Goal: Task Accomplishment & Management: Use online tool/utility

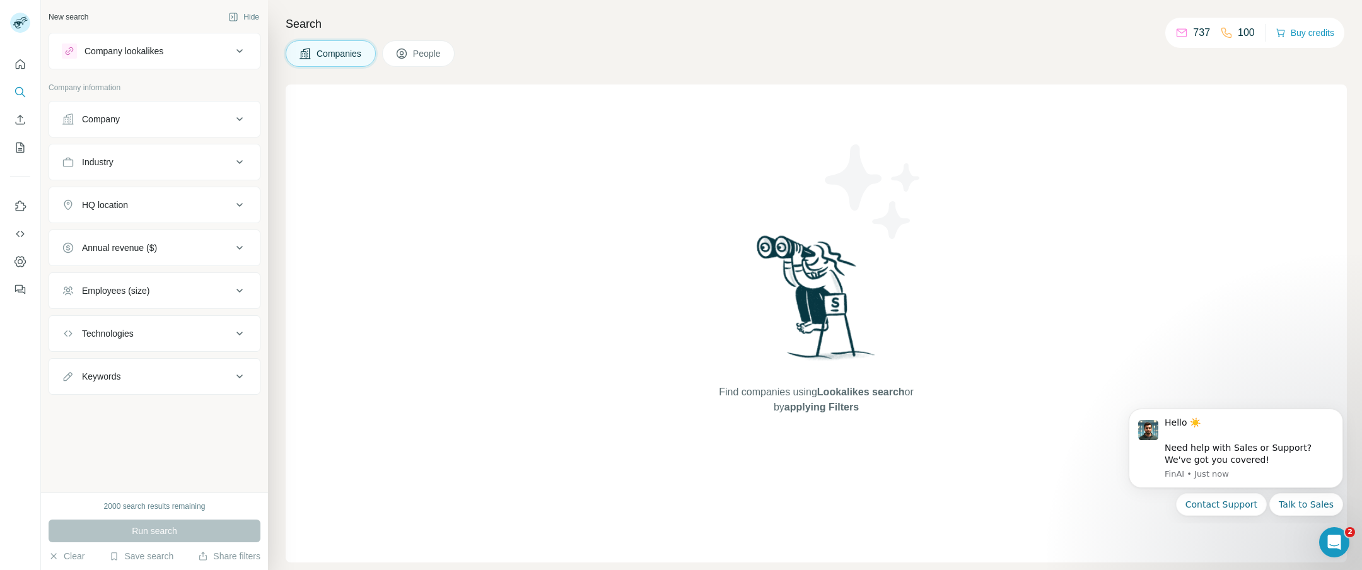
click at [163, 51] on div "Company lookalikes" at bounding box center [124, 51] width 79 height 13
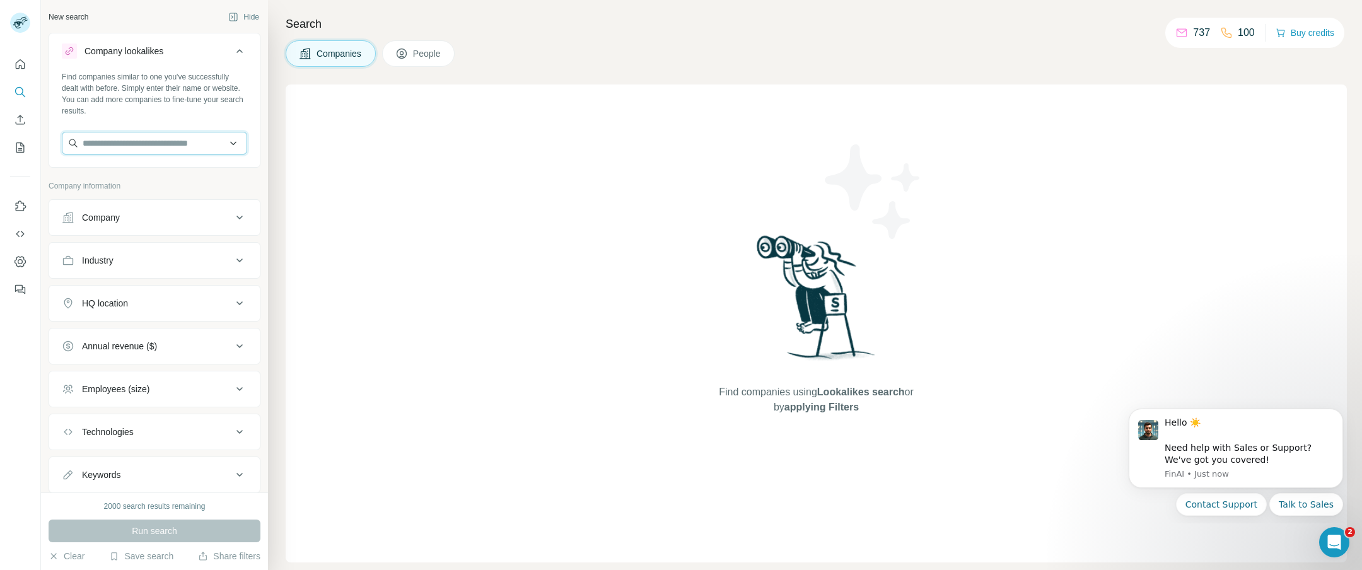
click at [146, 141] on input "text" at bounding box center [154, 143] width 185 height 23
drag, startPoint x: 97, startPoint y: 143, endPoint x: 127, endPoint y: 208, distance: 71.7
click at [97, 143] on input "**********" at bounding box center [154, 143] width 185 height 23
click at [158, 143] on input "**********" at bounding box center [154, 143] width 185 height 23
drag, startPoint x: 156, startPoint y: 143, endPoint x: 120, endPoint y: 142, distance: 35.3
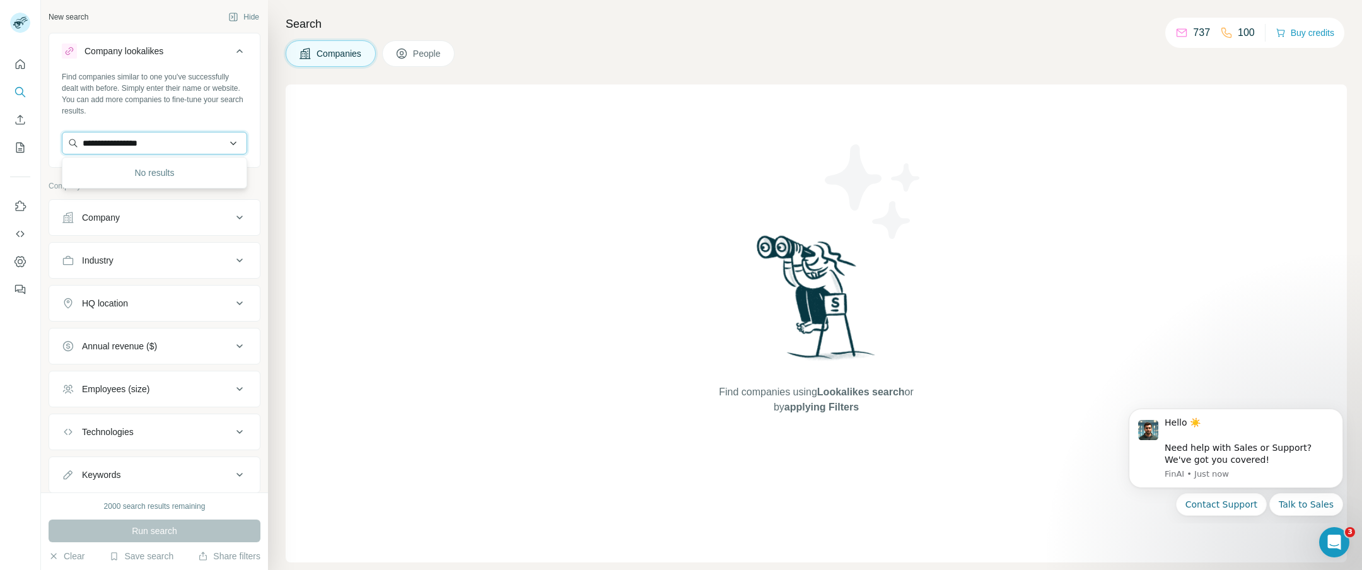
click at [120, 142] on input "**********" at bounding box center [154, 143] width 185 height 23
type input "*"
click at [174, 144] on input "text" at bounding box center [154, 143] width 185 height 23
click at [172, 146] on input "text" at bounding box center [154, 143] width 185 height 23
paste input "**********"
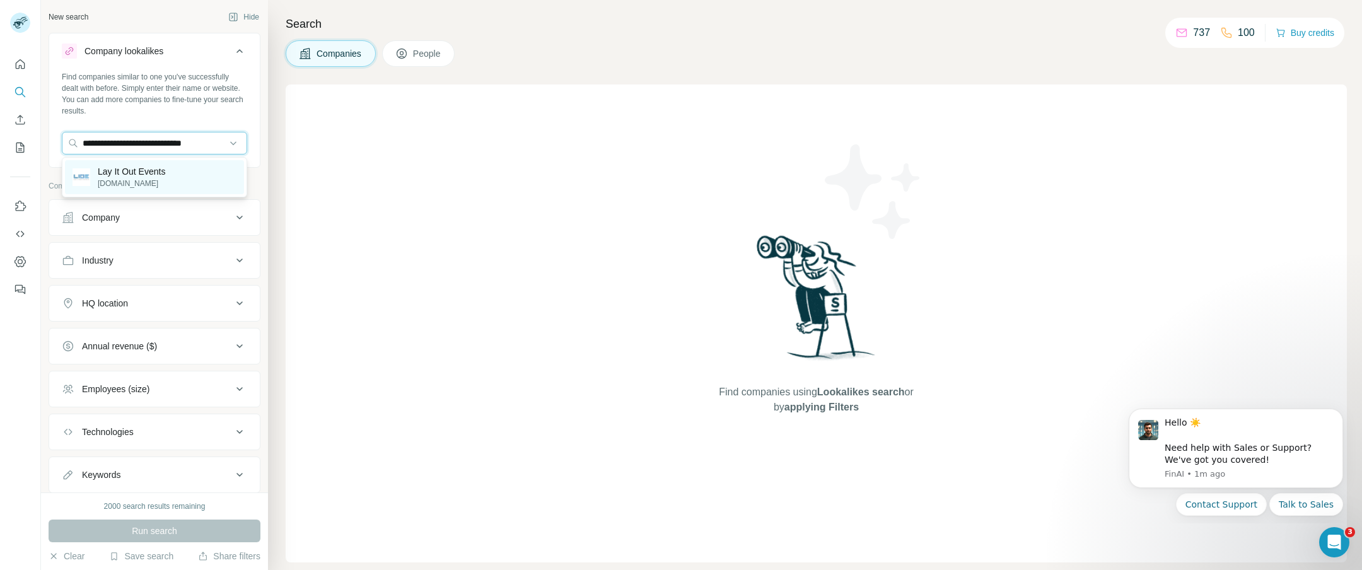
type input "**********"
click at [144, 178] on p "layitoutevents.com" at bounding box center [131, 183] width 67 height 11
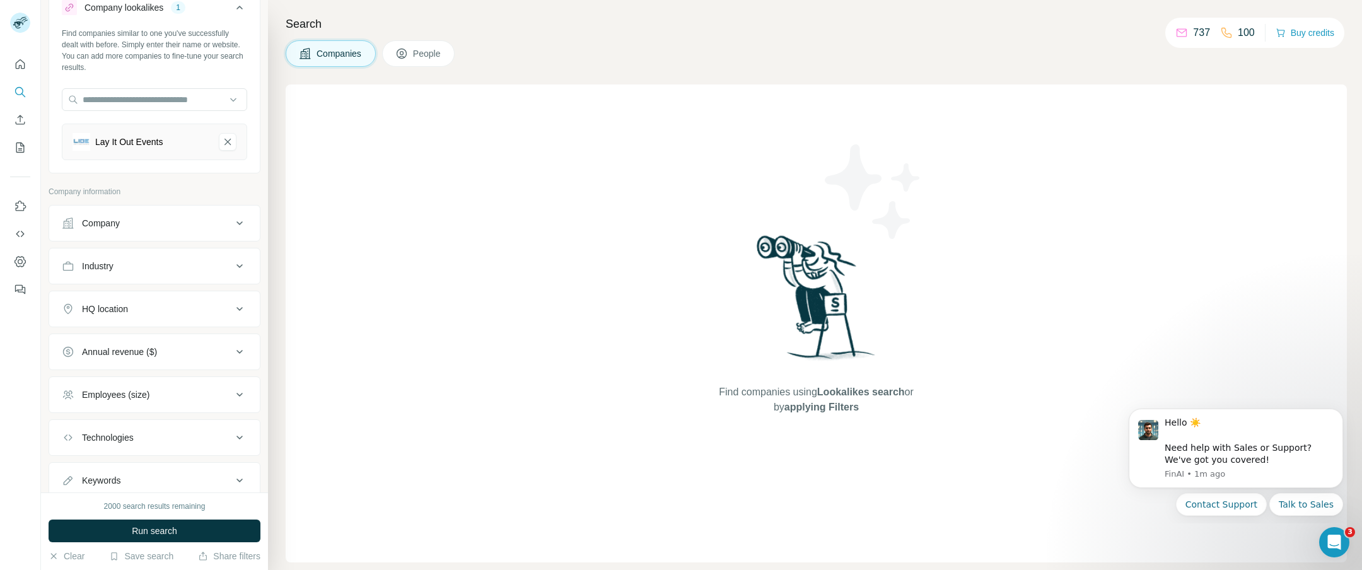
scroll to position [85, 0]
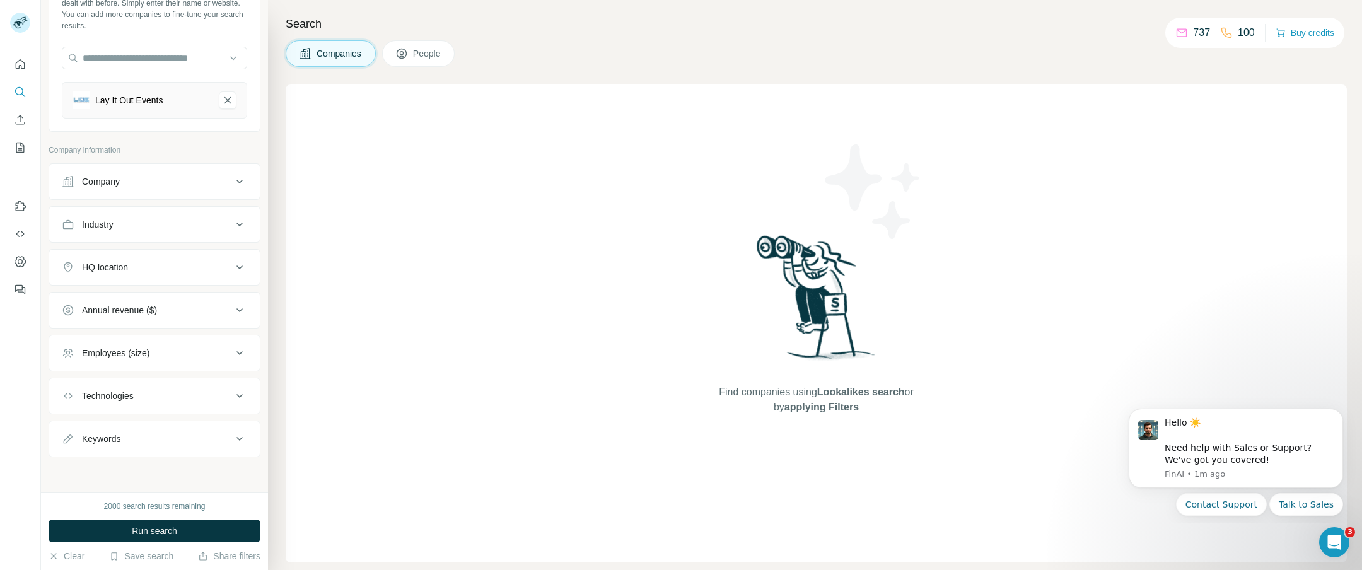
drag, startPoint x: 1191, startPoint y: 64, endPoint x: 1183, endPoint y: 62, distance: 8.6
click at [1191, 64] on div "Companies People" at bounding box center [816, 53] width 1061 height 26
click at [217, 231] on button "Industry" at bounding box center [154, 224] width 211 height 30
click at [232, 229] on icon at bounding box center [239, 225] width 15 height 15
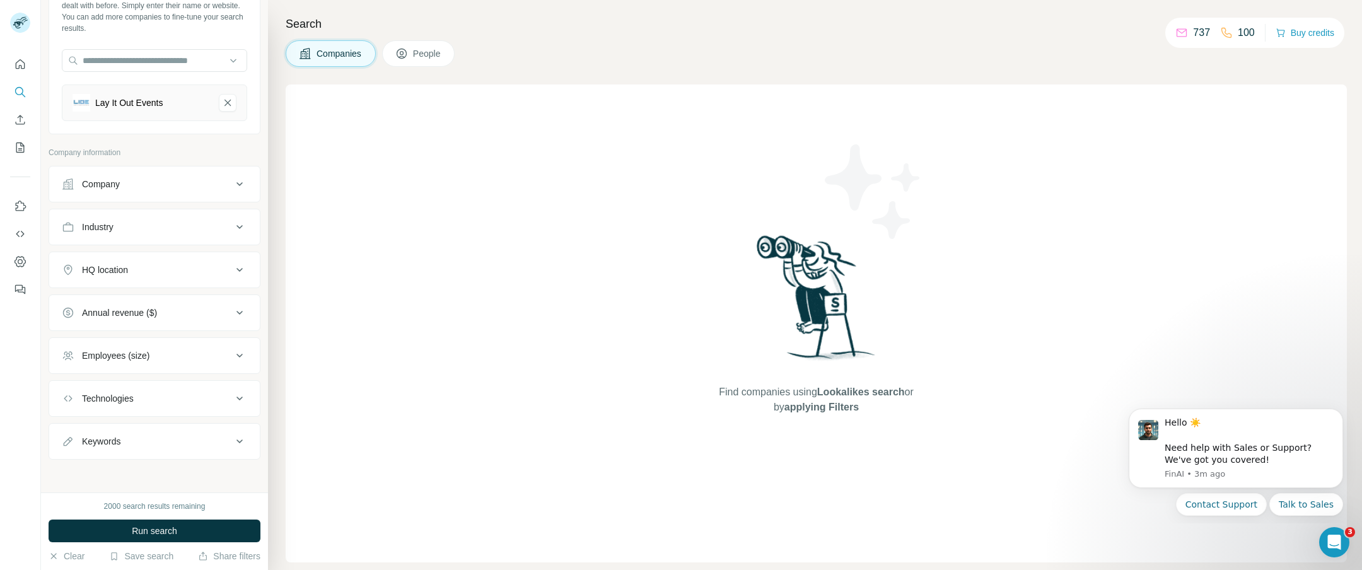
click at [240, 184] on icon at bounding box center [239, 184] width 15 height 15
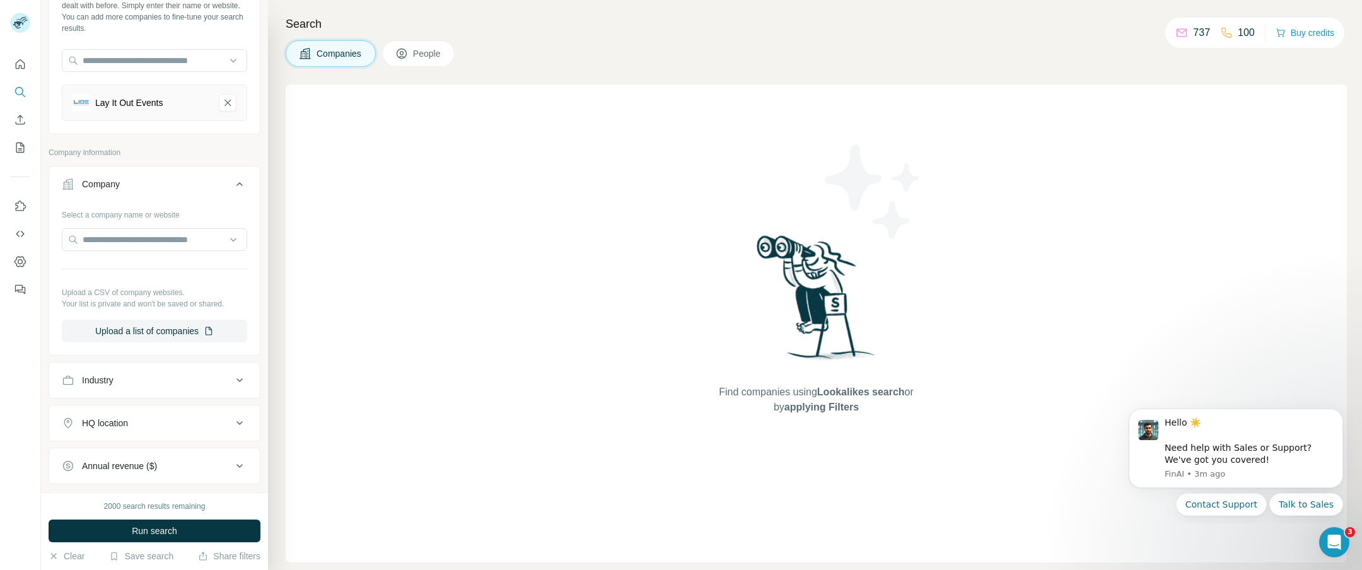
click at [240, 184] on icon at bounding box center [239, 184] width 15 height 15
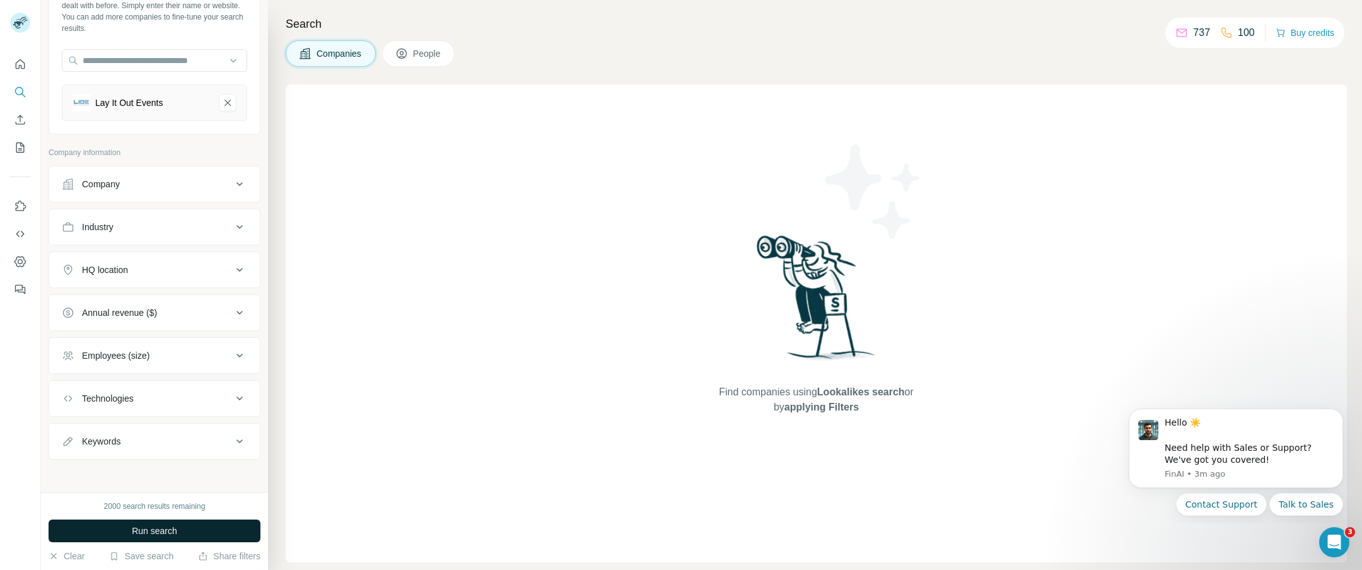
click at [175, 532] on span "Run search" at bounding box center [154, 531] width 45 height 13
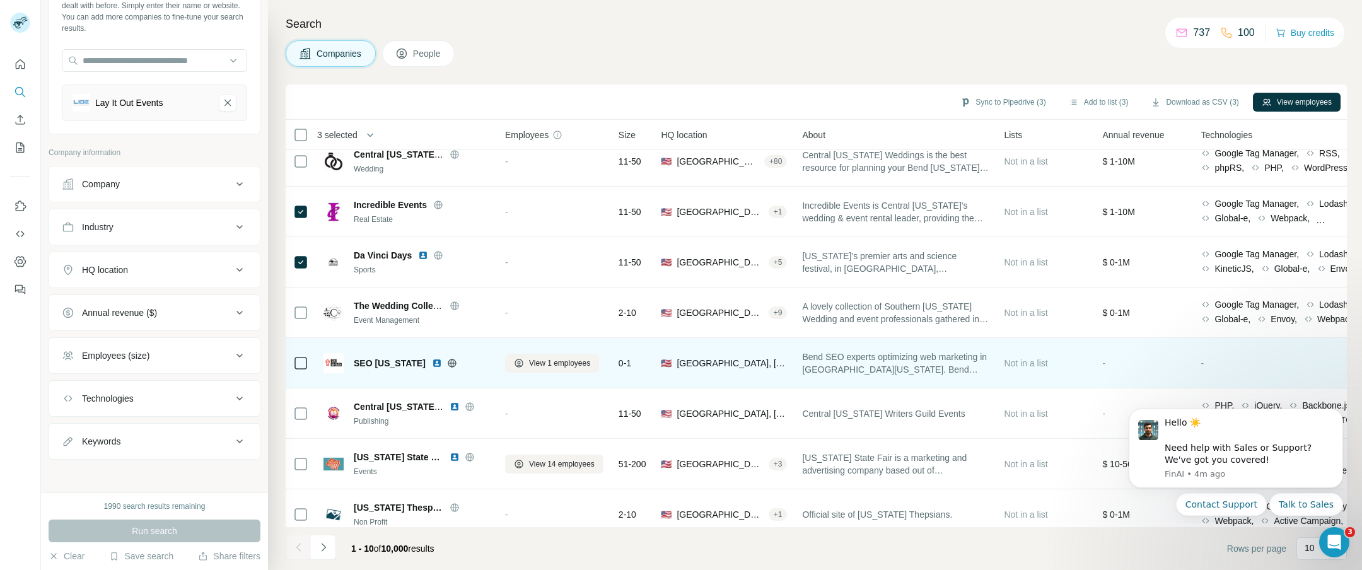
scroll to position [127, 0]
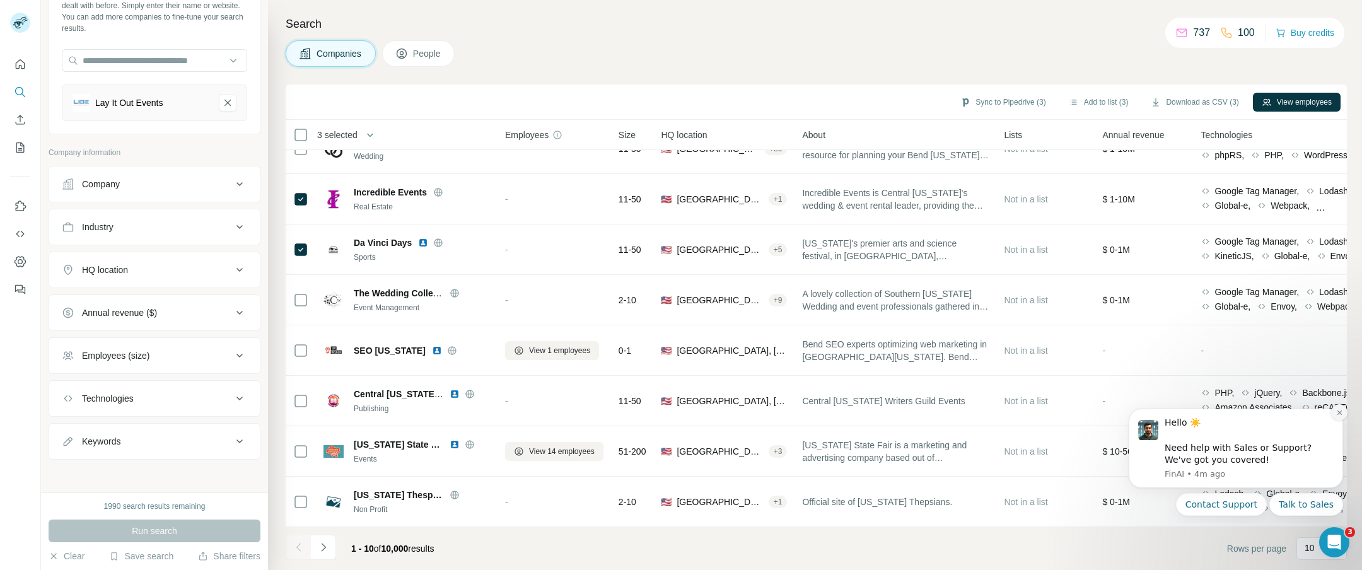
click at [1338, 411] on icon "Dismiss notification" at bounding box center [1339, 412] width 7 height 7
click at [1341, 411] on icon "Dismiss notification" at bounding box center [1339, 412] width 7 height 7
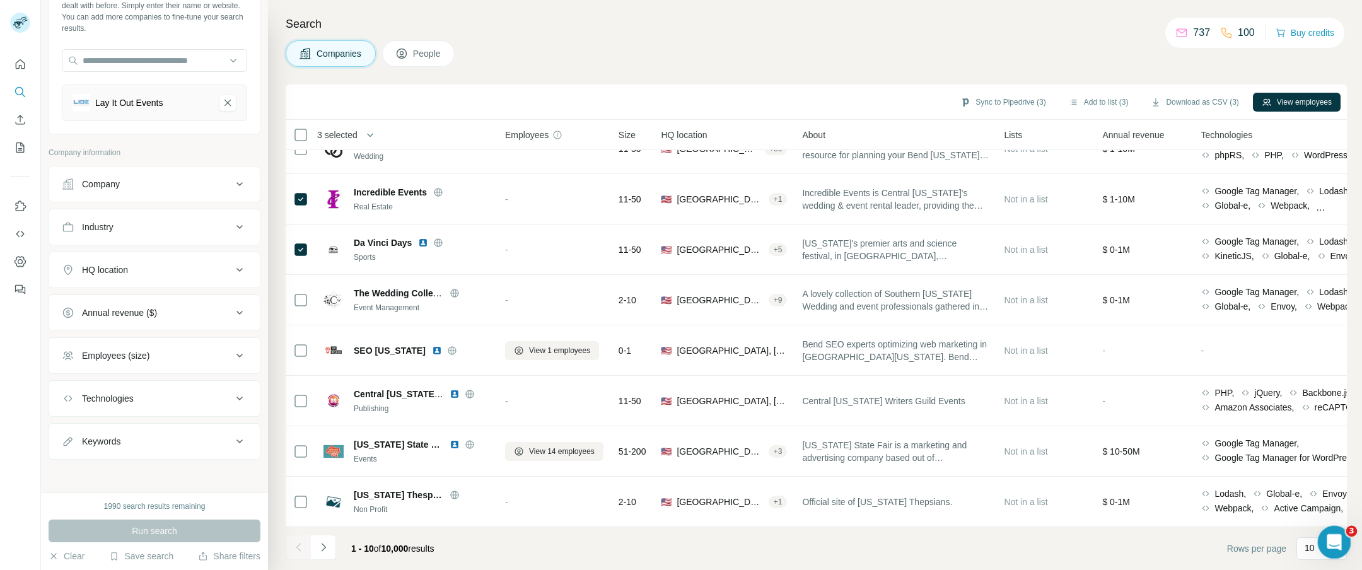
drag, startPoint x: 1336, startPoint y: 543, endPoint x: 1317, endPoint y: 457, distance: 88.3
click at [1317, 525] on html at bounding box center [1332, 540] width 30 height 30
click at [1305, 552] on p "10" at bounding box center [1310, 548] width 10 height 13
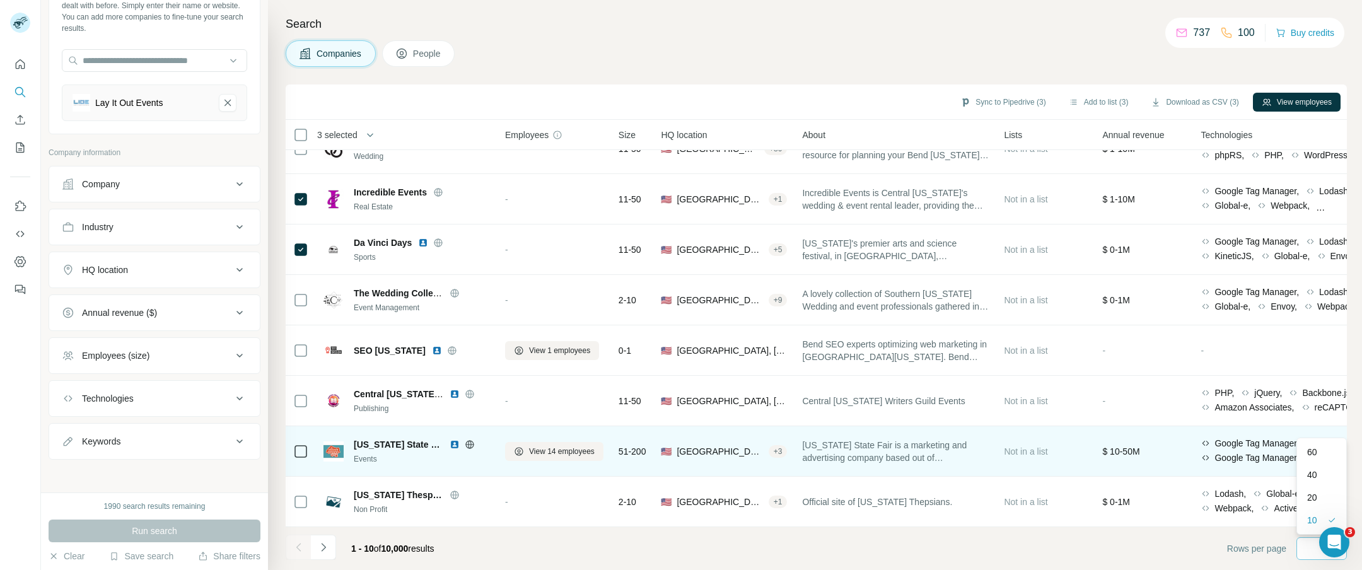
click at [1322, 451] on div "60" at bounding box center [1321, 452] width 29 height 13
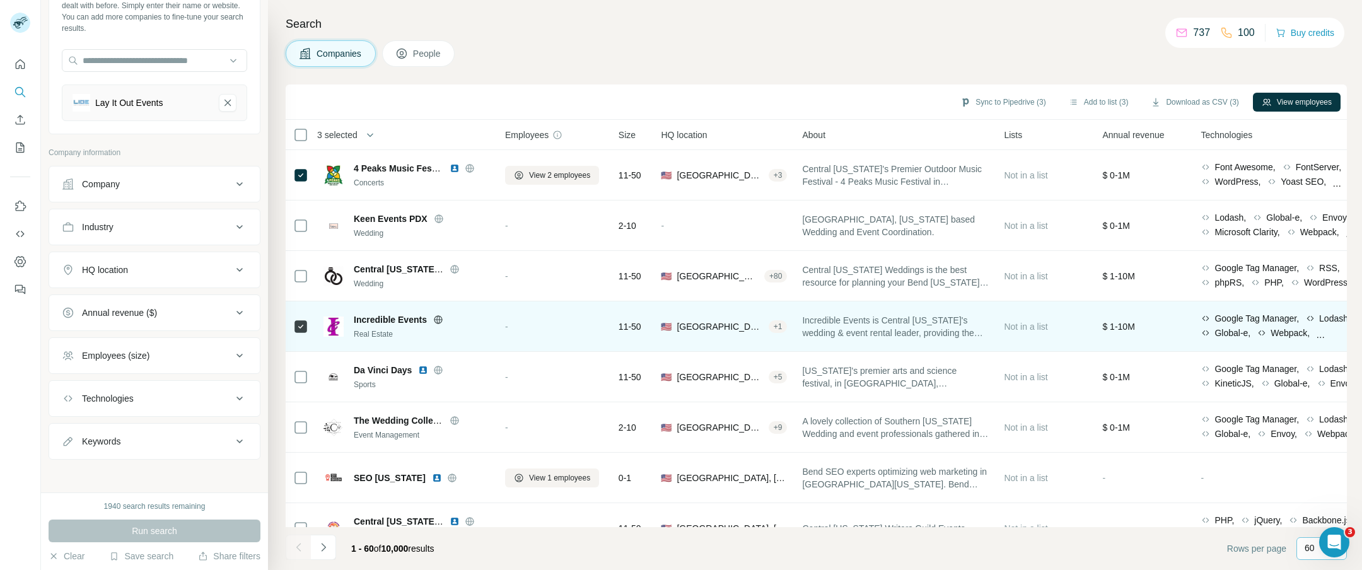
drag, startPoint x: 293, startPoint y: 324, endPoint x: 450, endPoint y: 328, distance: 157.1
click at [293, 324] on icon at bounding box center [300, 326] width 15 height 15
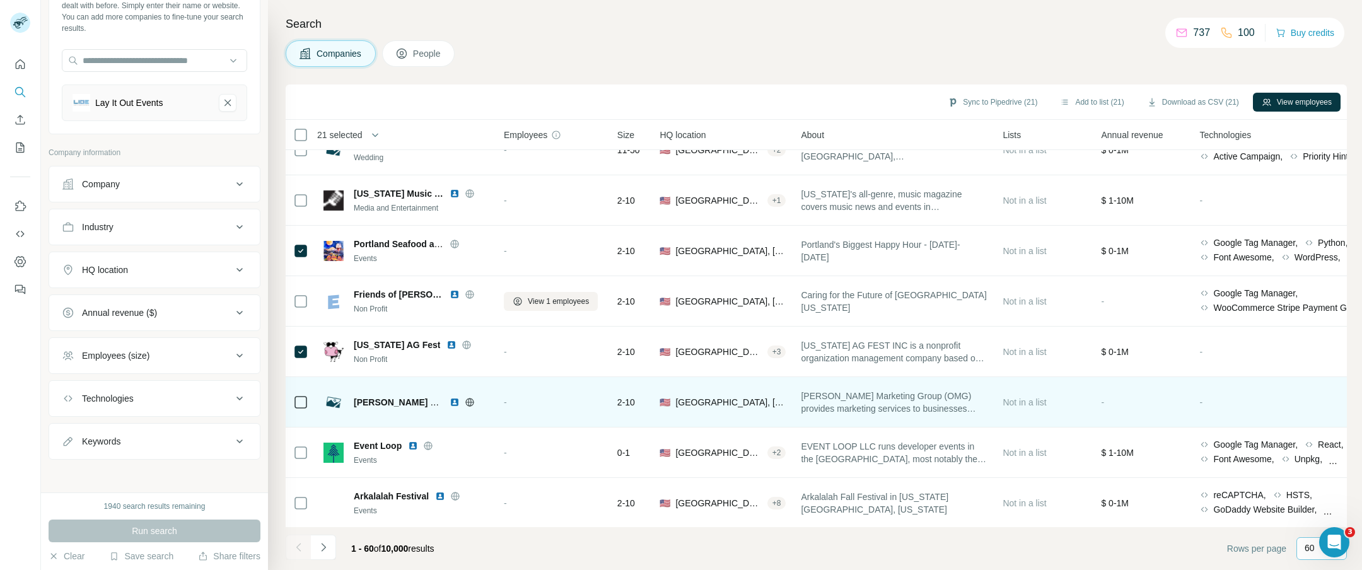
scroll to position [2650, 1]
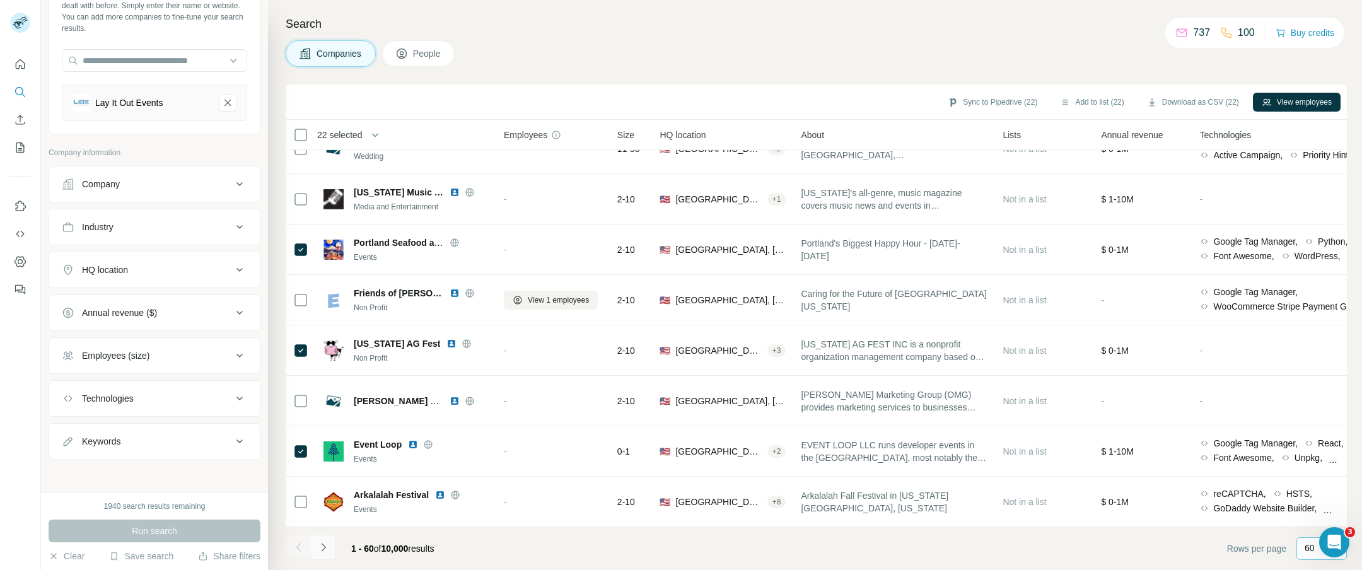
click at [318, 552] on icon "Navigate to next page" at bounding box center [323, 547] width 13 height 13
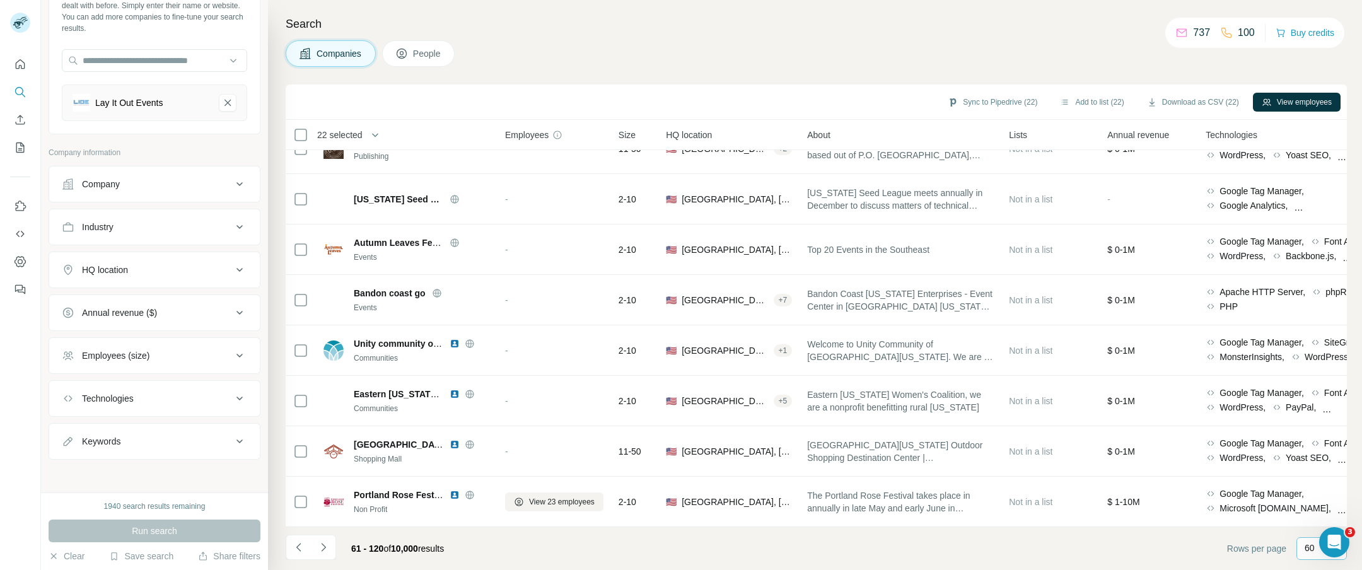
scroll to position [2650, 0]
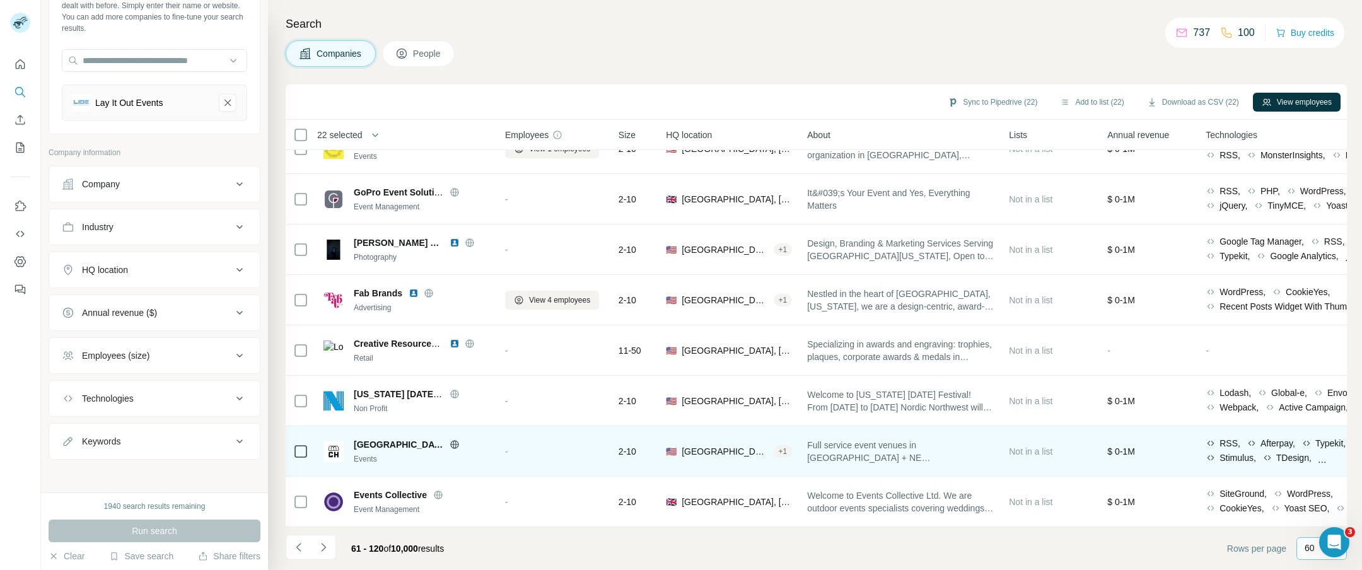
click at [296, 547] on icon "Navigate to previous page" at bounding box center [299, 547] width 13 height 13
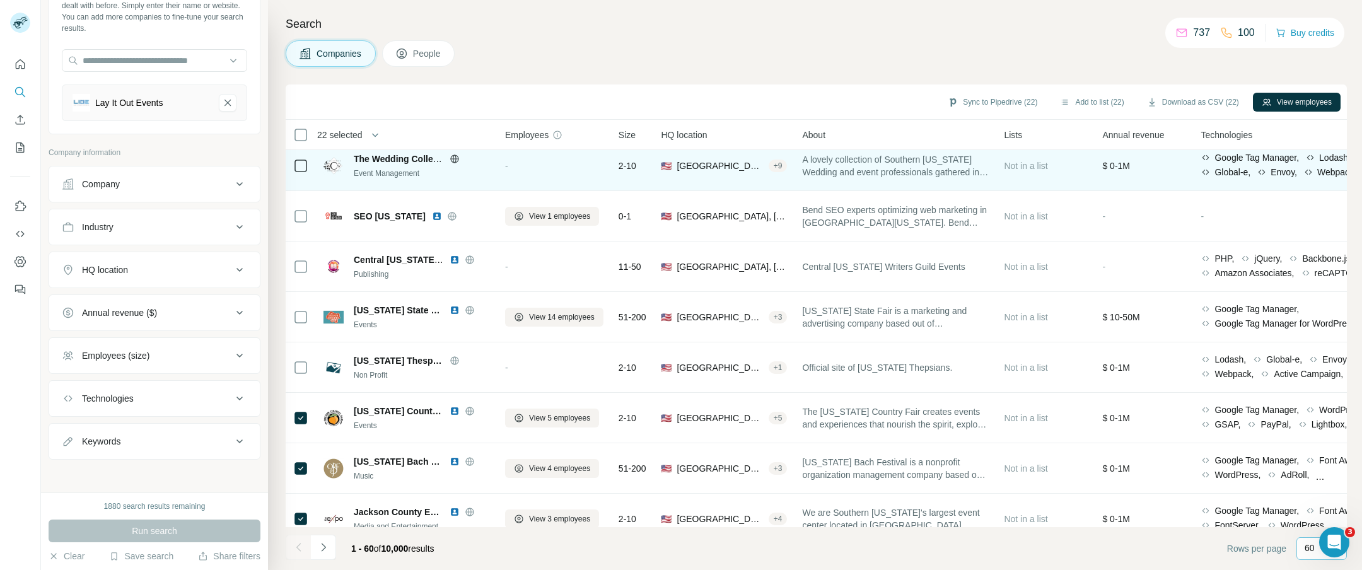
scroll to position [0, 0]
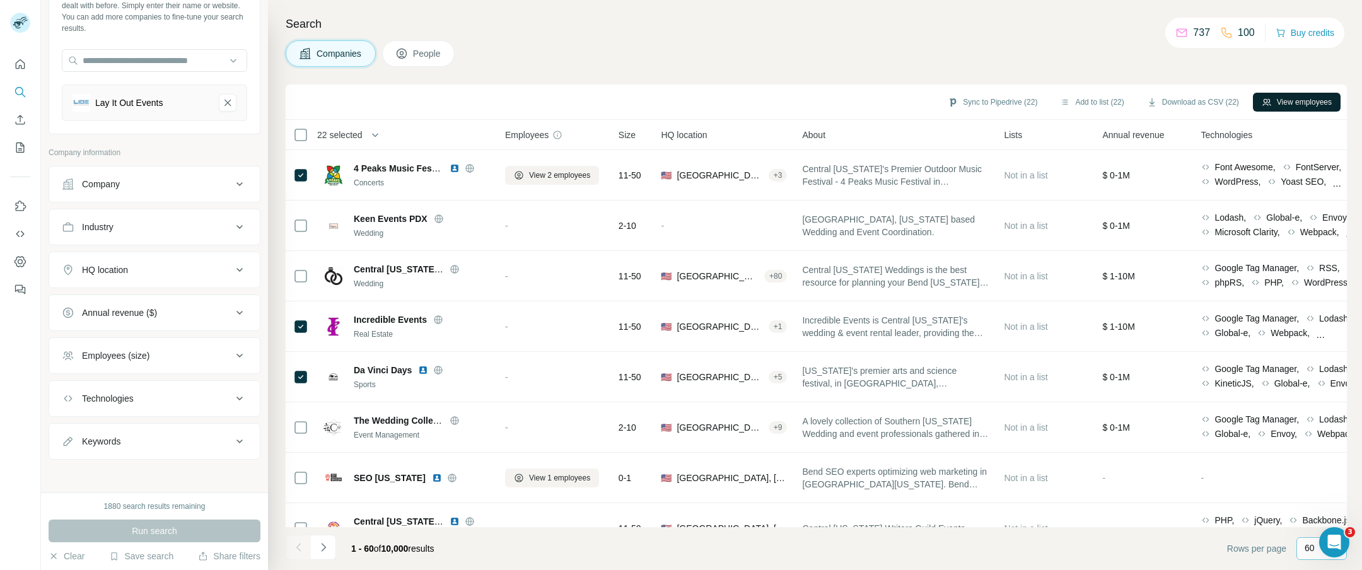
click at [1295, 104] on button "View employees" at bounding box center [1297, 102] width 88 height 19
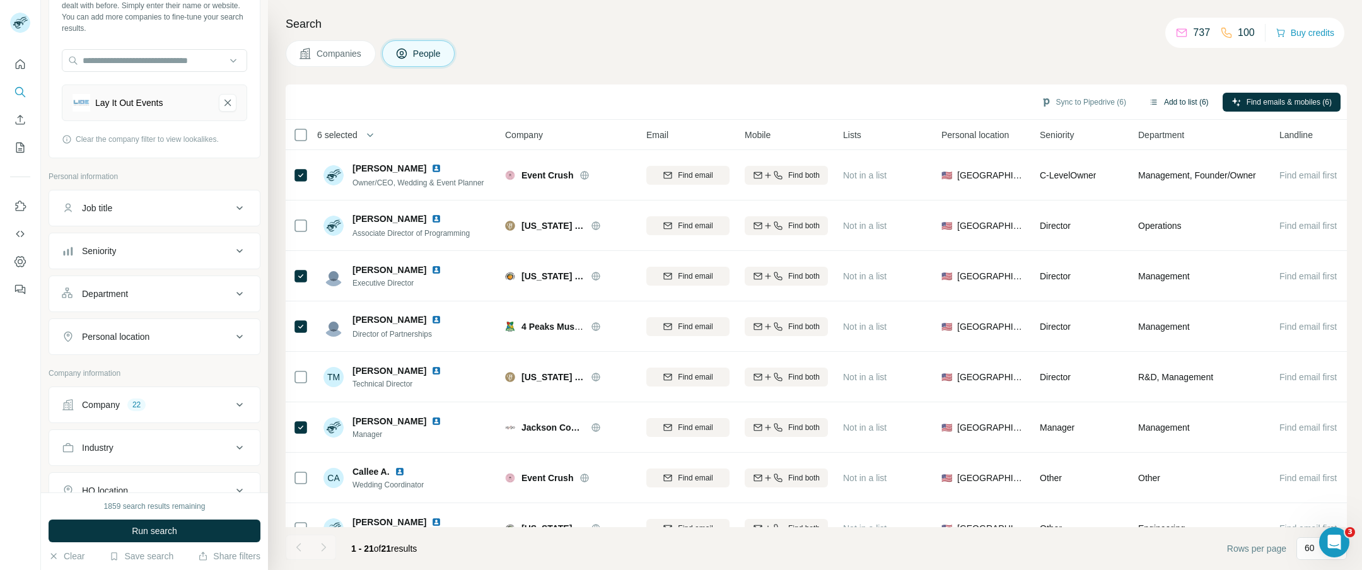
click at [1176, 103] on button "Add to list (6)" at bounding box center [1179, 102] width 78 height 19
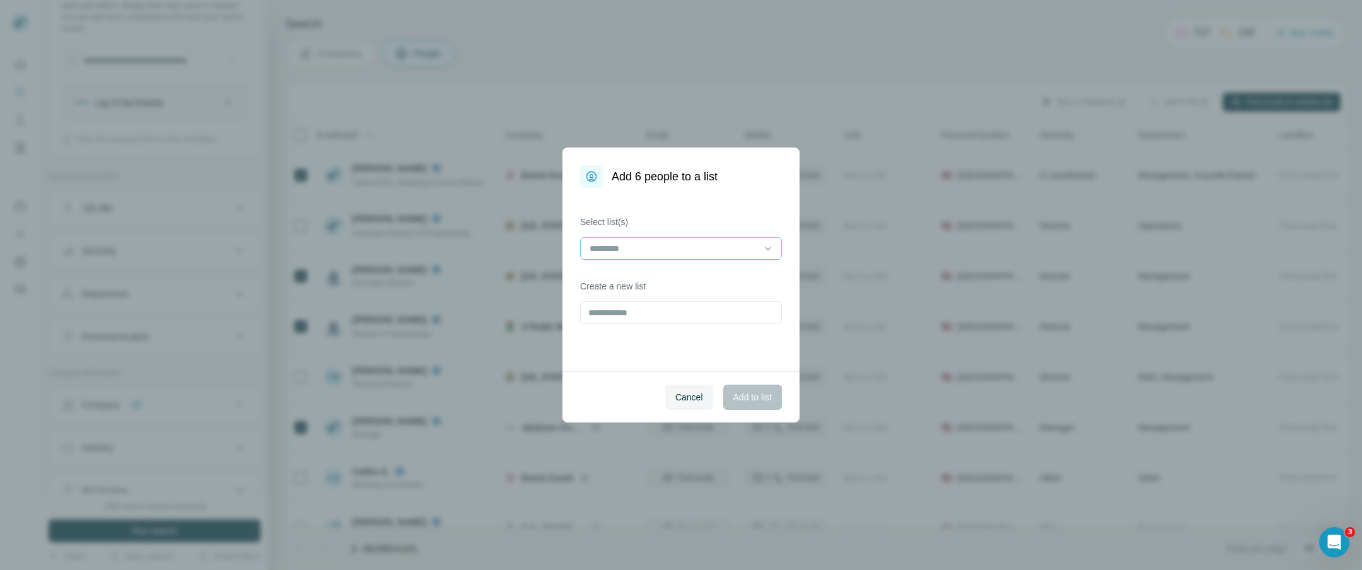
click at [624, 251] on input at bounding box center [673, 249] width 170 height 14
click at [689, 211] on div "Select list(s) Create a new list" at bounding box center [681, 280] width 237 height 184
click at [636, 314] on input "text" at bounding box center [681, 312] width 202 height 23
type input "**********"
click at [759, 401] on span "Add to list" at bounding box center [752, 397] width 38 height 13
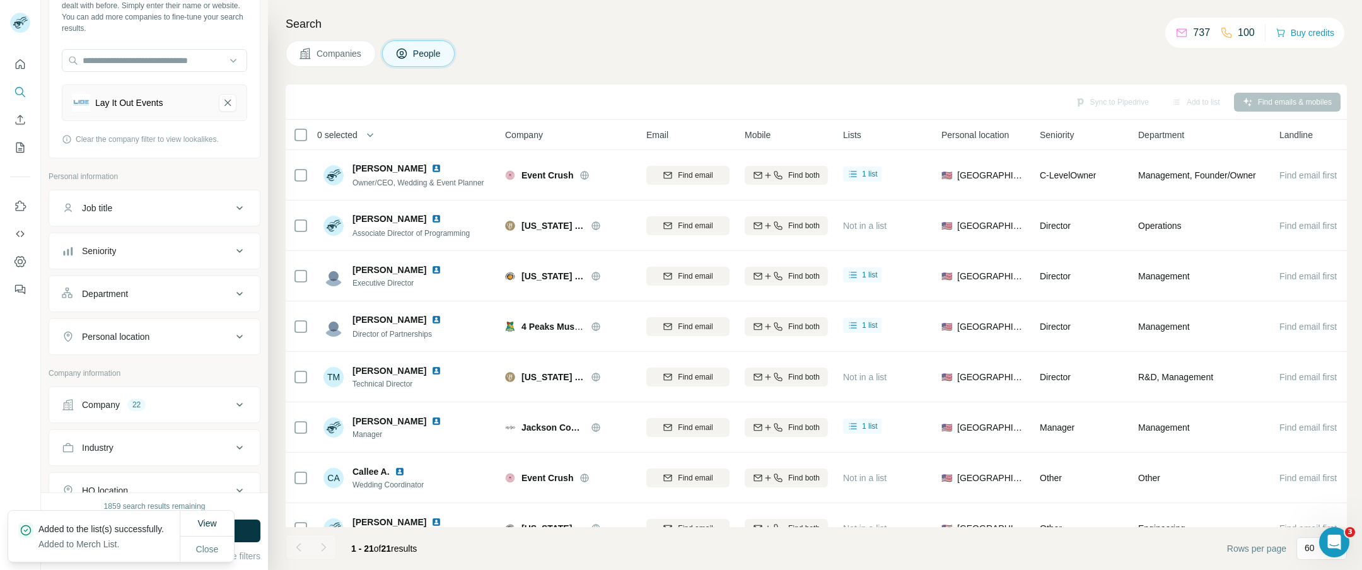
click at [346, 53] on span "Companies" at bounding box center [340, 53] width 46 height 13
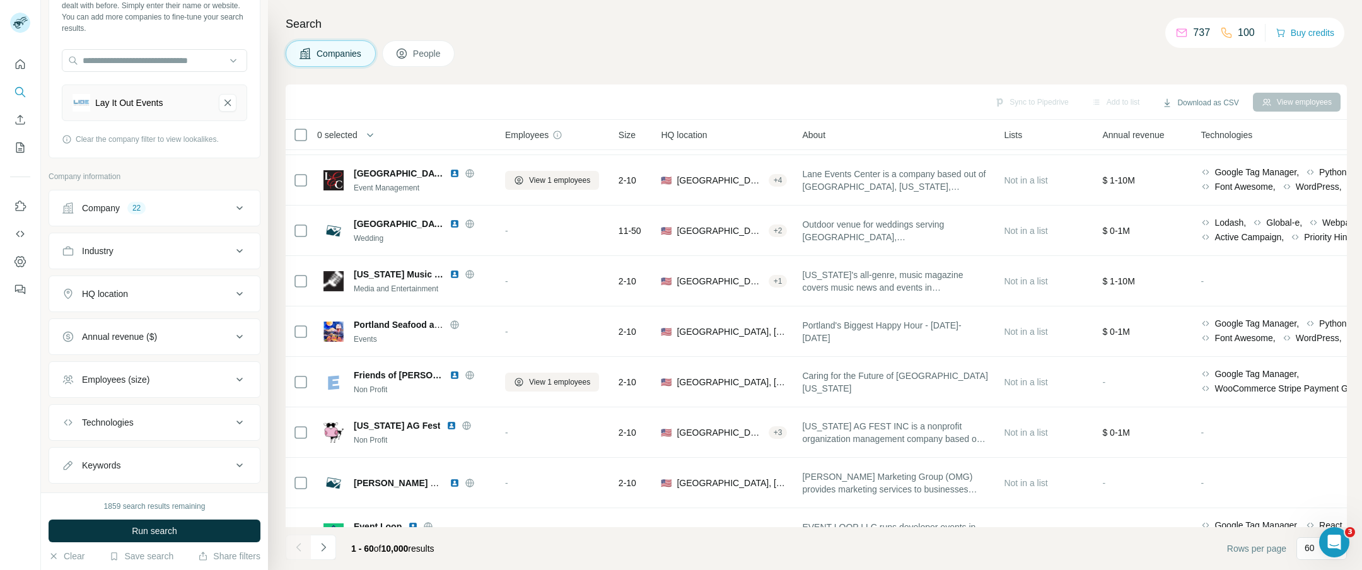
scroll to position [2650, 0]
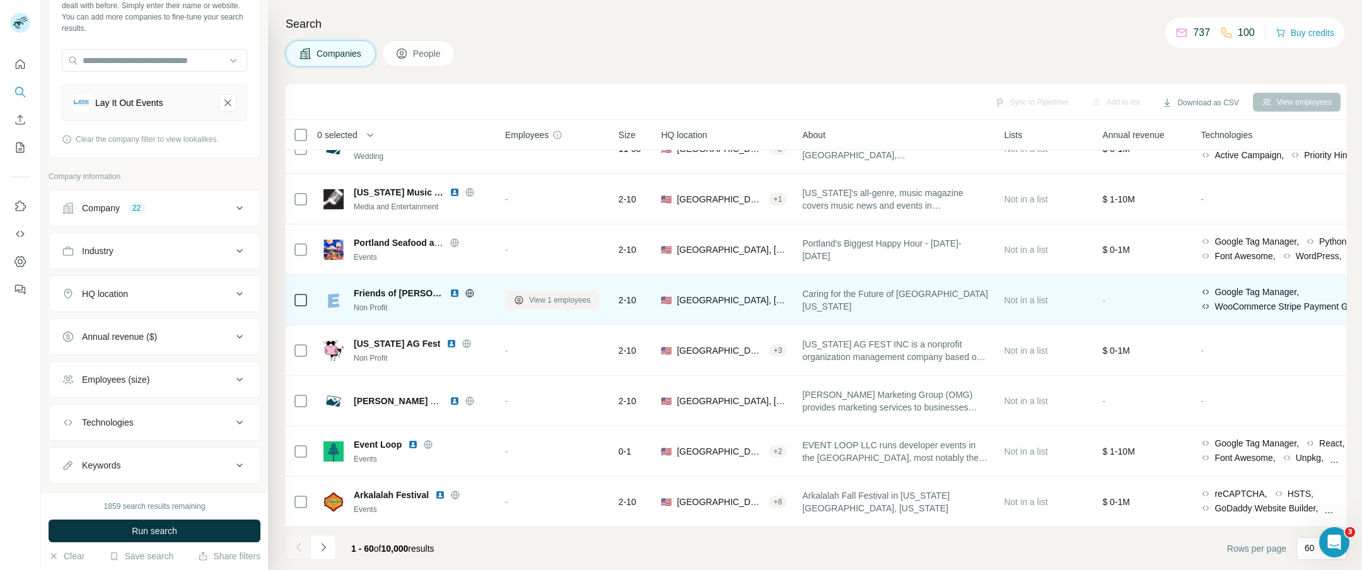
click at [327, 552] on icon "Navigate to next page" at bounding box center [323, 547] width 13 height 13
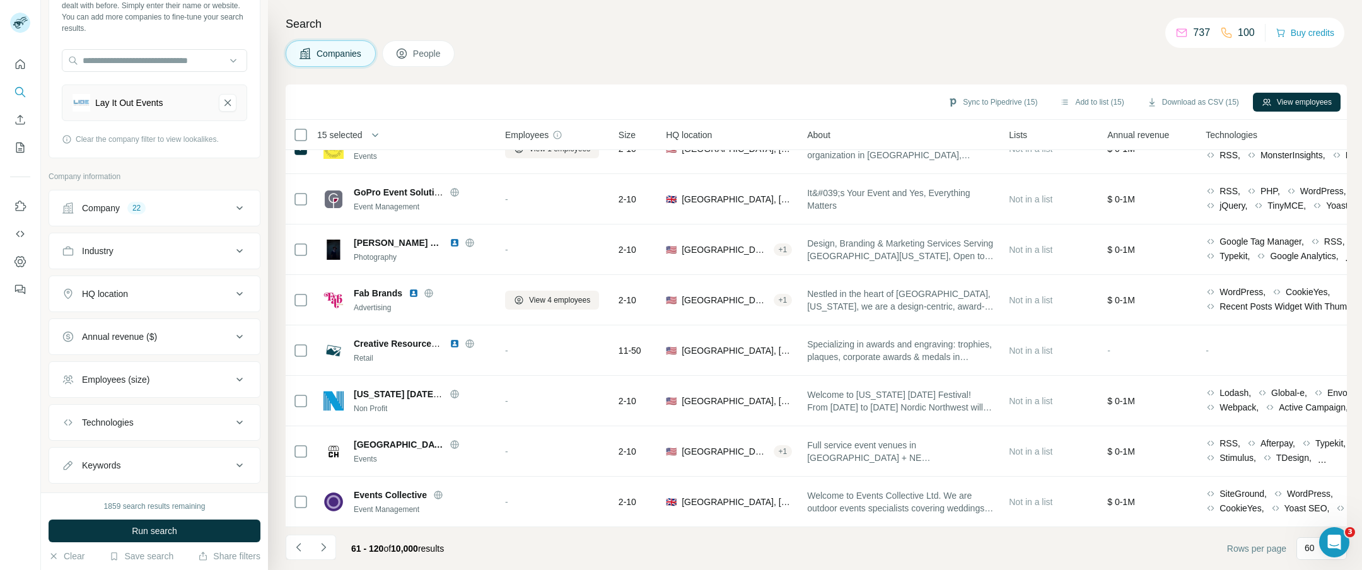
click at [442, 57] on span "People" at bounding box center [427, 53] width 29 height 13
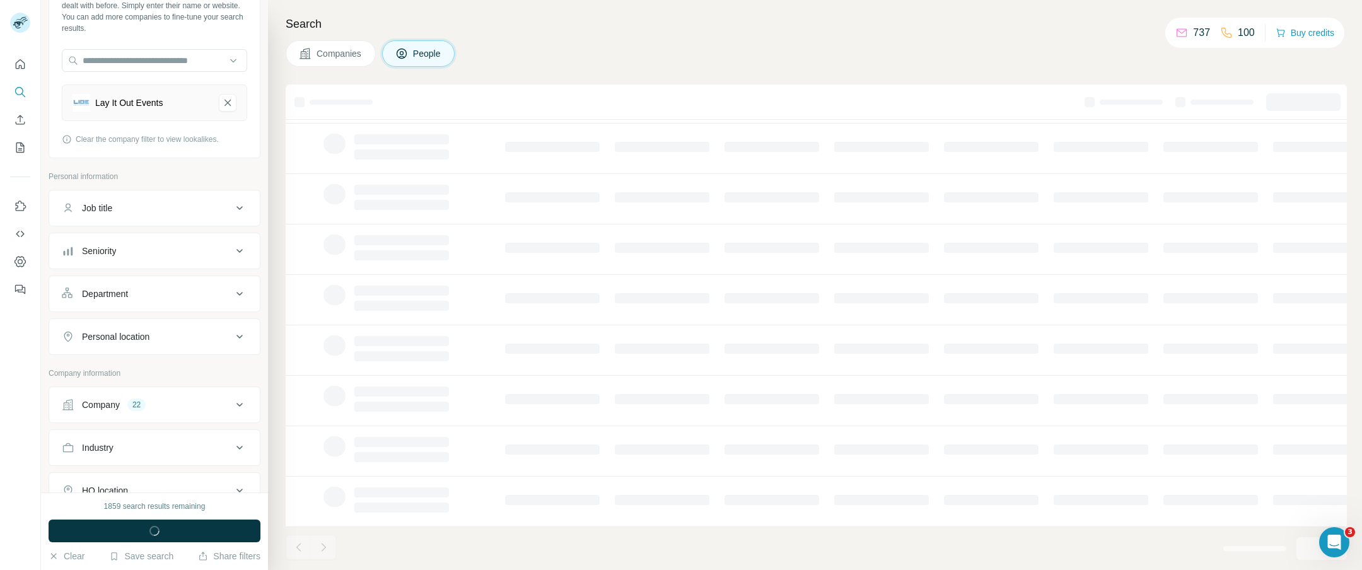
scroll to position [127, 0]
click at [556, 98] on div at bounding box center [816, 102] width 1049 height 22
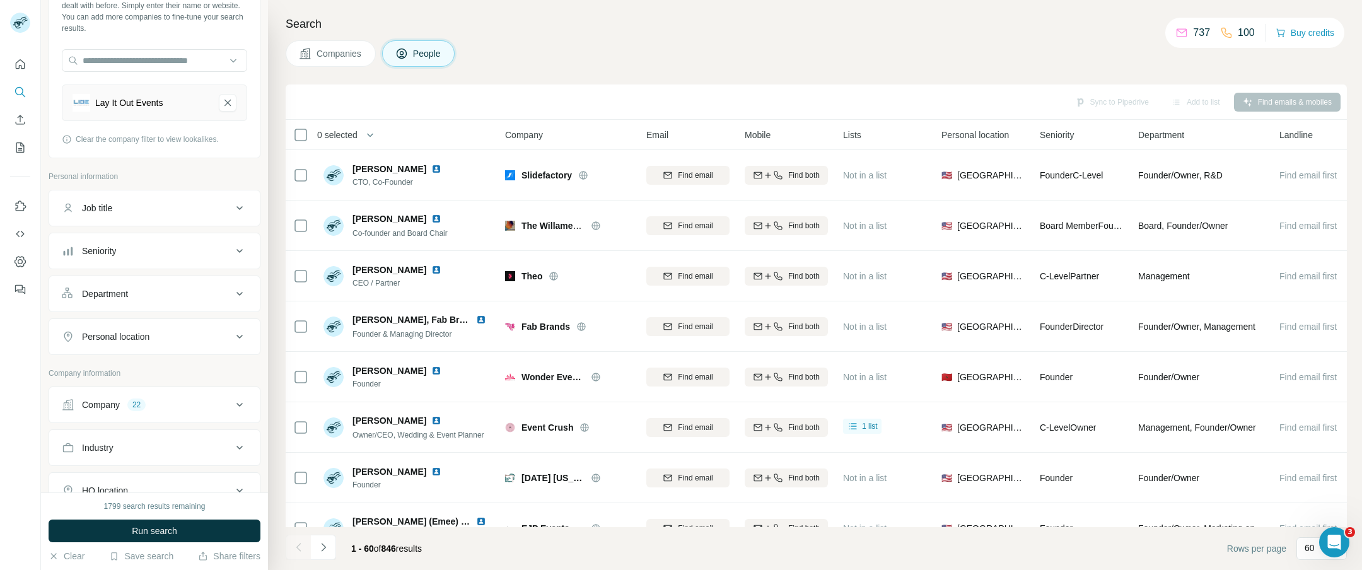
click at [348, 56] on span "Companies" at bounding box center [340, 53] width 46 height 13
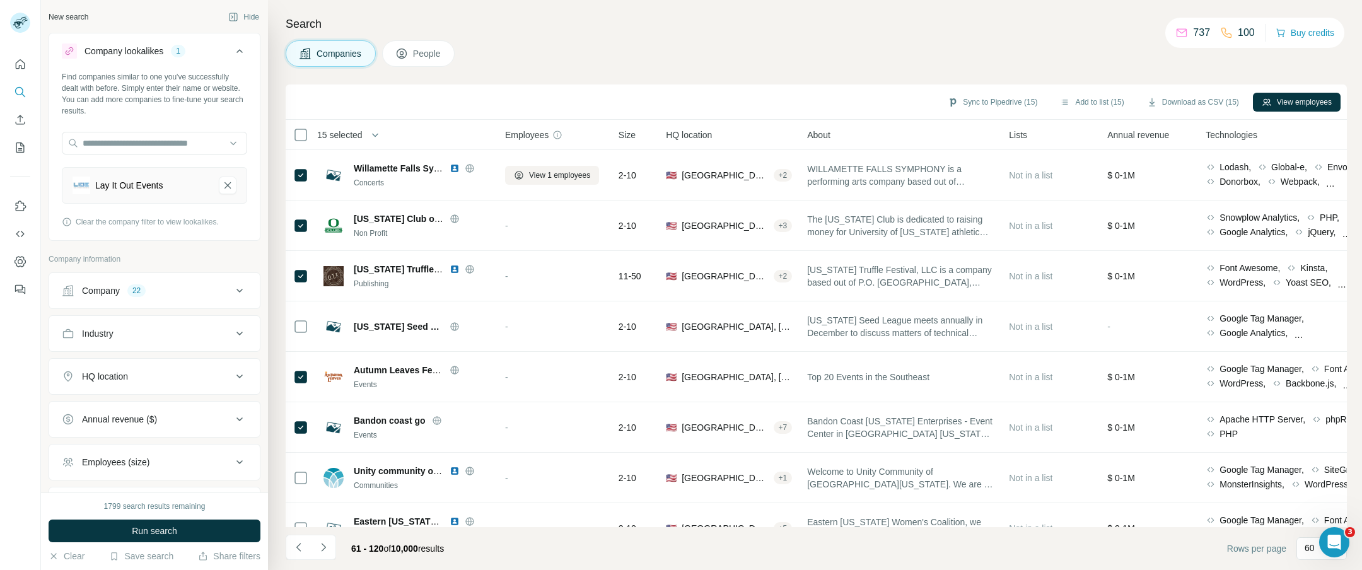
scroll to position [109, 0]
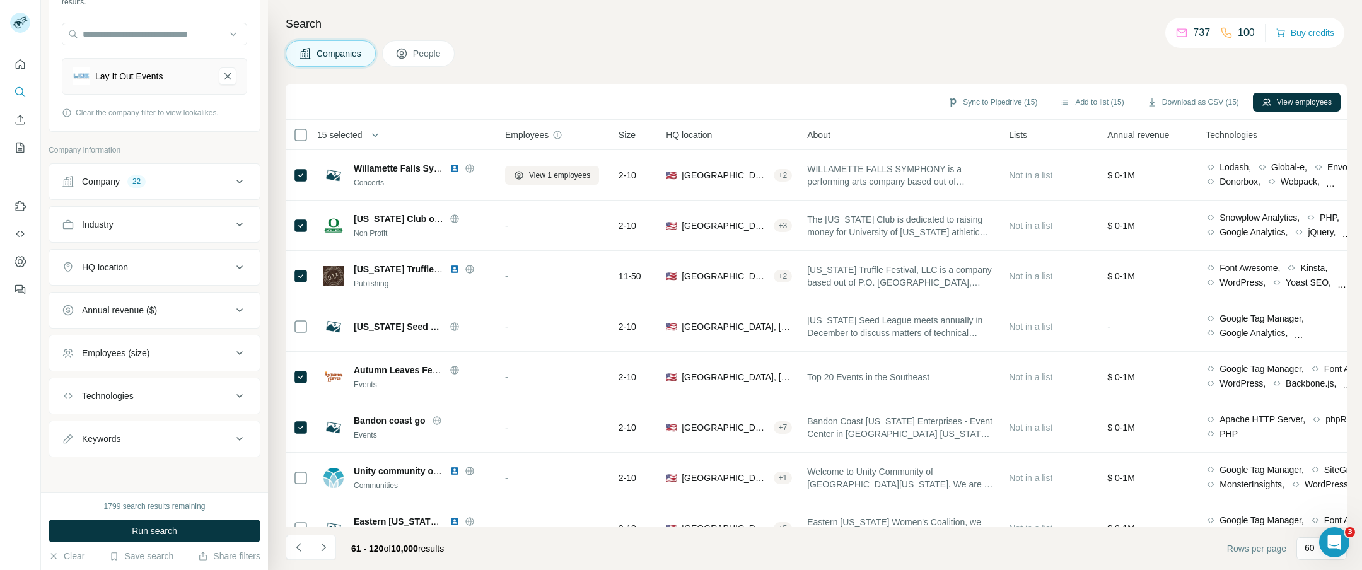
drag, startPoint x: 428, startPoint y: 60, endPoint x: 610, endPoint y: 101, distance: 186.8
click at [428, 60] on button "People" at bounding box center [418, 53] width 73 height 26
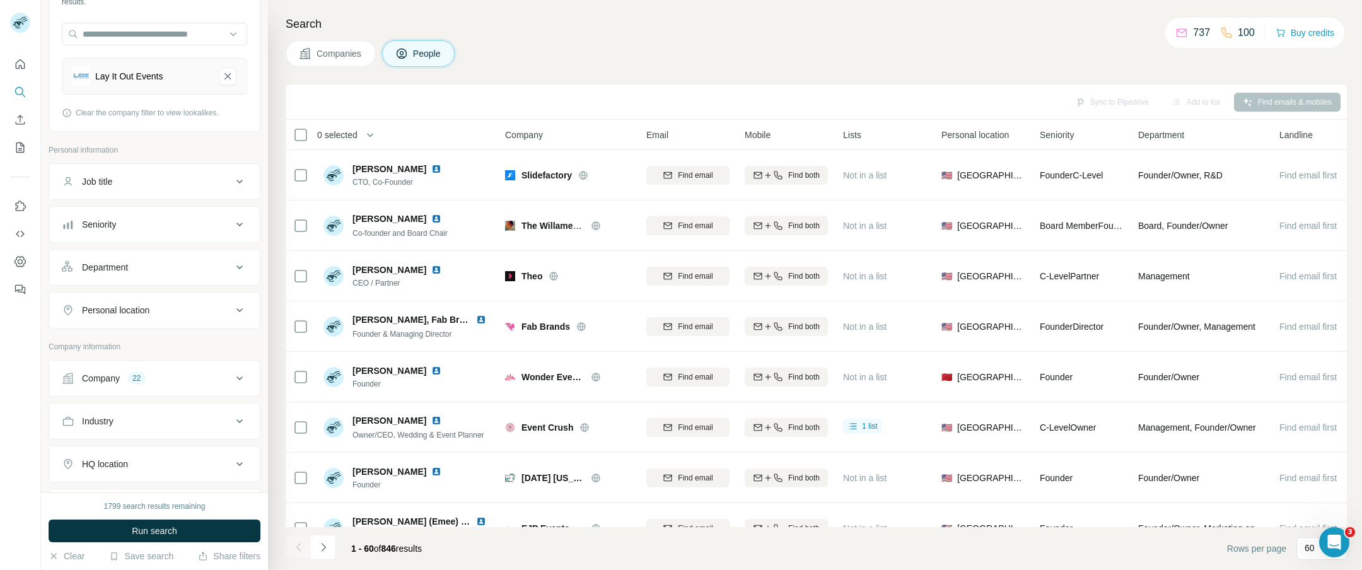
click at [358, 58] on span "Companies" at bounding box center [340, 53] width 46 height 13
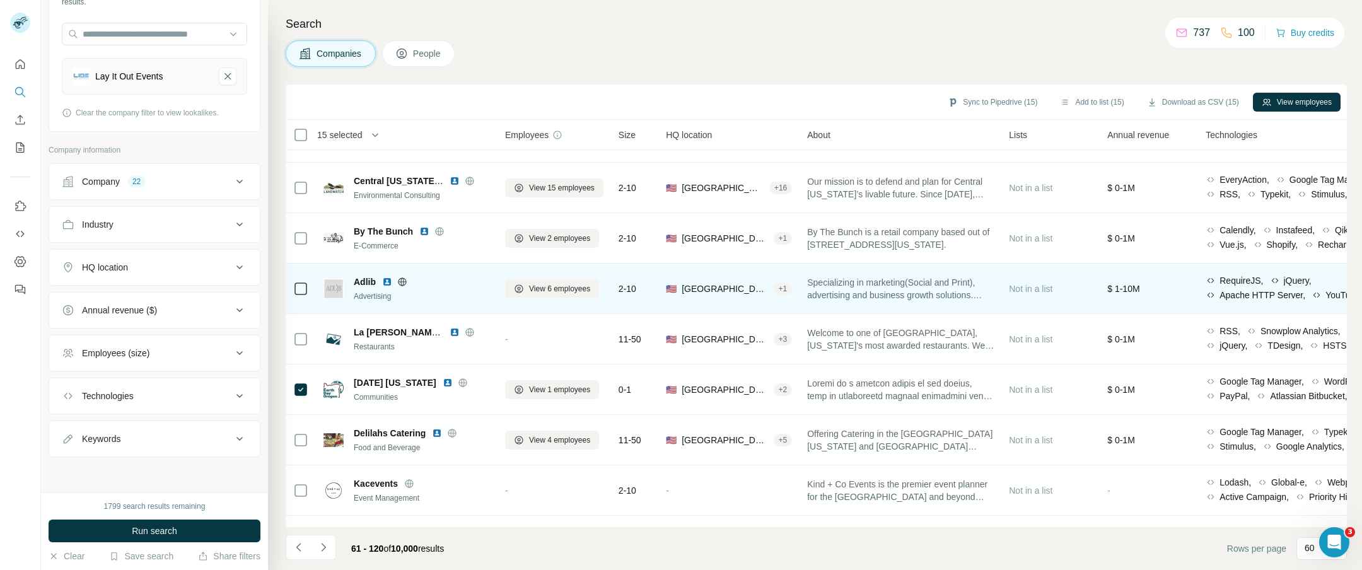
scroll to position [593, 0]
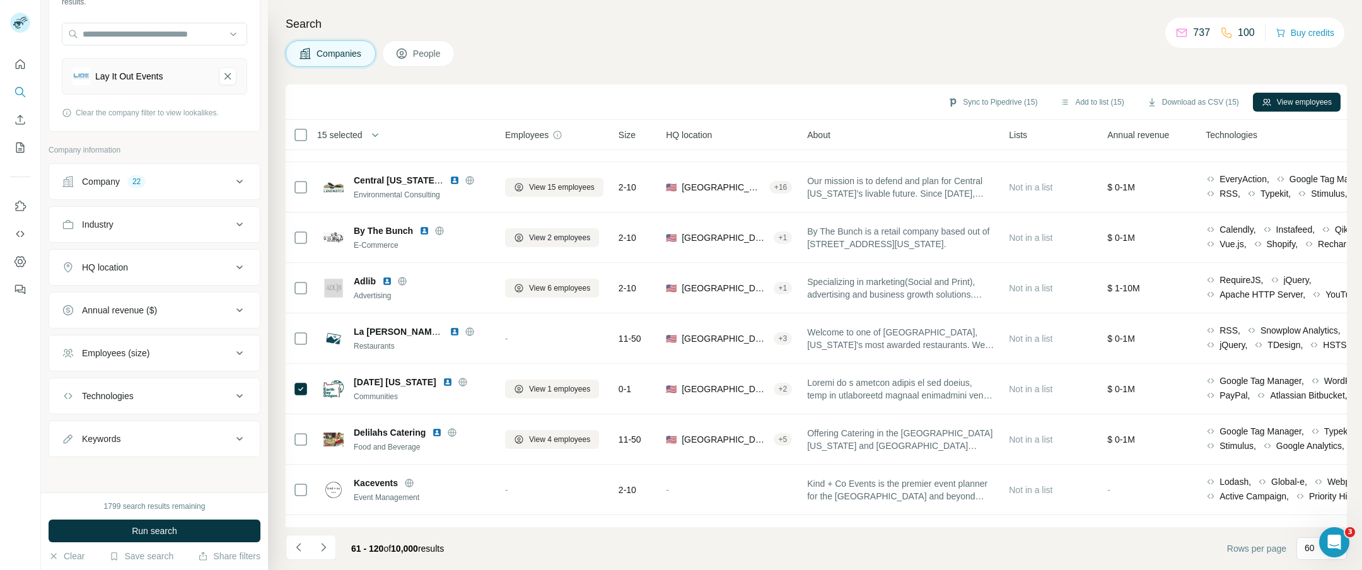
drag, startPoint x: 424, startPoint y: 56, endPoint x: 464, endPoint y: 147, distance: 98.9
click at [424, 56] on span "People" at bounding box center [427, 53] width 29 height 13
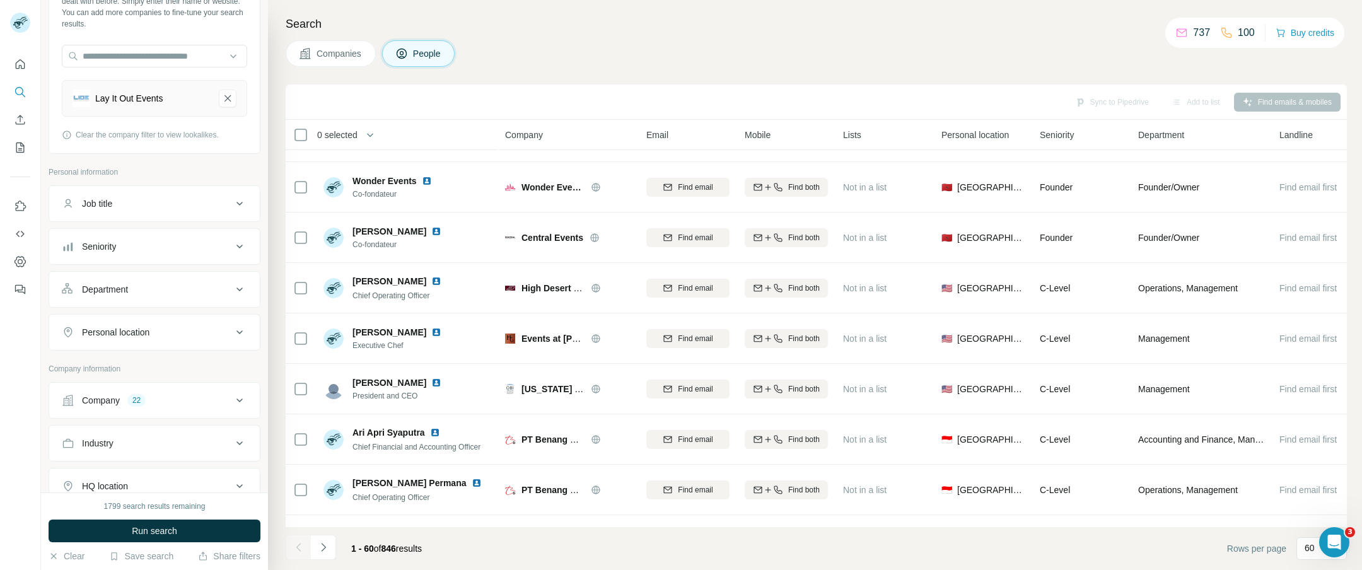
scroll to position [132, 0]
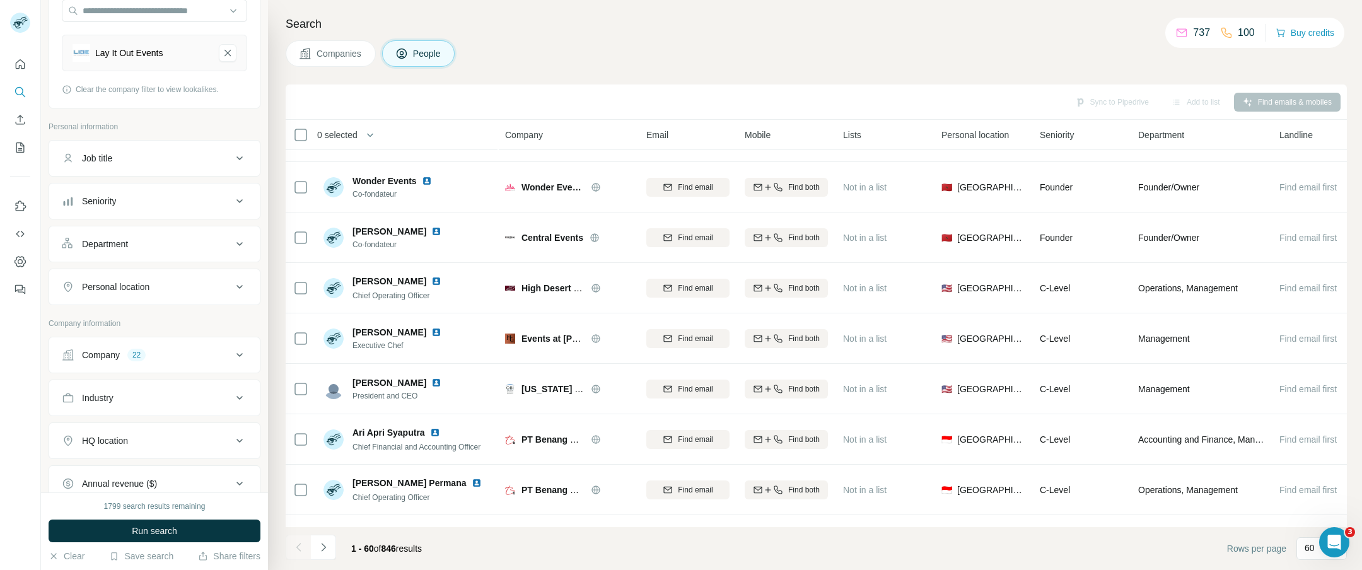
click at [172, 359] on div "Company 22" at bounding box center [147, 355] width 170 height 13
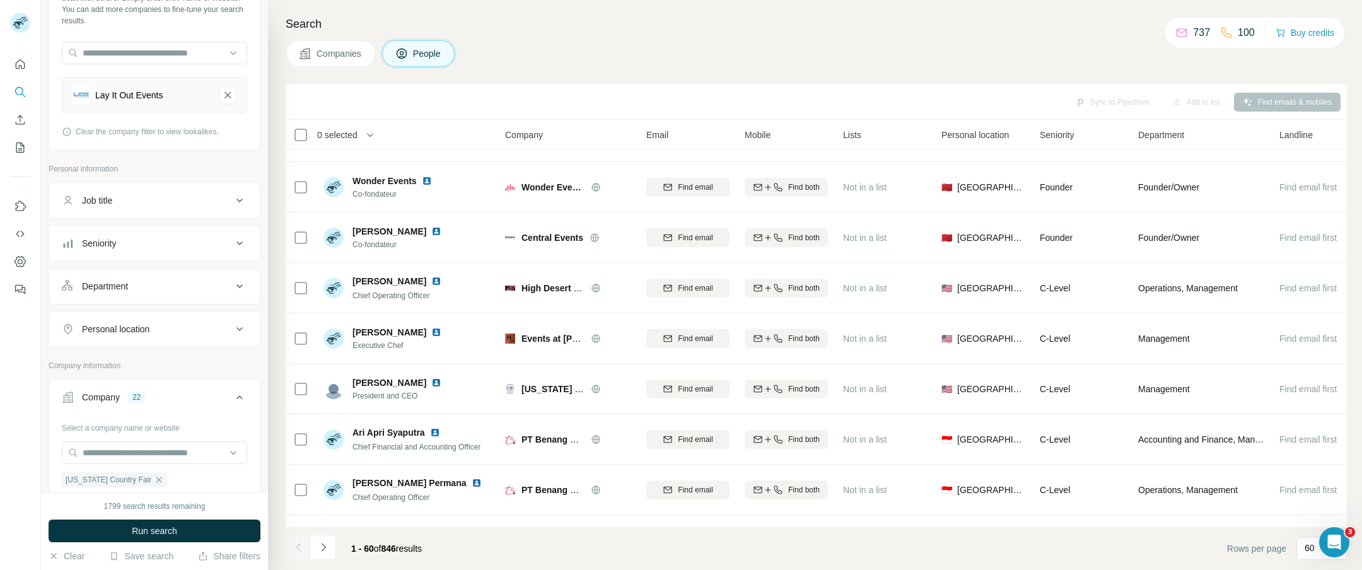
scroll to position [0, 0]
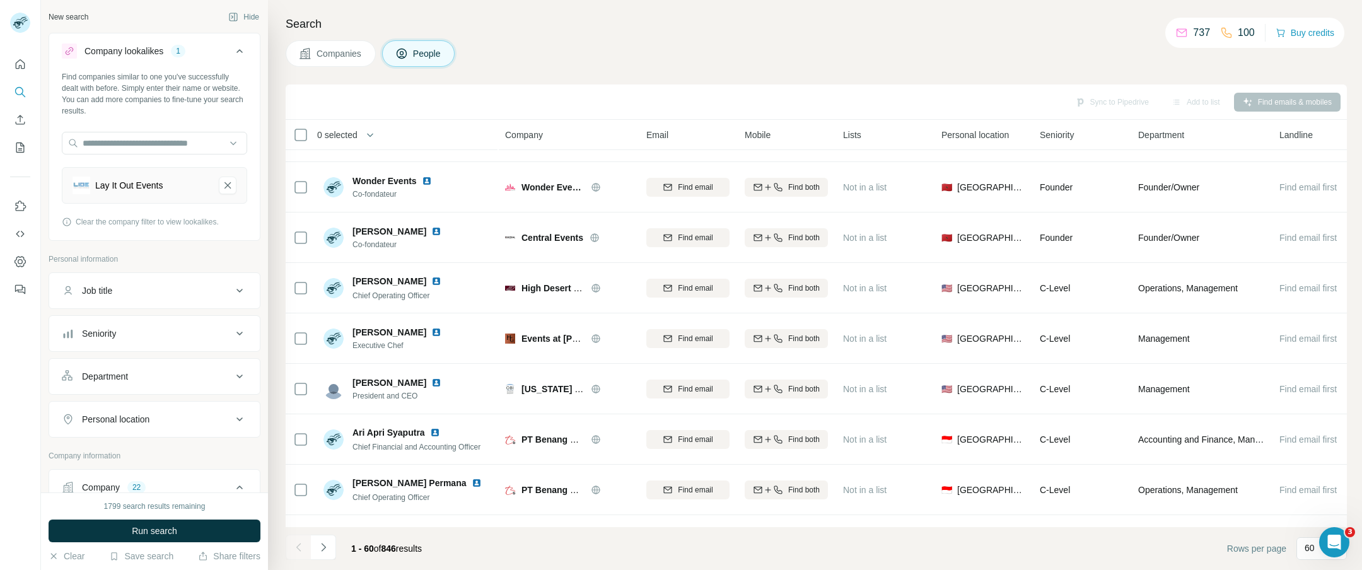
drag, startPoint x: 226, startPoint y: 422, endPoint x: 224, endPoint y: 415, distance: 7.2
click at [225, 422] on div "Personal location" at bounding box center [147, 419] width 170 height 13
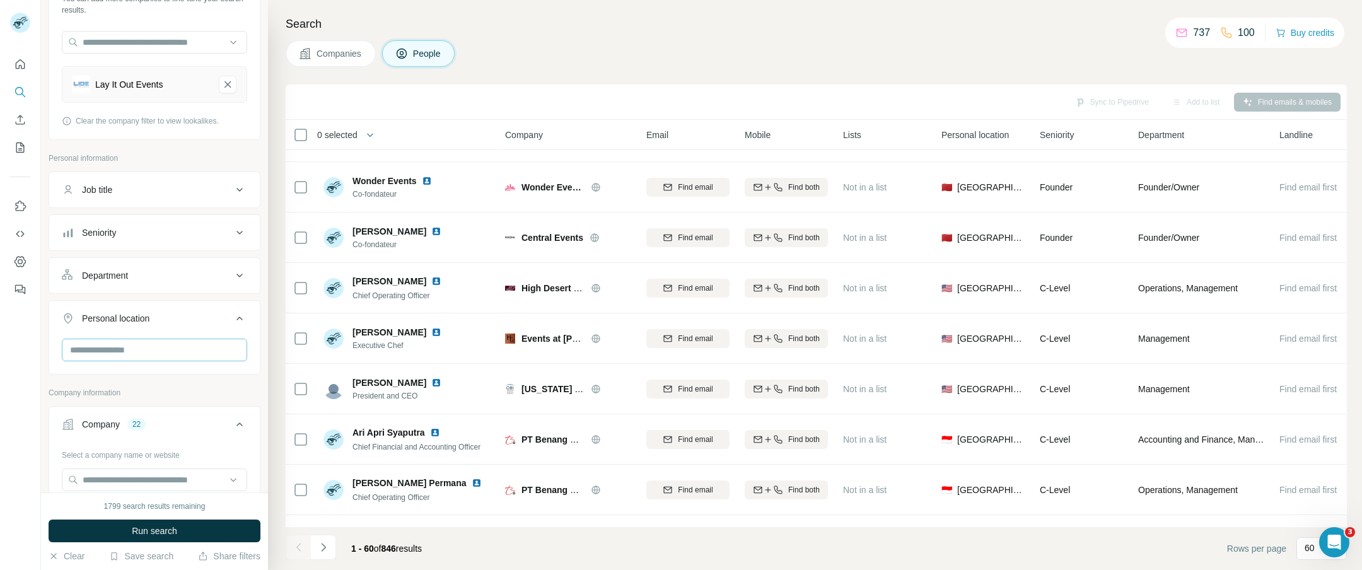
scroll to position [141, 0]
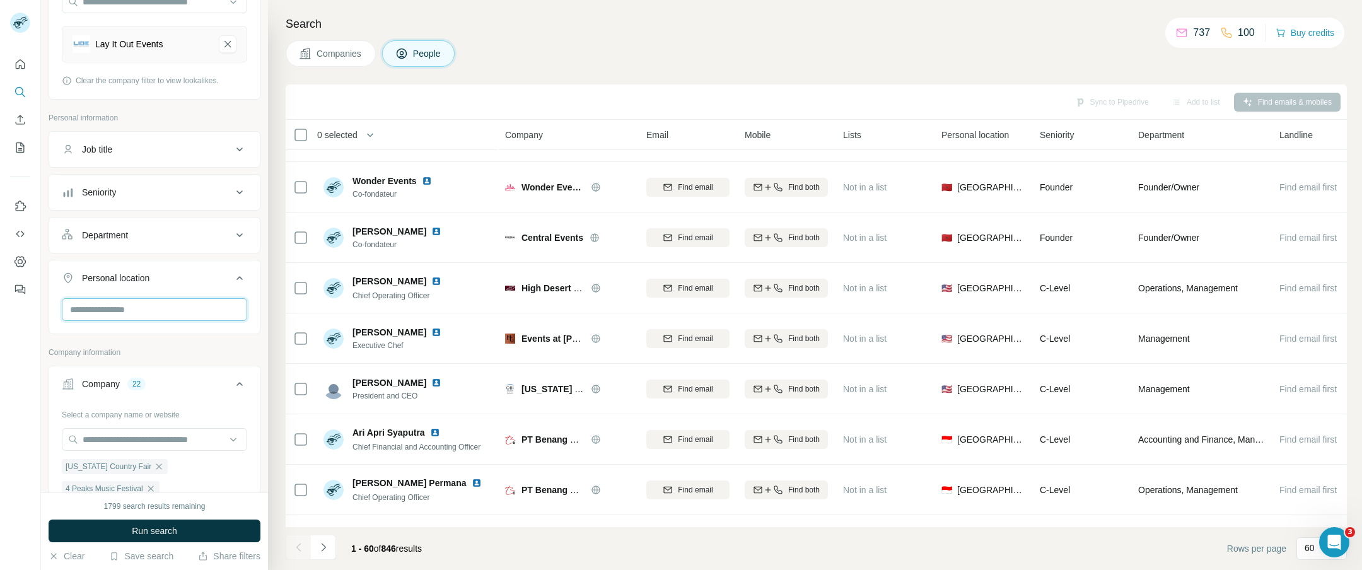
click at [128, 307] on input "text" at bounding box center [154, 309] width 185 height 23
type input "****"
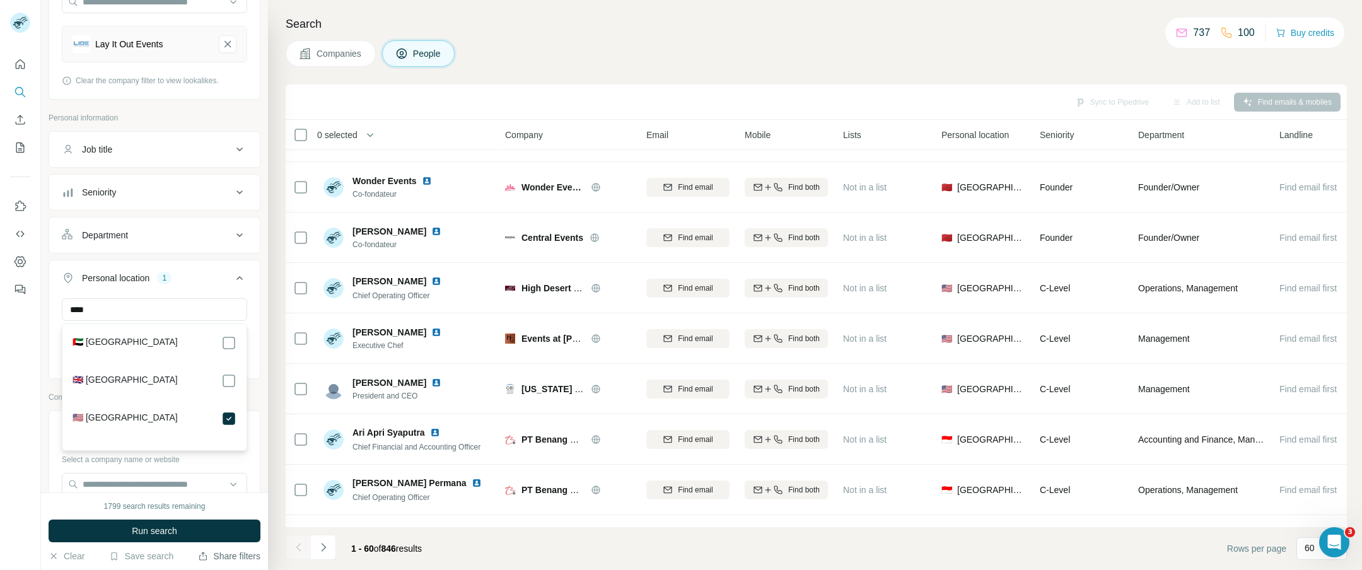
drag, startPoint x: 182, startPoint y: 530, endPoint x: 243, endPoint y: 522, distance: 62.3
click at [182, 530] on button "Run search" at bounding box center [155, 531] width 212 height 23
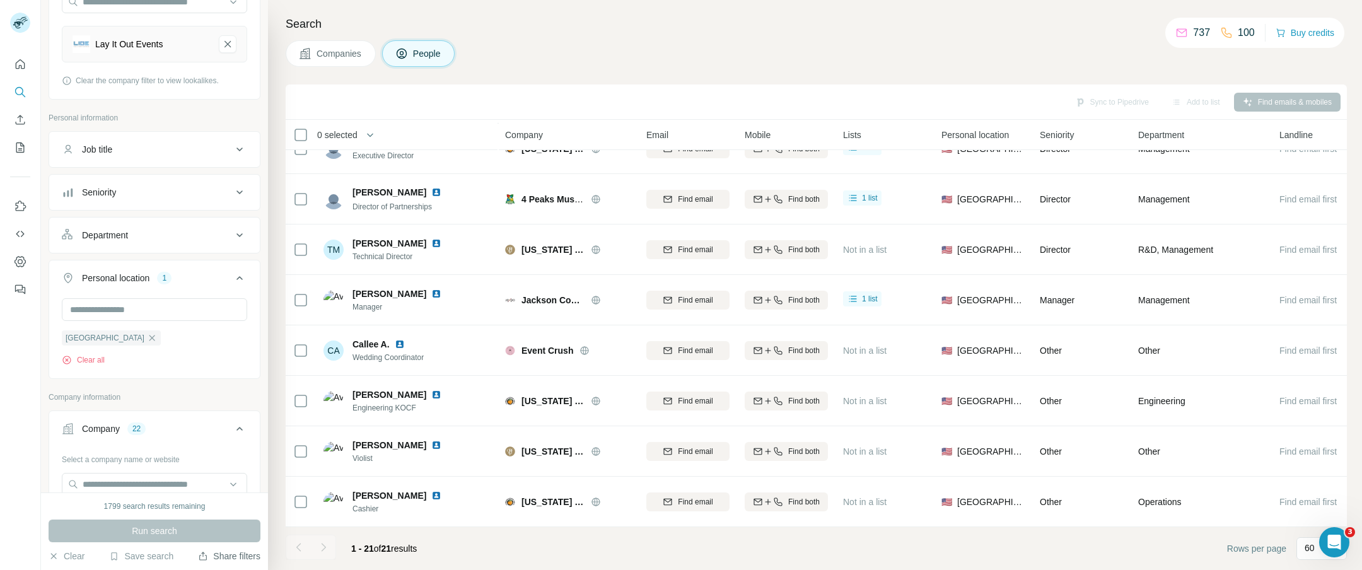
scroll to position [593, 0]
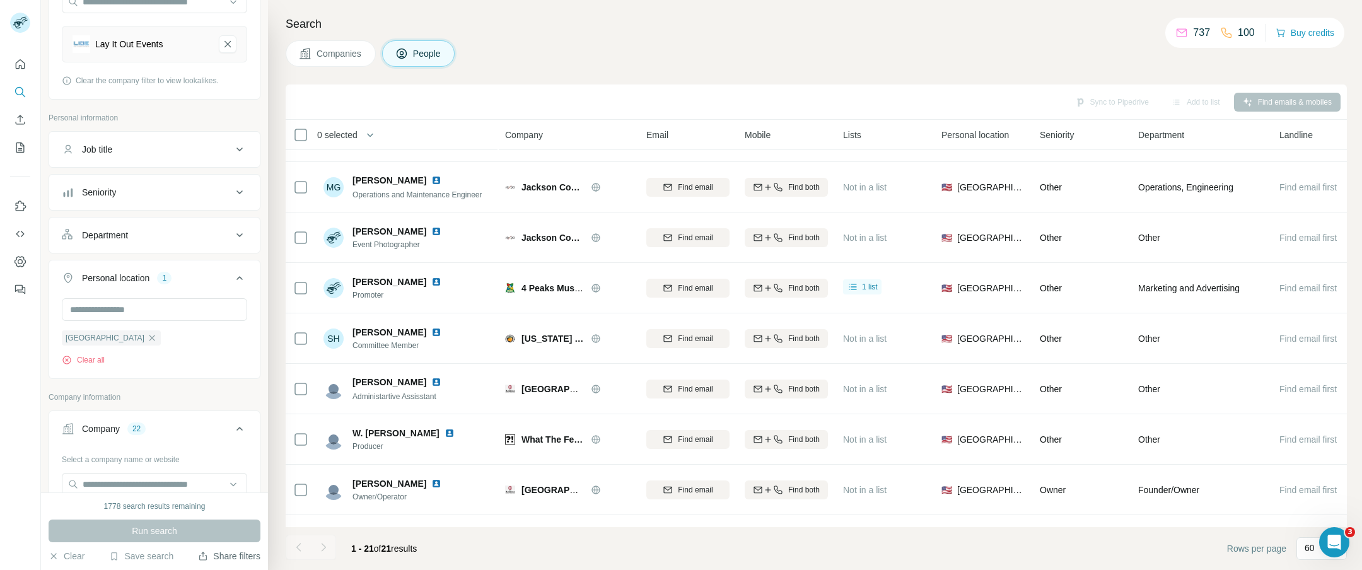
click at [350, 61] on button "Companies" at bounding box center [331, 53] width 90 height 26
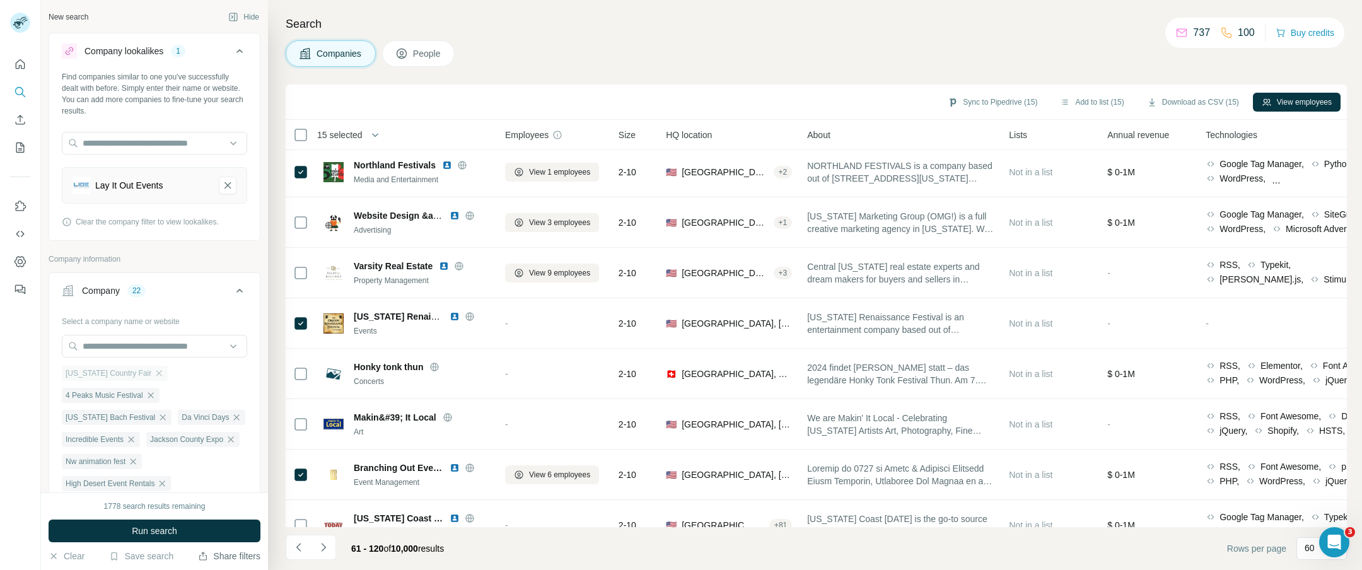
scroll to position [136, 0]
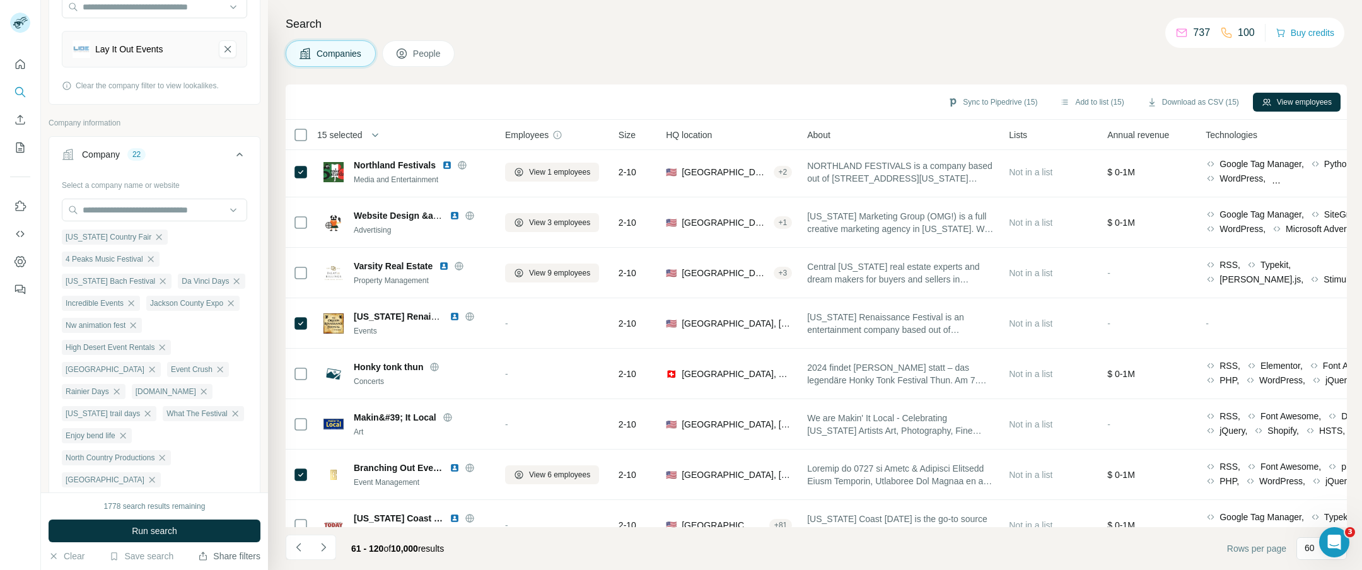
click at [244, 151] on icon at bounding box center [239, 154] width 15 height 15
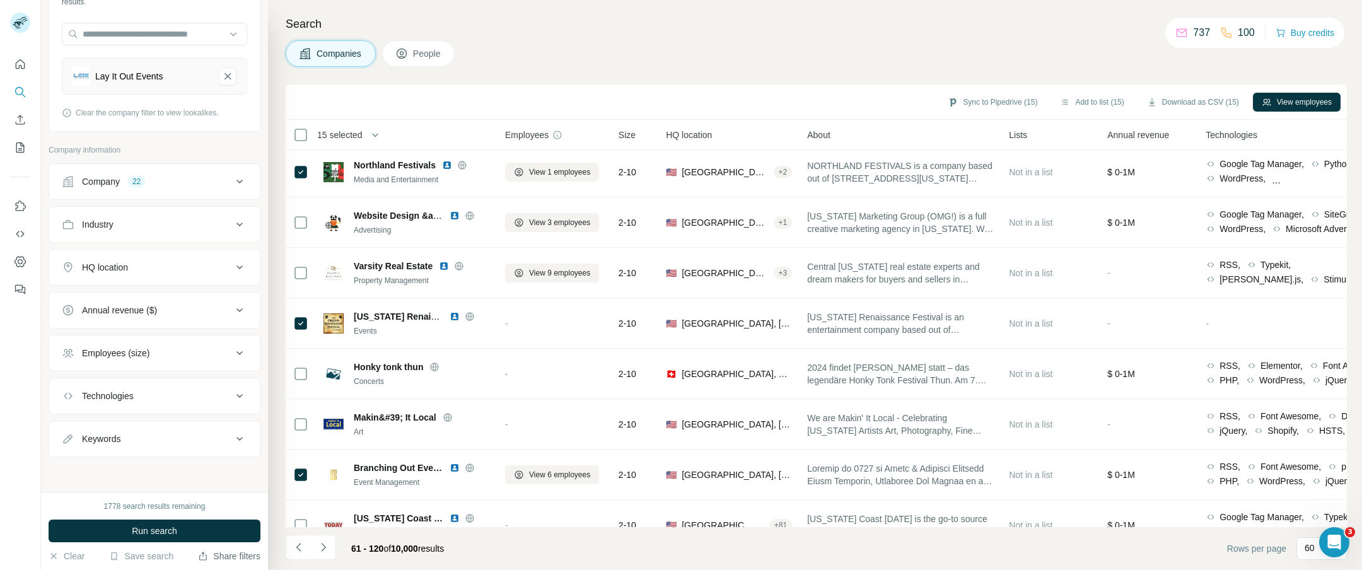
scroll to position [109, 0]
click at [231, 183] on button "Company 22" at bounding box center [154, 181] width 211 height 30
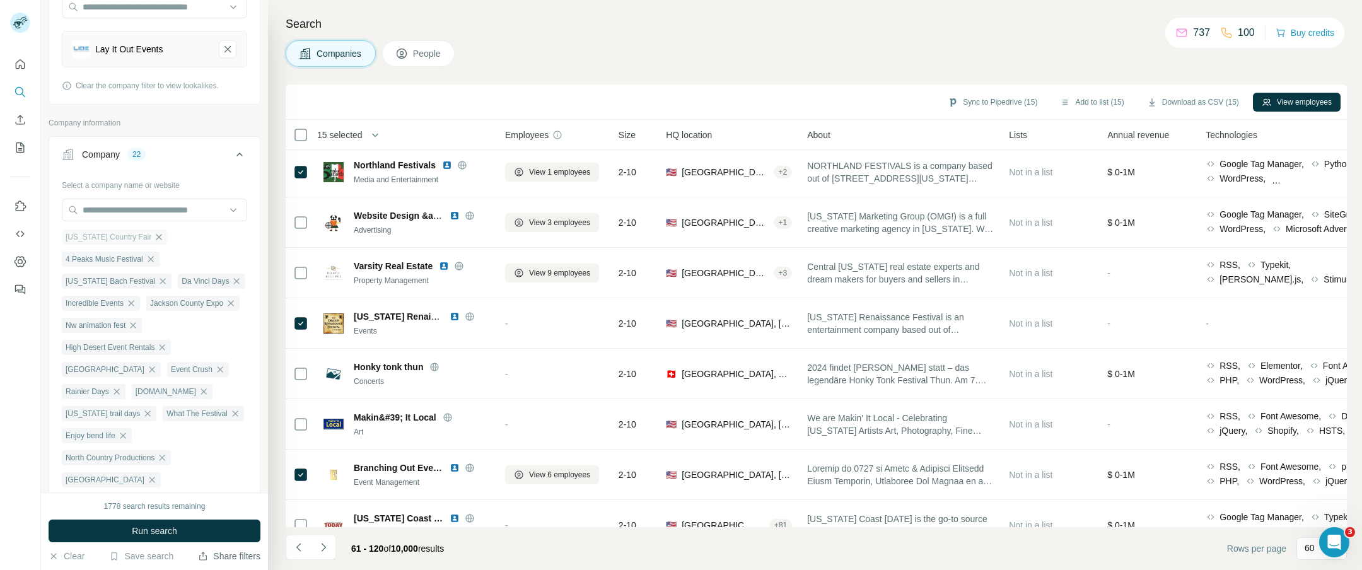
click at [154, 237] on icon "button" at bounding box center [159, 237] width 10 height 10
click at [147, 238] on div "4 Peaks Music Festival" at bounding box center [111, 237] width 98 height 15
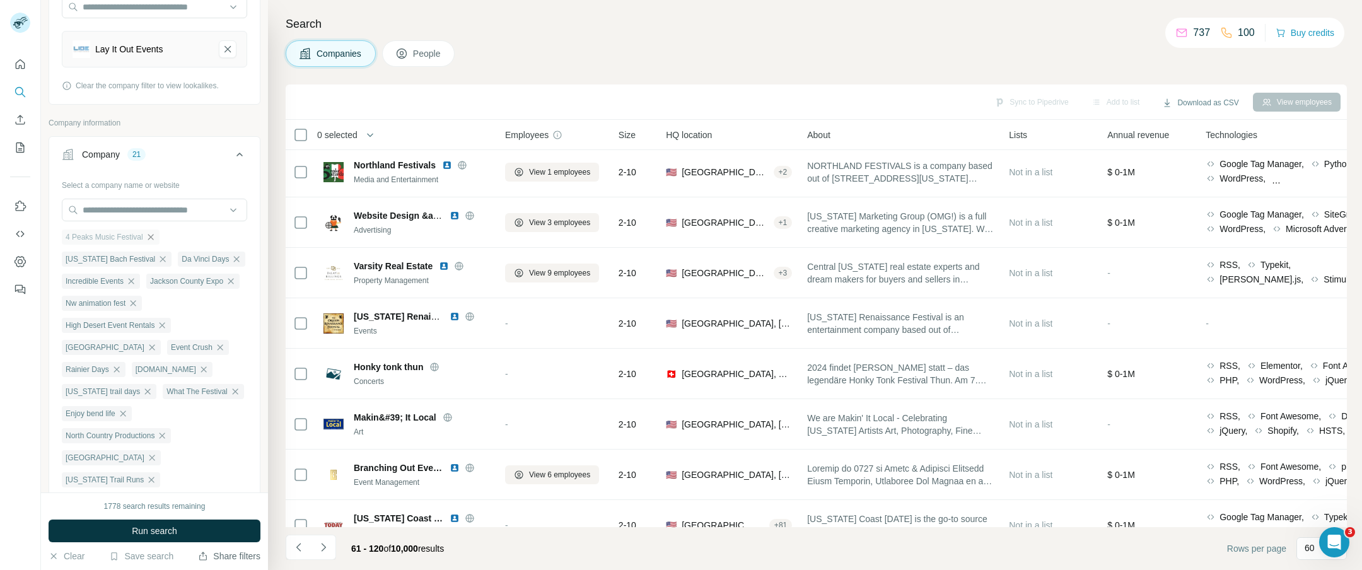
click at [154, 238] on icon "button" at bounding box center [151, 237] width 10 height 10
click at [158, 235] on icon "button" at bounding box center [163, 237] width 10 height 10
click at [209, 236] on icon "button" at bounding box center [205, 237] width 10 height 10
click at [152, 259] on ul "Da Vinci Days Incredible Events Jackson County Expo Nw animation fest High Dese…" at bounding box center [154, 369] width 185 height 281
click at [135, 265] on span "High Desert Event Rentals" at bounding box center [110, 259] width 89 height 11
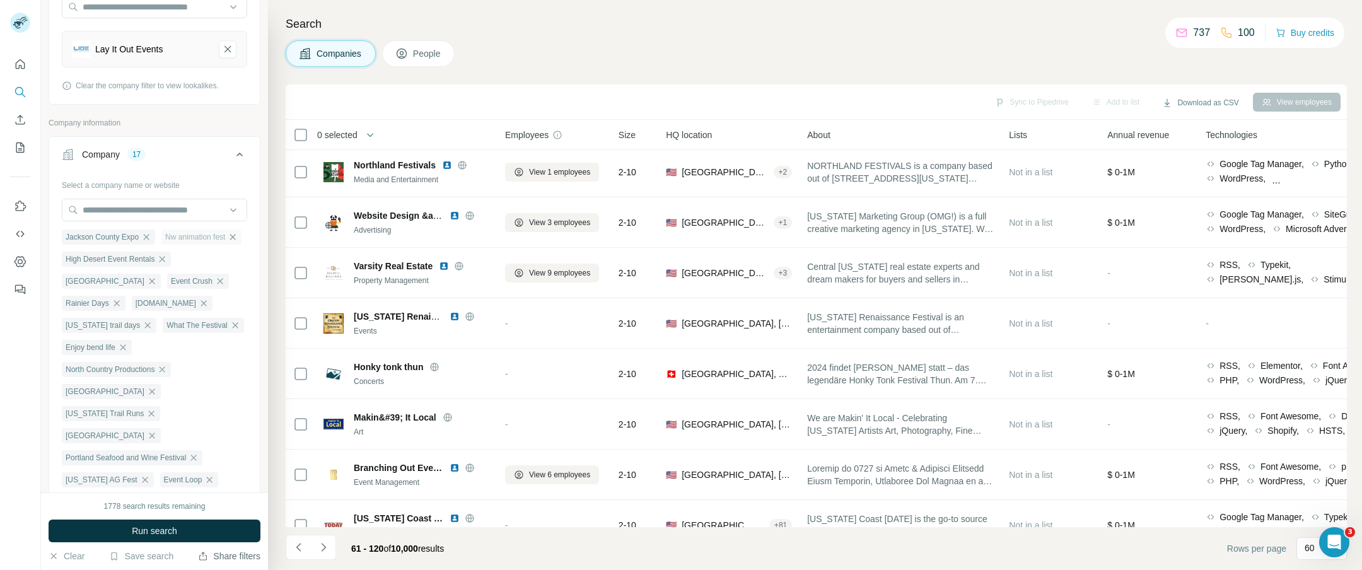
click at [228, 242] on icon "button" at bounding box center [233, 237] width 10 height 10
click at [150, 238] on icon "button" at bounding box center [146, 237] width 10 height 10
drag, startPoint x: 168, startPoint y: 261, endPoint x: 201, endPoint y: 263, distance: 33.5
click at [144, 261] on span "La Pine Parks and Recreation District" at bounding box center [105, 259] width 79 height 11
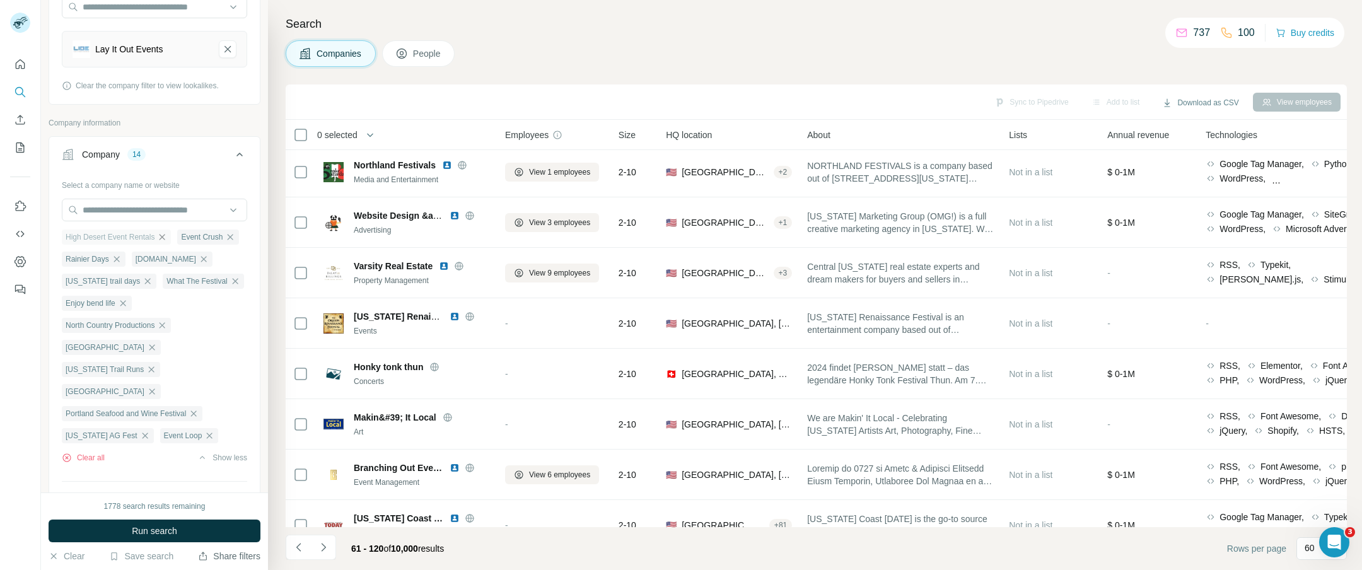
click at [162, 233] on icon "button" at bounding box center [162, 237] width 10 height 10
click at [183, 238] on icon "button" at bounding box center [185, 237] width 10 height 10
click at [115, 237] on icon "button" at bounding box center [115, 237] width 6 height 6
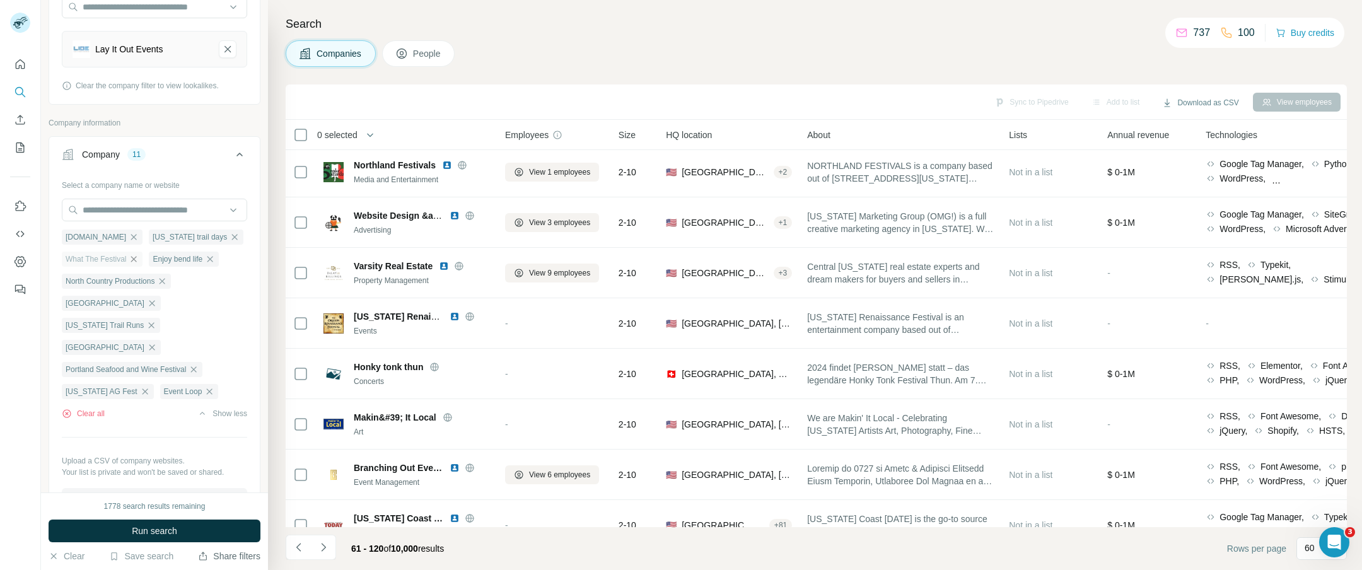
click at [134, 258] on icon "button" at bounding box center [134, 259] width 10 height 10
drag, startPoint x: 224, startPoint y: 235, endPoint x: 199, endPoint y: 252, distance: 30.4
click at [223, 236] on ul "Oregon trail days Enjoy bend life North Country Productions Ambridge Event Cent…" at bounding box center [154, 303] width 185 height 148
drag, startPoint x: 207, startPoint y: 237, endPoint x: 158, endPoint y: 239, distance: 48.6
click at [207, 237] on div "Enjoy bend life" at bounding box center [198, 237] width 70 height 15
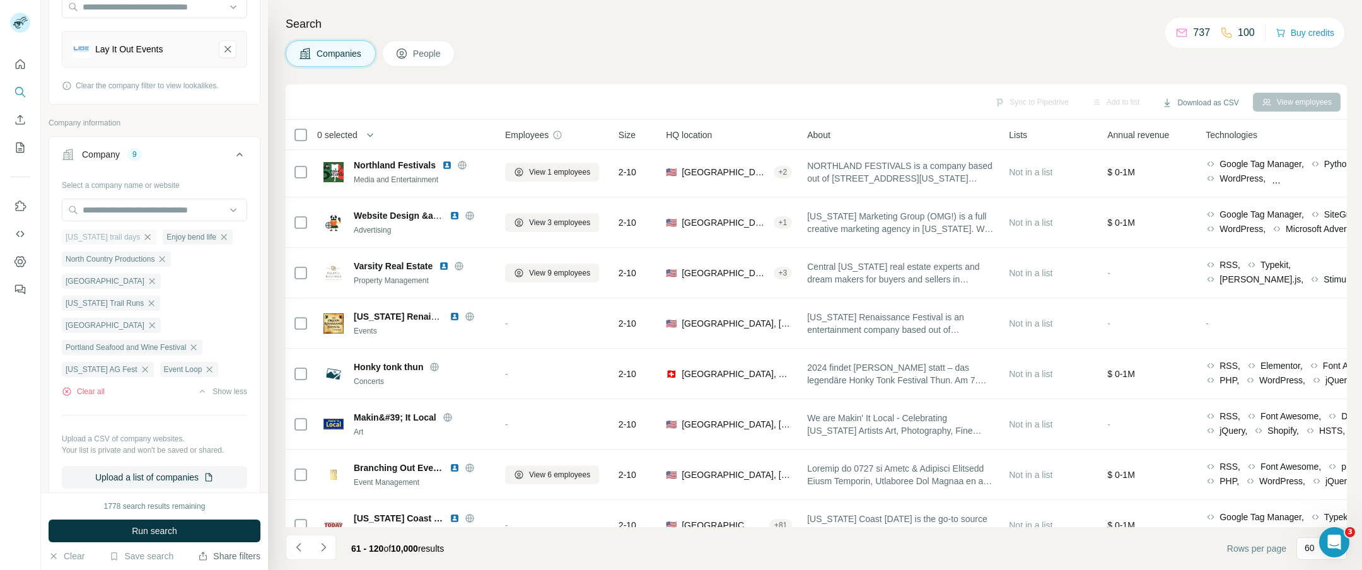
click at [143, 240] on icon "button" at bounding box center [148, 237] width 10 height 10
click at [167, 257] on icon "button" at bounding box center [162, 259] width 10 height 10
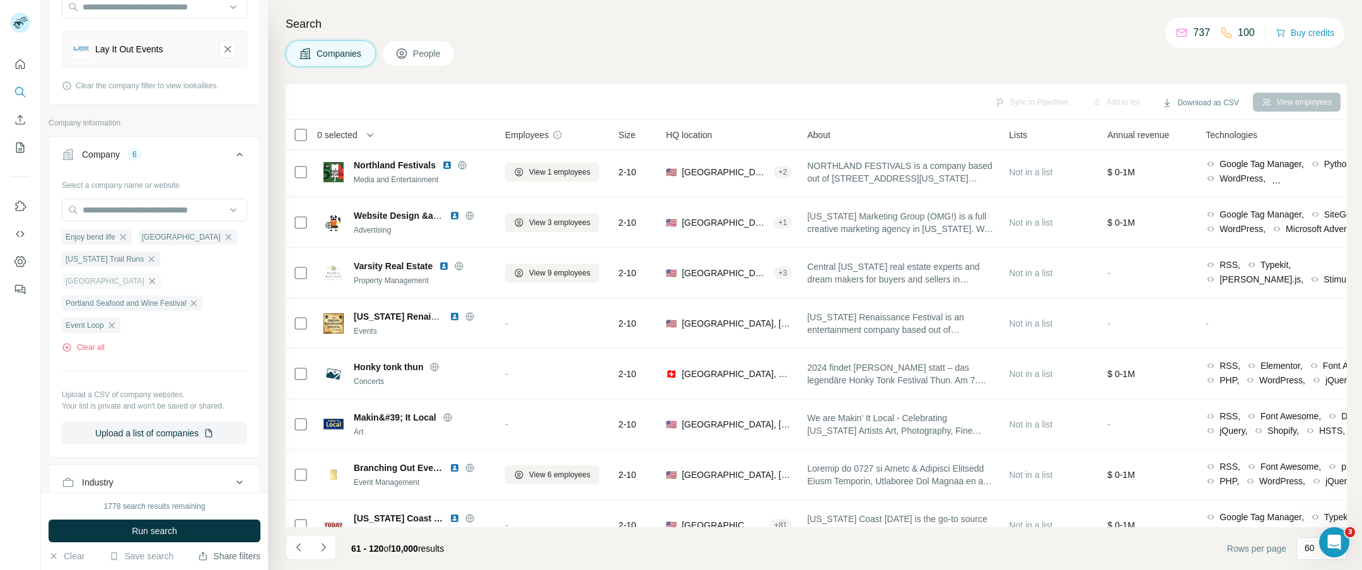
drag, startPoint x: 203, startPoint y: 276, endPoint x: 228, endPoint y: 259, distance: 30.3
click at [202, 296] on div "Portland Seafood and Wine Festival" at bounding box center [132, 303] width 141 height 15
click at [157, 276] on icon "button" at bounding box center [152, 281] width 10 height 10
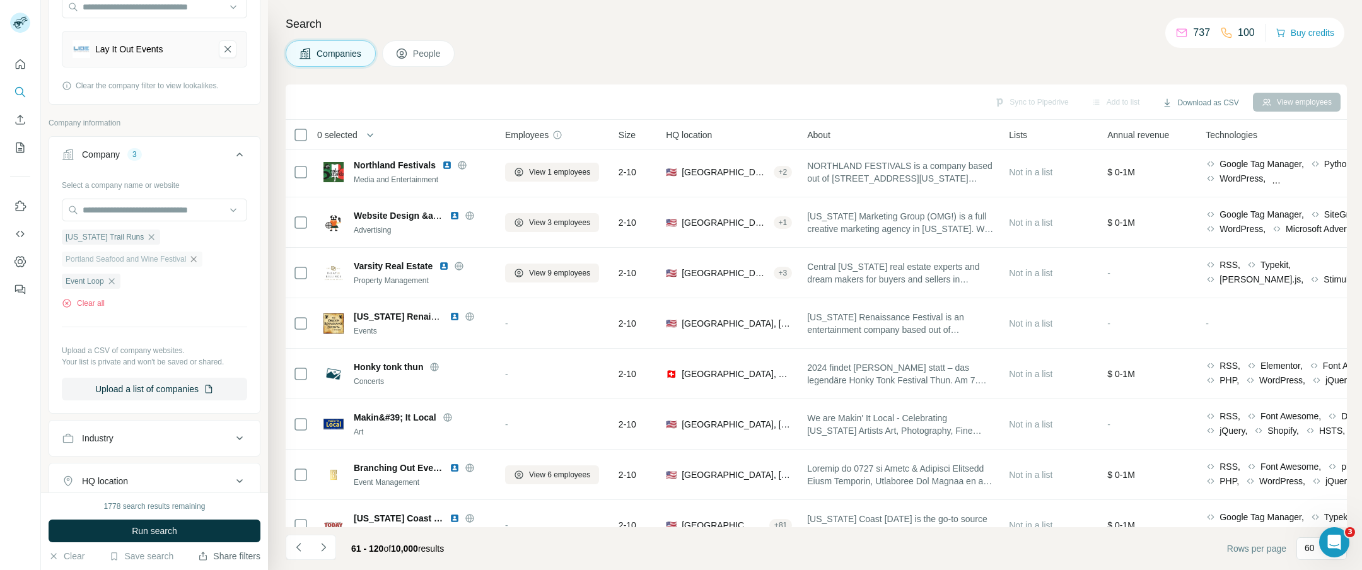
click at [199, 260] on icon "button" at bounding box center [194, 259] width 10 height 10
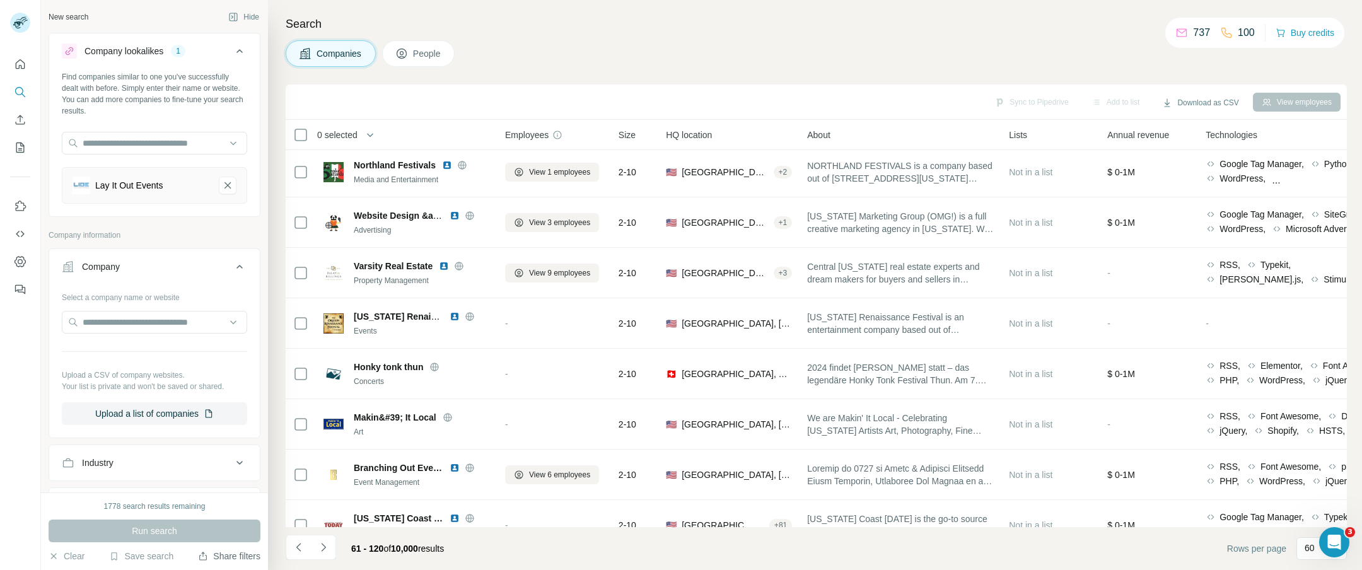
click at [176, 276] on button "Company" at bounding box center [154, 269] width 211 height 35
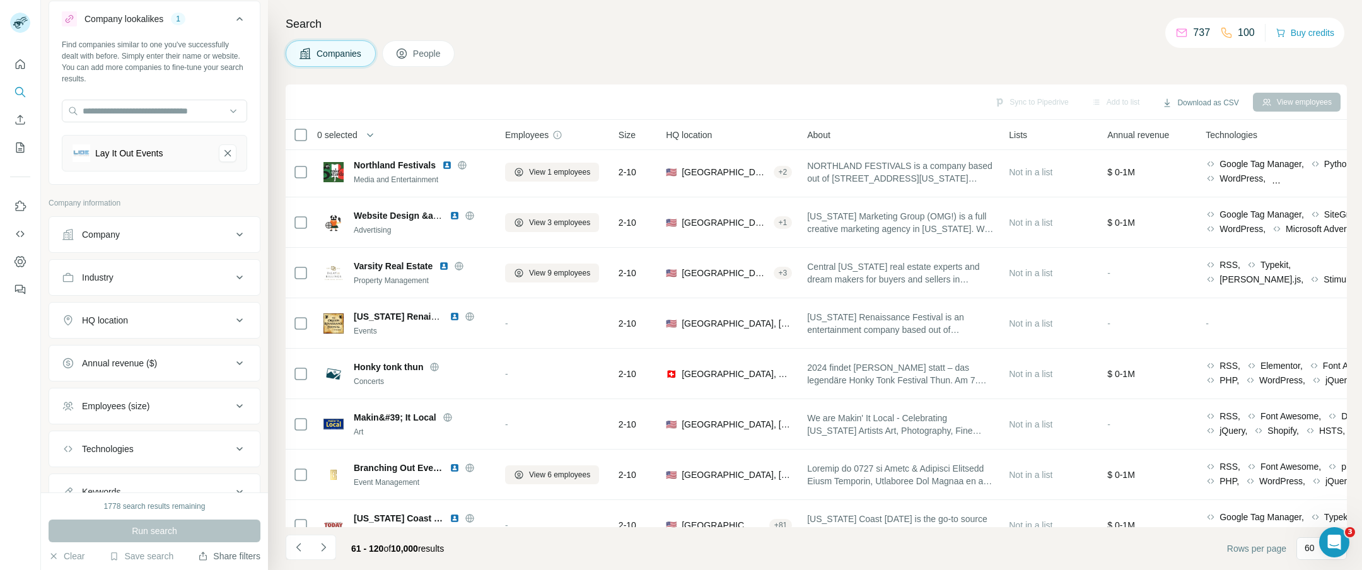
scroll to position [52, 0]
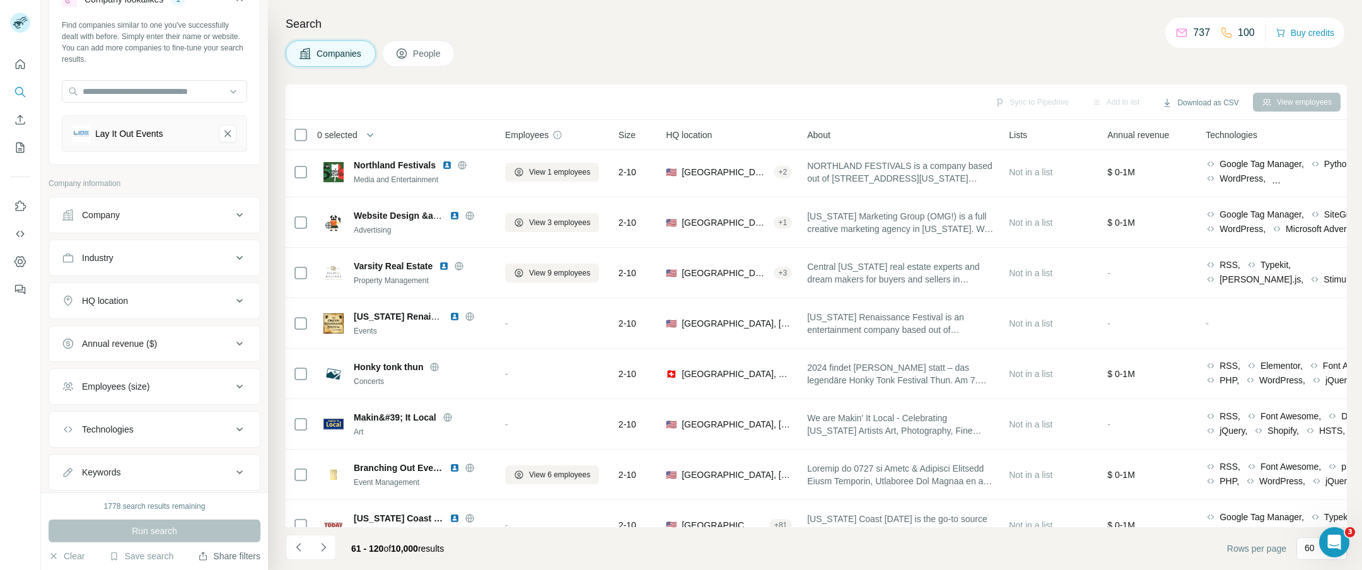
click at [183, 301] on div "HQ location" at bounding box center [147, 301] width 170 height 13
click at [156, 337] on input "text" at bounding box center [154, 332] width 185 height 23
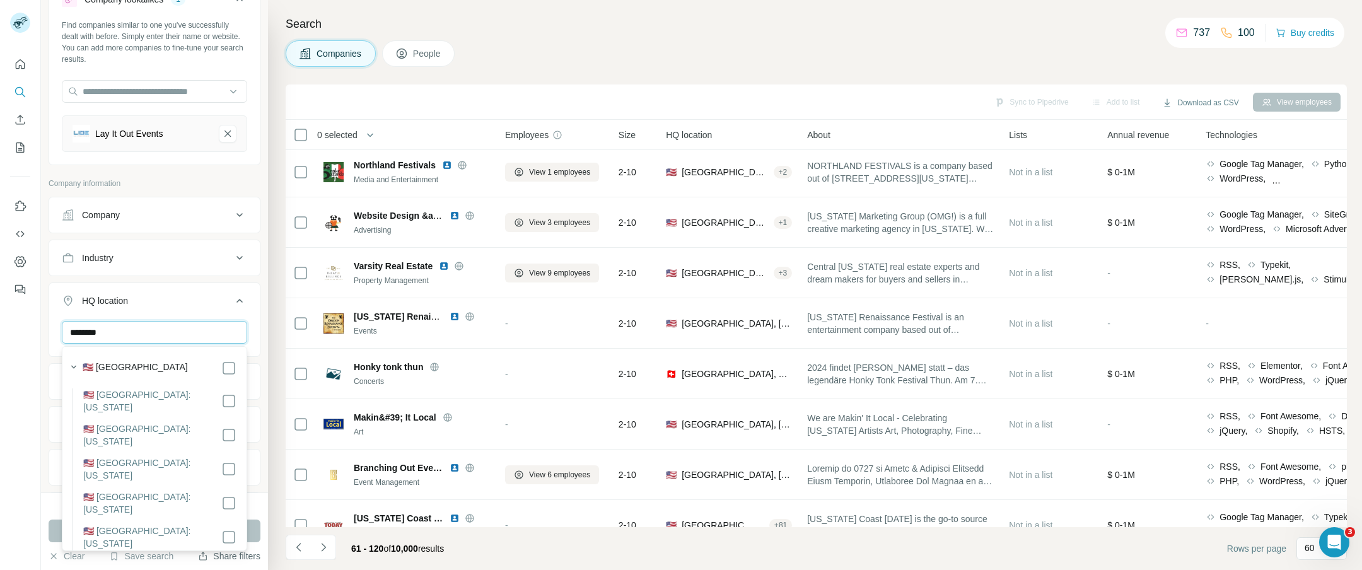
scroll to position [5, 0]
type input "********"
click at [260, 315] on div "New search Hide Company lookalikes 1 Find companies similar to one you've succe…" at bounding box center [154, 246] width 227 height 493
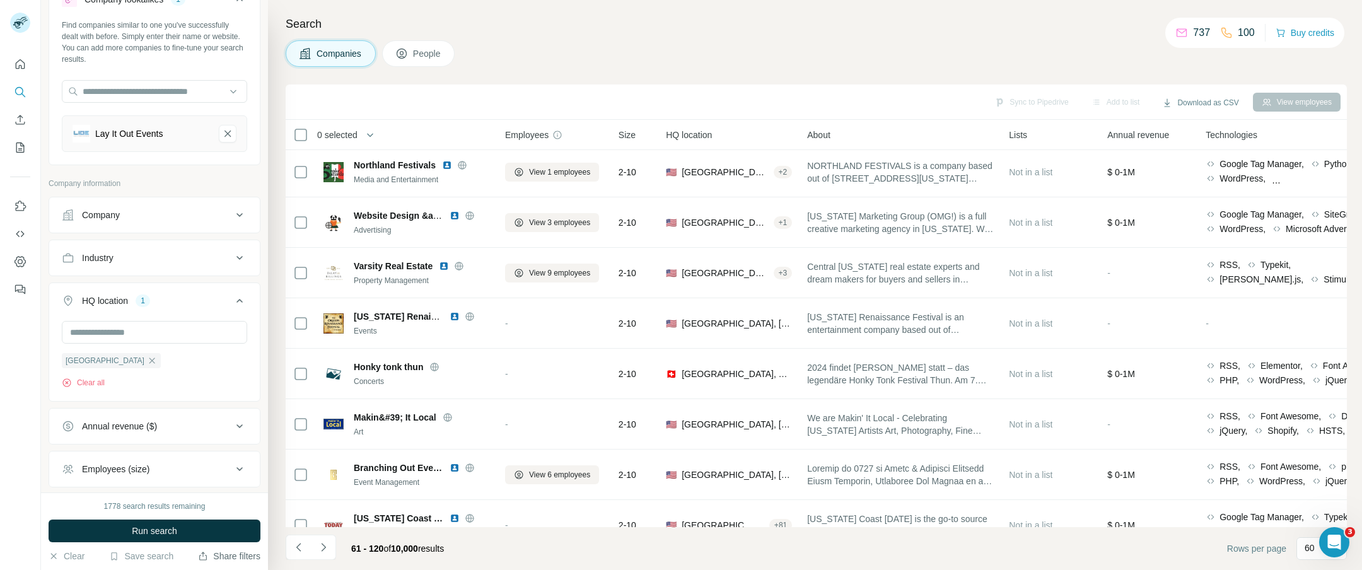
click at [145, 532] on span "Run search" at bounding box center [154, 531] width 45 height 13
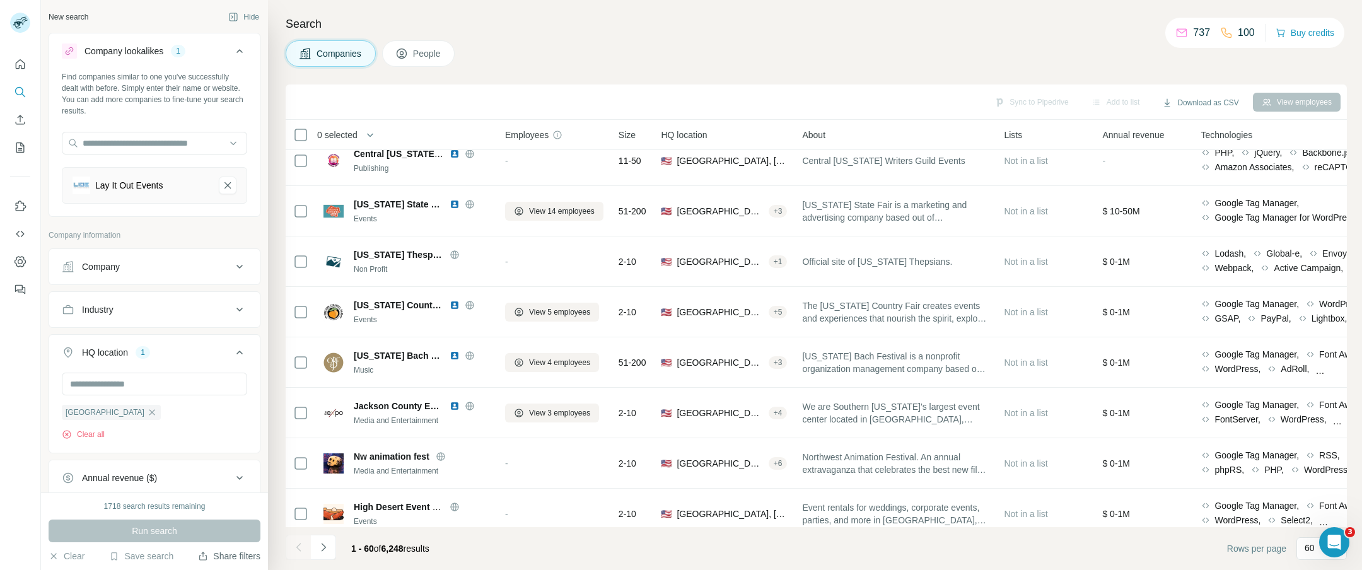
click at [246, 275] on button "Company" at bounding box center [154, 267] width 211 height 30
click at [242, 270] on icon at bounding box center [239, 266] width 15 height 15
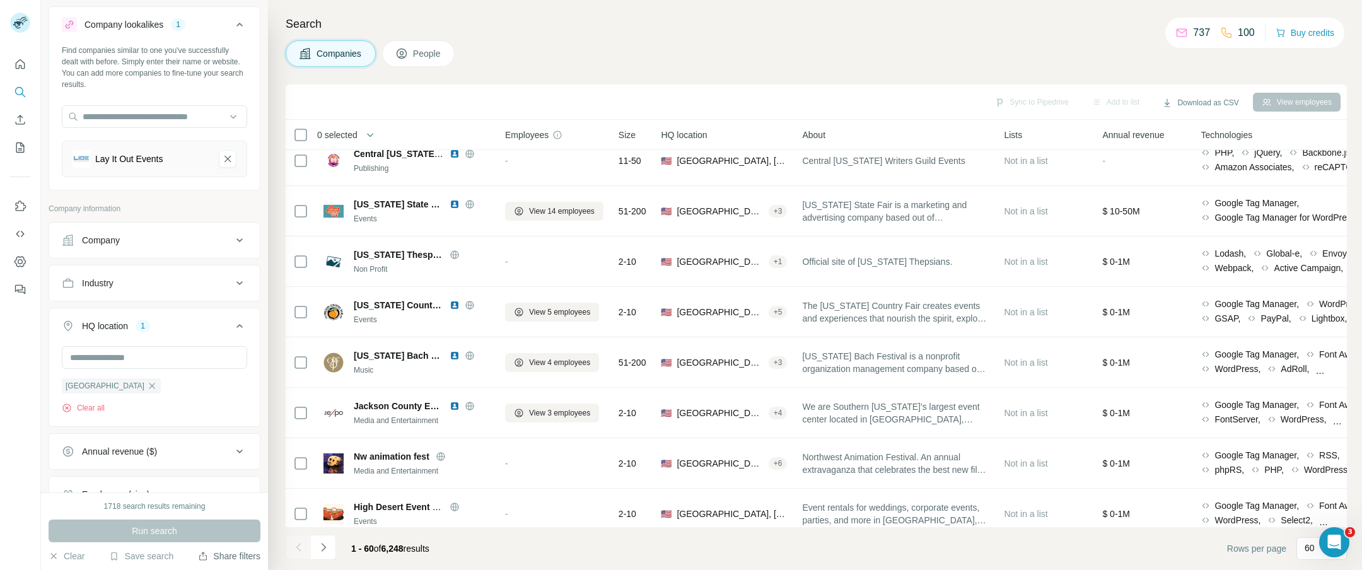
scroll to position [27, 0]
click at [242, 287] on icon at bounding box center [239, 282] width 15 height 15
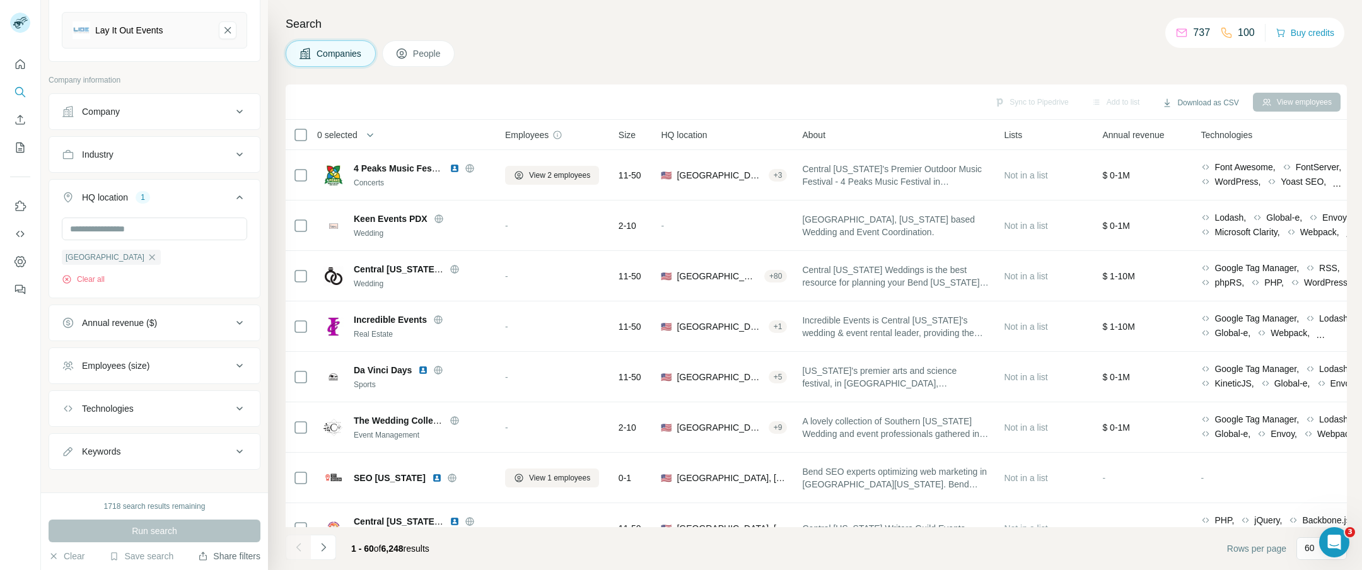
scroll to position [160, 0]
click at [239, 406] on icon at bounding box center [239, 403] width 15 height 15
click at [242, 361] on icon at bounding box center [239, 360] width 15 height 15
click at [241, 361] on icon at bounding box center [239, 358] width 15 height 15
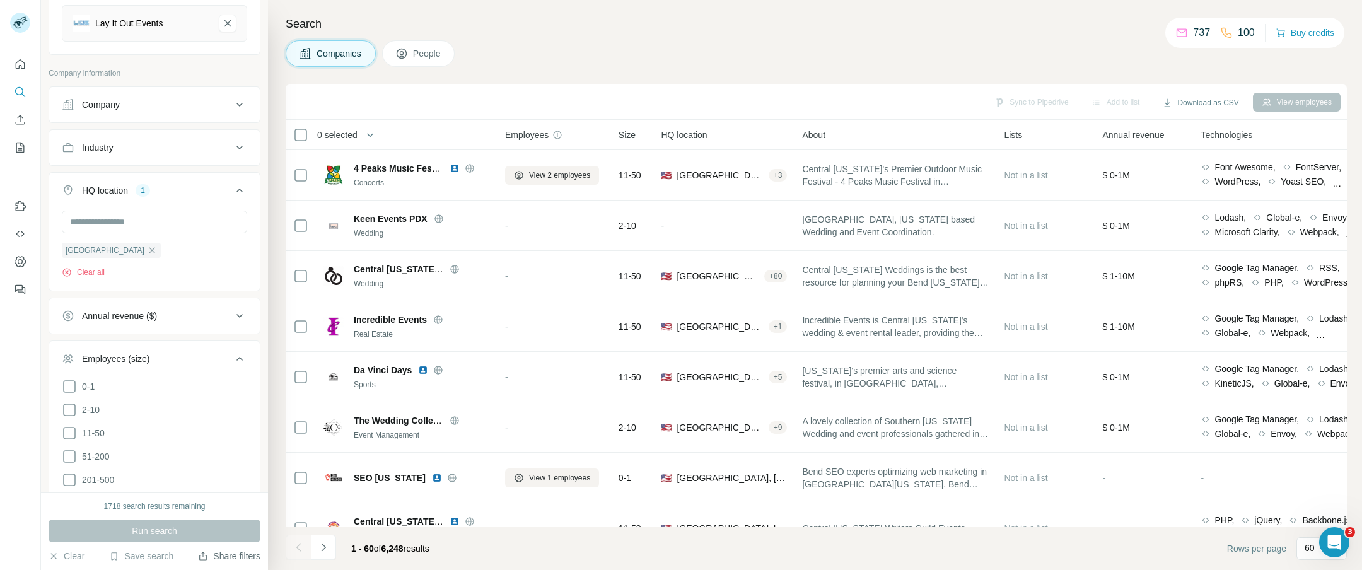
scroll to position [161, 0]
click at [247, 319] on icon at bounding box center [239, 317] width 15 height 15
click at [243, 319] on icon at bounding box center [239, 317] width 15 height 15
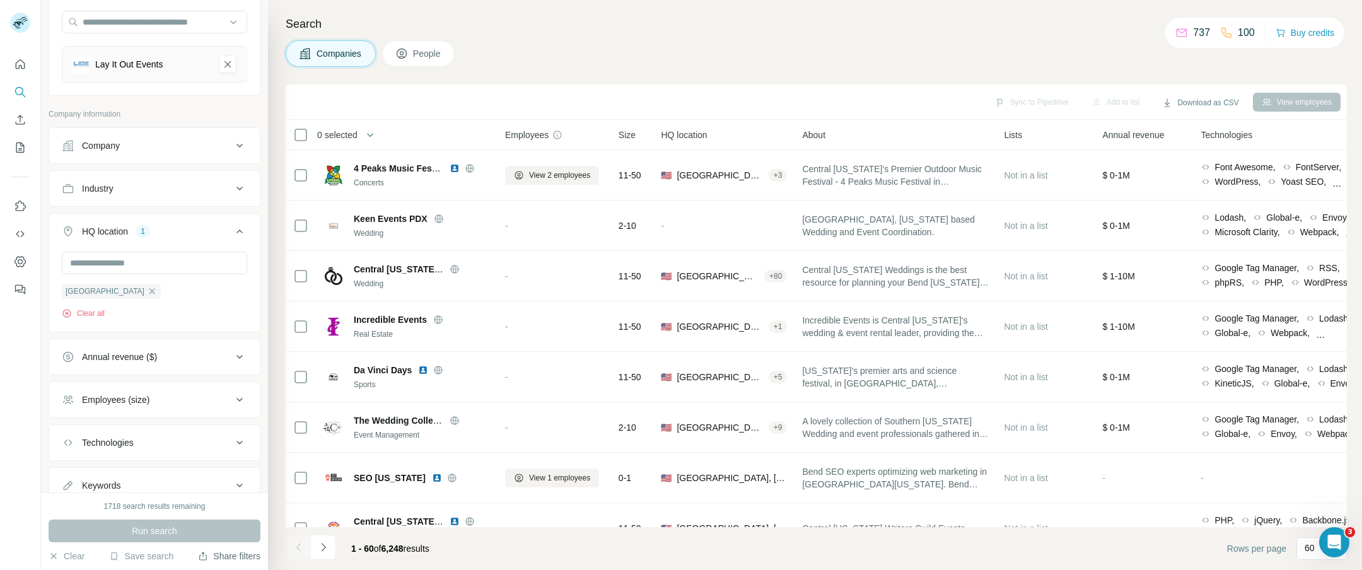
scroll to position [48, 0]
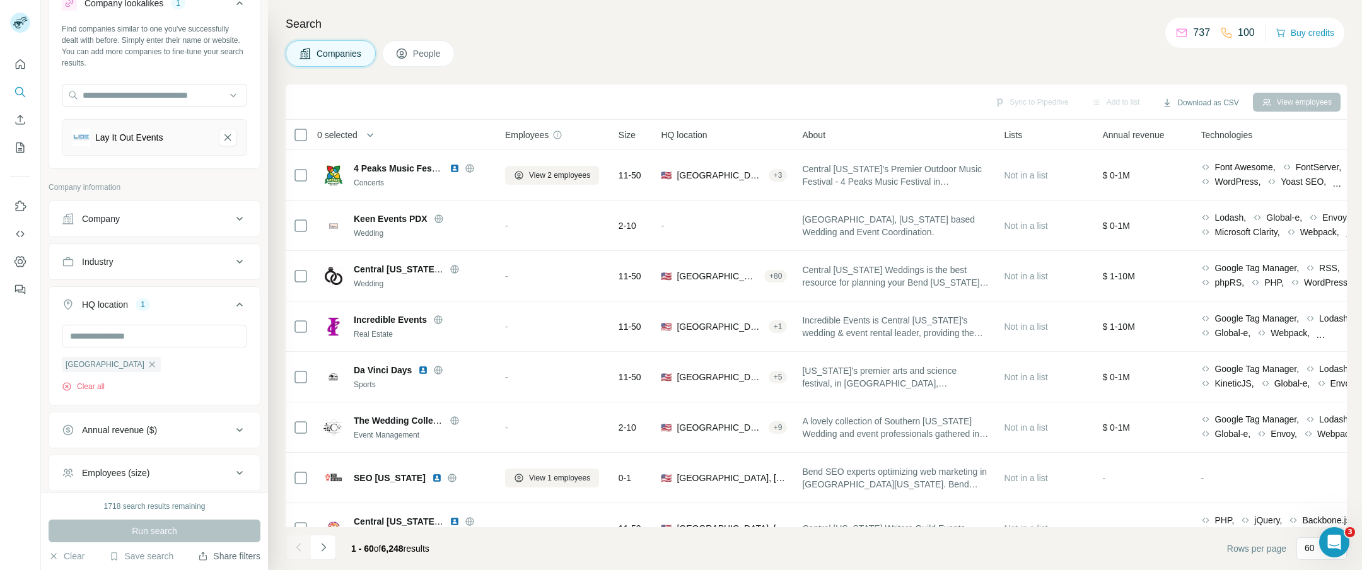
click at [242, 260] on icon at bounding box center [239, 261] width 15 height 15
click at [239, 218] on icon at bounding box center [239, 218] width 15 height 15
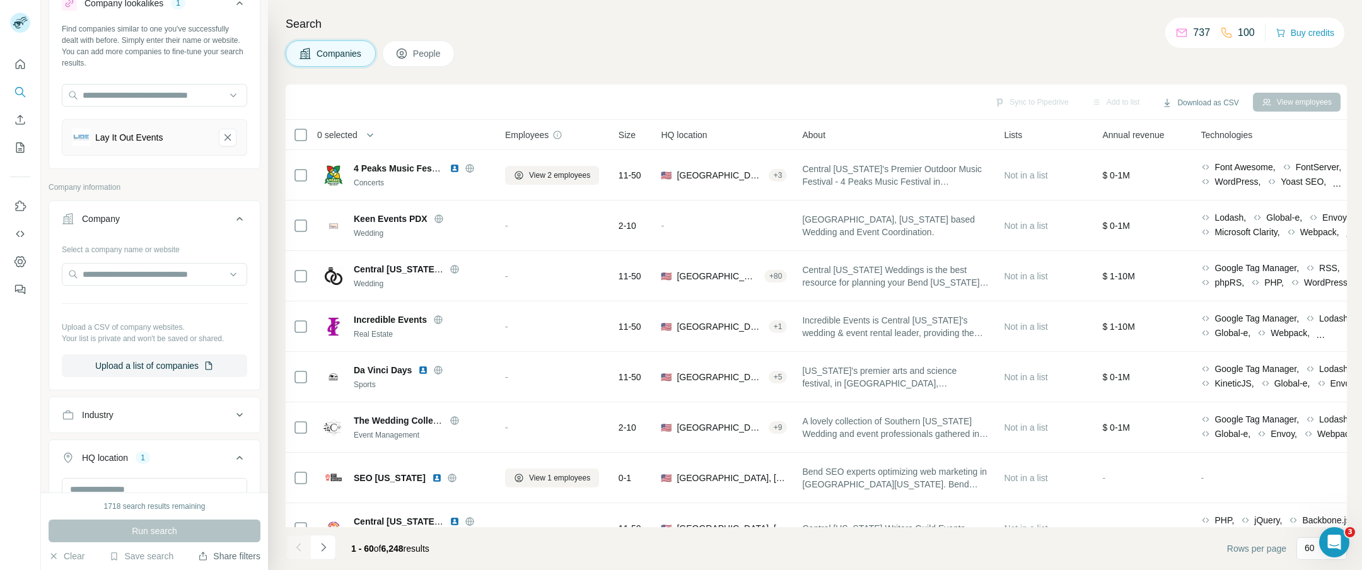
click at [239, 218] on icon at bounding box center [239, 219] width 6 height 4
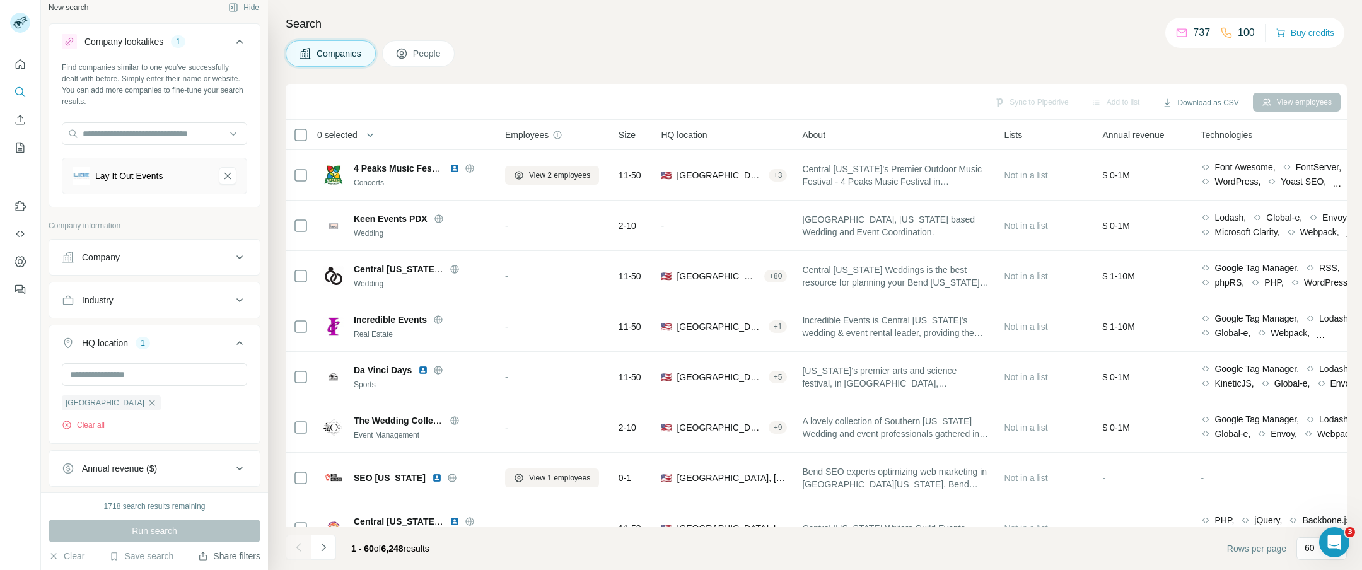
scroll to position [0, 0]
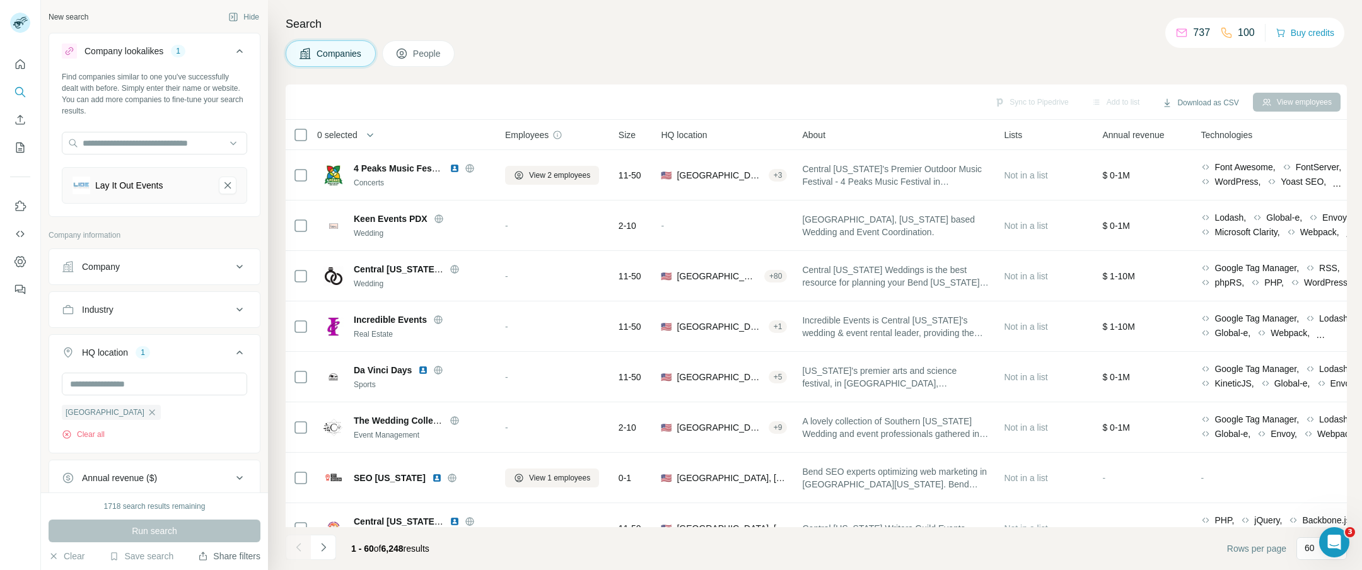
click at [432, 50] on span "People" at bounding box center [427, 53] width 29 height 13
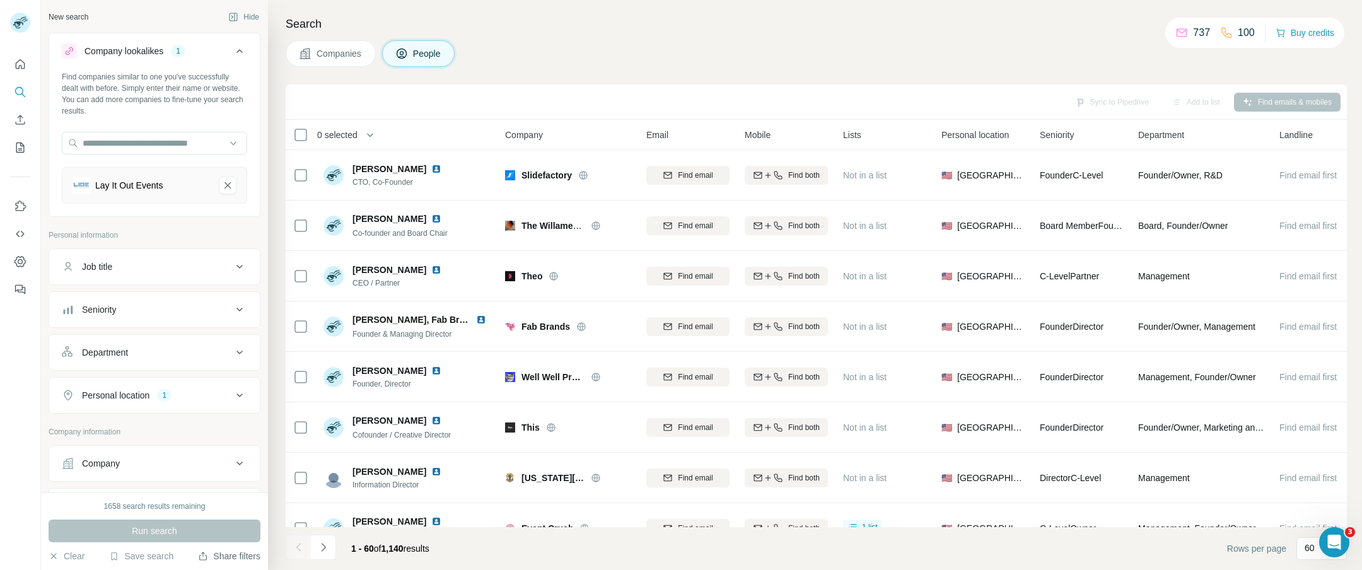
click at [186, 266] on div "Job title" at bounding box center [147, 266] width 170 height 13
click at [152, 296] on input "text" at bounding box center [142, 298] width 160 height 23
type input "*********"
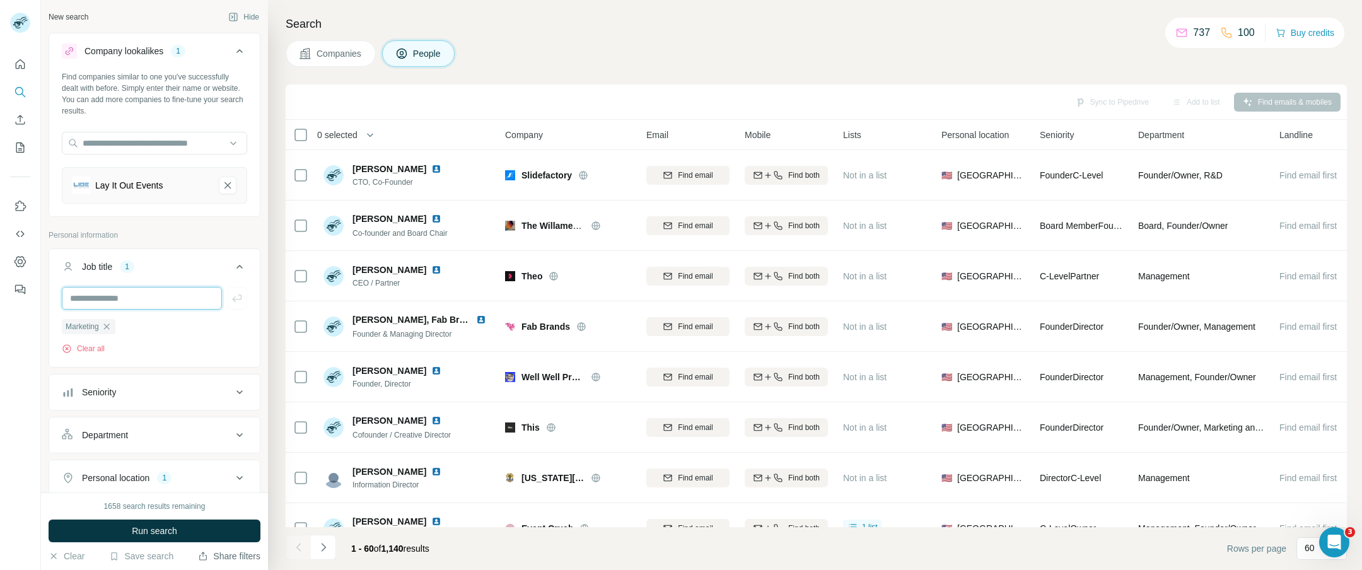
click at [135, 295] on input "text" at bounding box center [142, 298] width 160 height 23
type input "*****"
click at [182, 532] on button "Run search" at bounding box center [155, 531] width 212 height 23
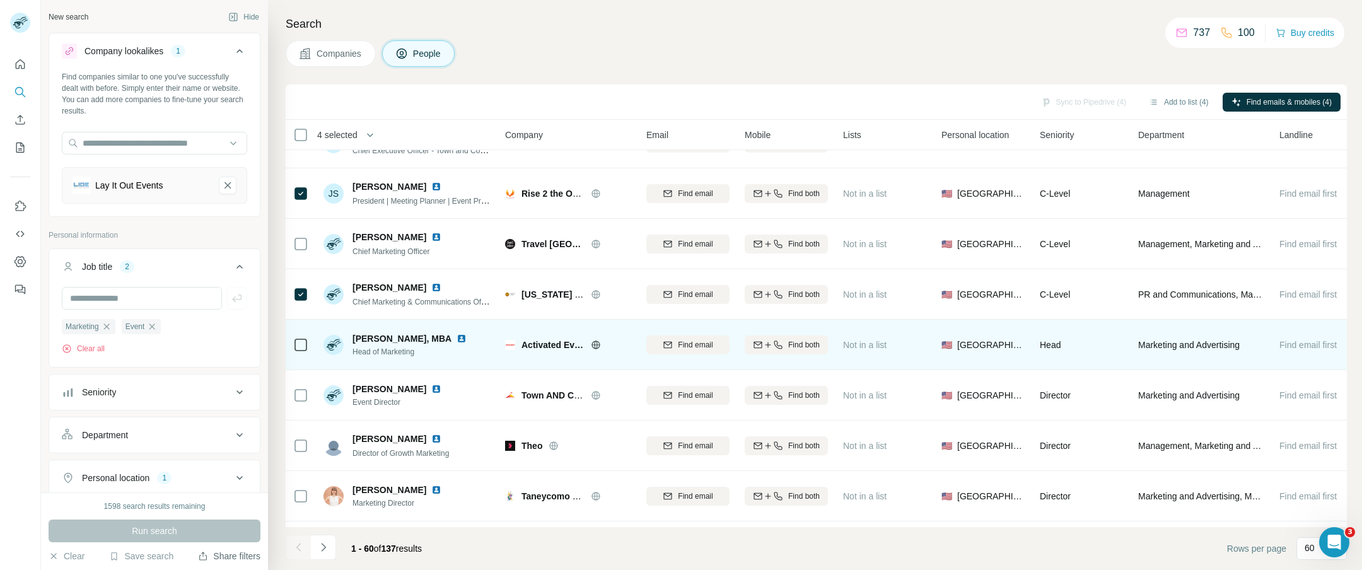
scroll to position [135, 0]
drag, startPoint x: 548, startPoint y: 321, endPoint x: 549, endPoint y: 329, distance: 7.7
click at [548, 321] on td "Activated Events" at bounding box center [568, 343] width 141 height 50
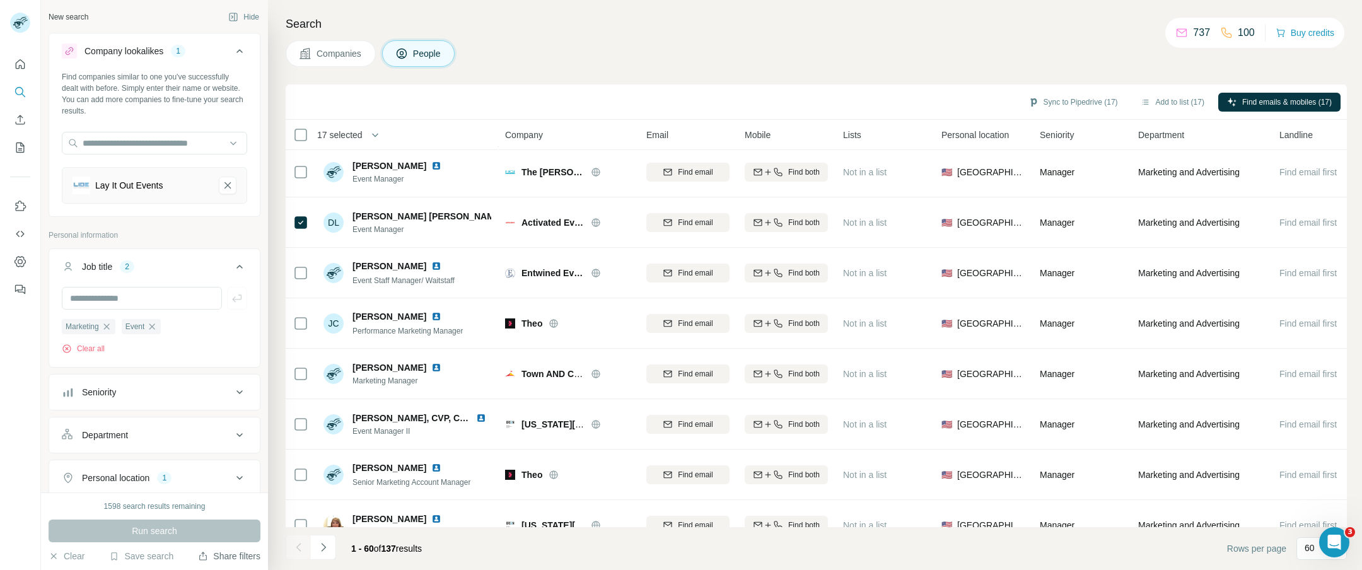
scroll to position [2650, 0]
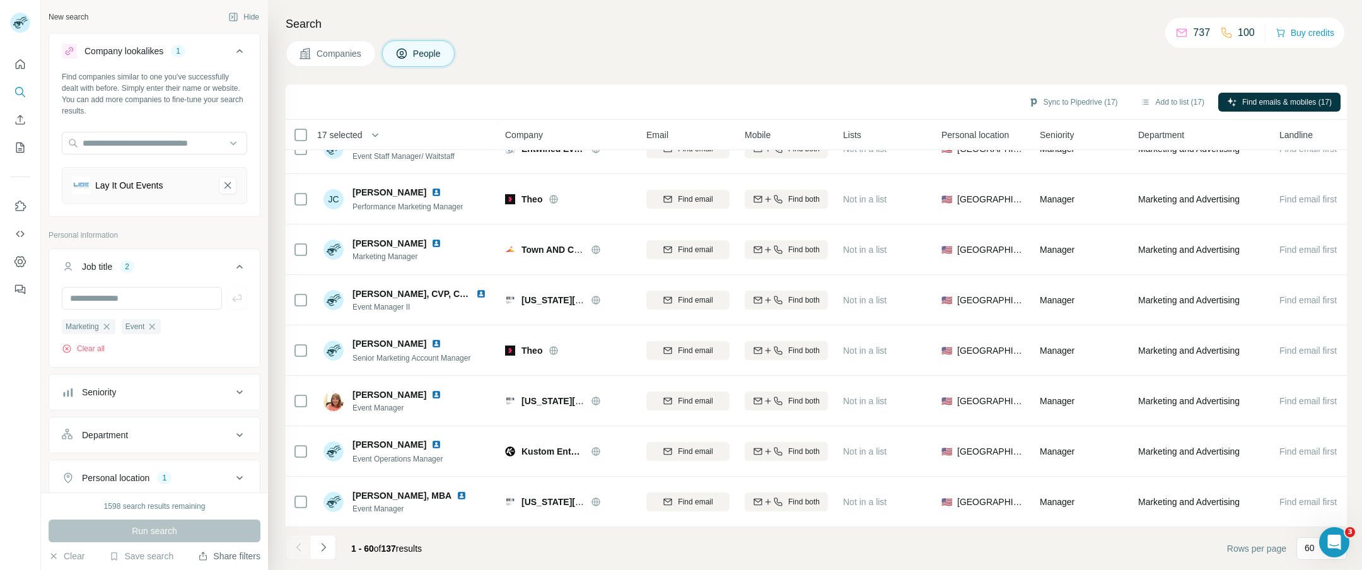
drag, startPoint x: 325, startPoint y: 547, endPoint x: 341, endPoint y: 545, distance: 16.0
click at [325, 547] on icon "Navigate to next page" at bounding box center [323, 547] width 13 height 13
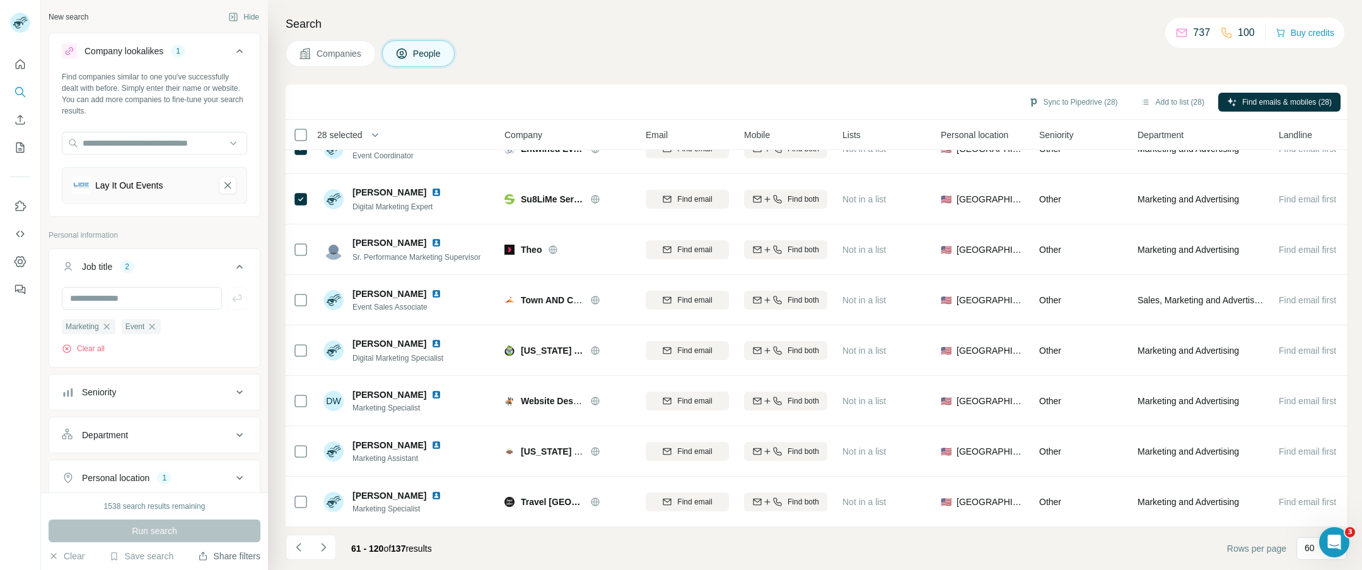
scroll to position [0, 1]
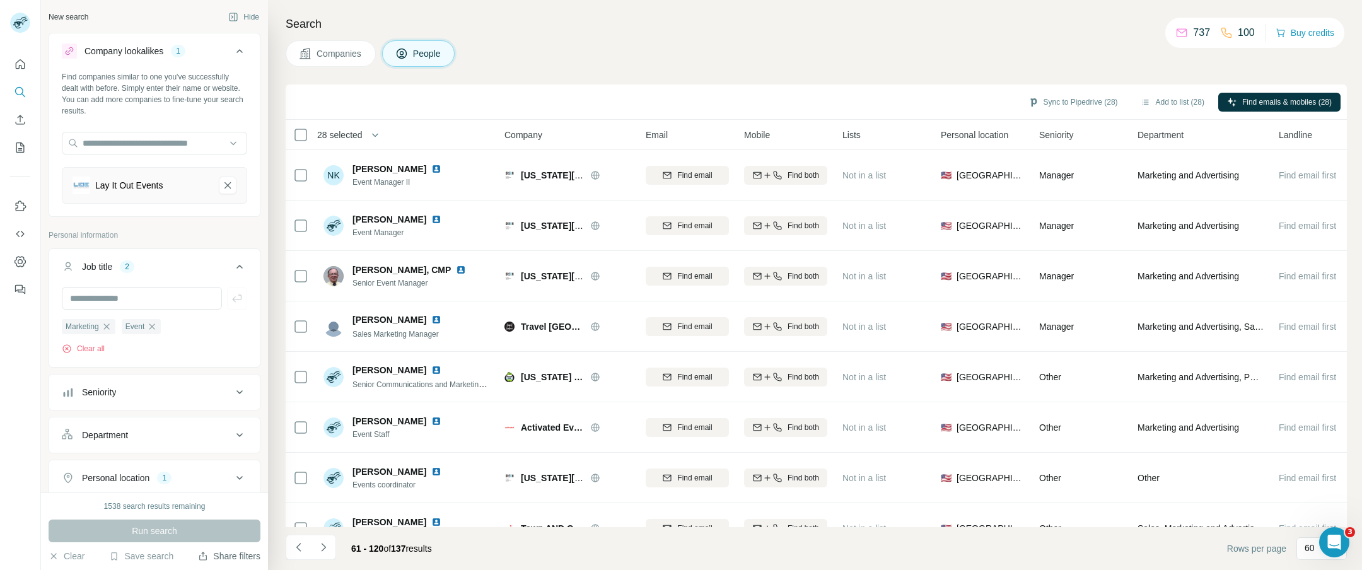
drag, startPoint x: 320, startPoint y: 547, endPoint x: 435, endPoint y: 554, distance: 114.9
click at [320, 547] on icon "Navigate to next page" at bounding box center [323, 547] width 13 height 13
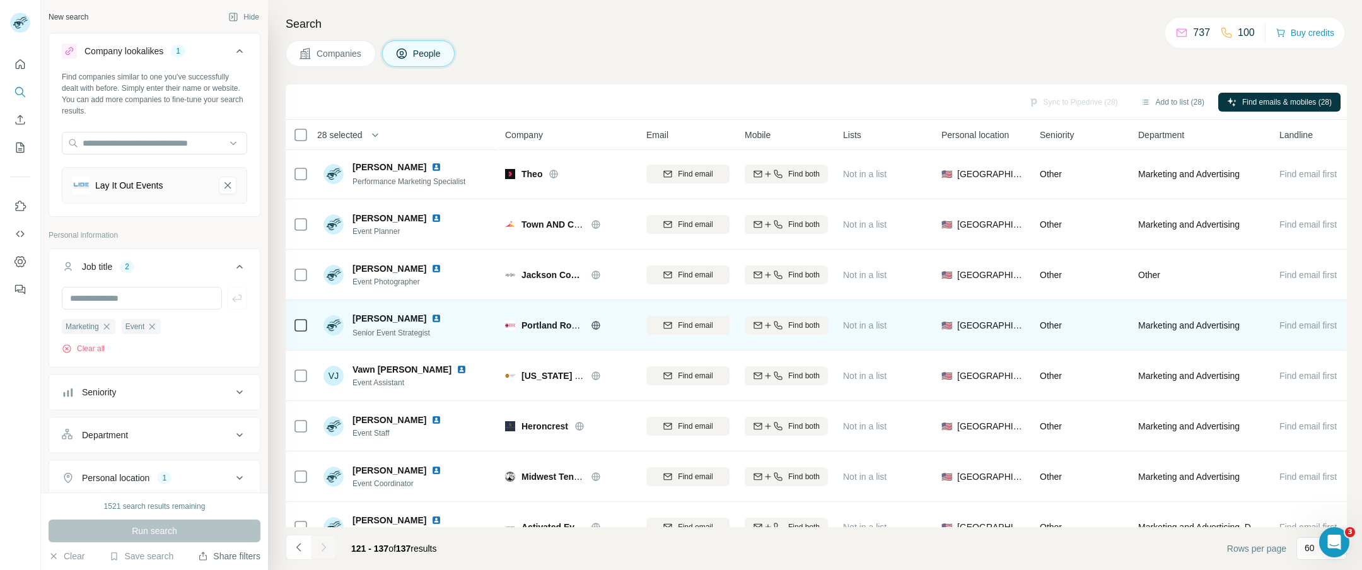
scroll to position [305, 0]
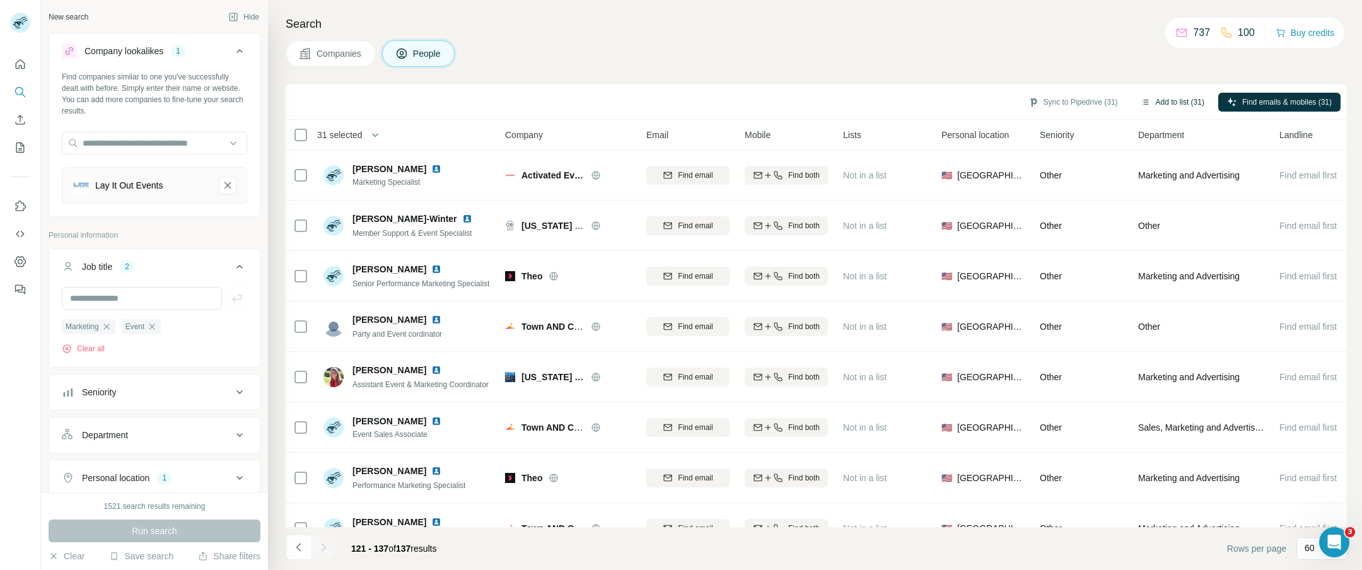
click at [1181, 102] on button "Add to list (31)" at bounding box center [1172, 102] width 81 height 19
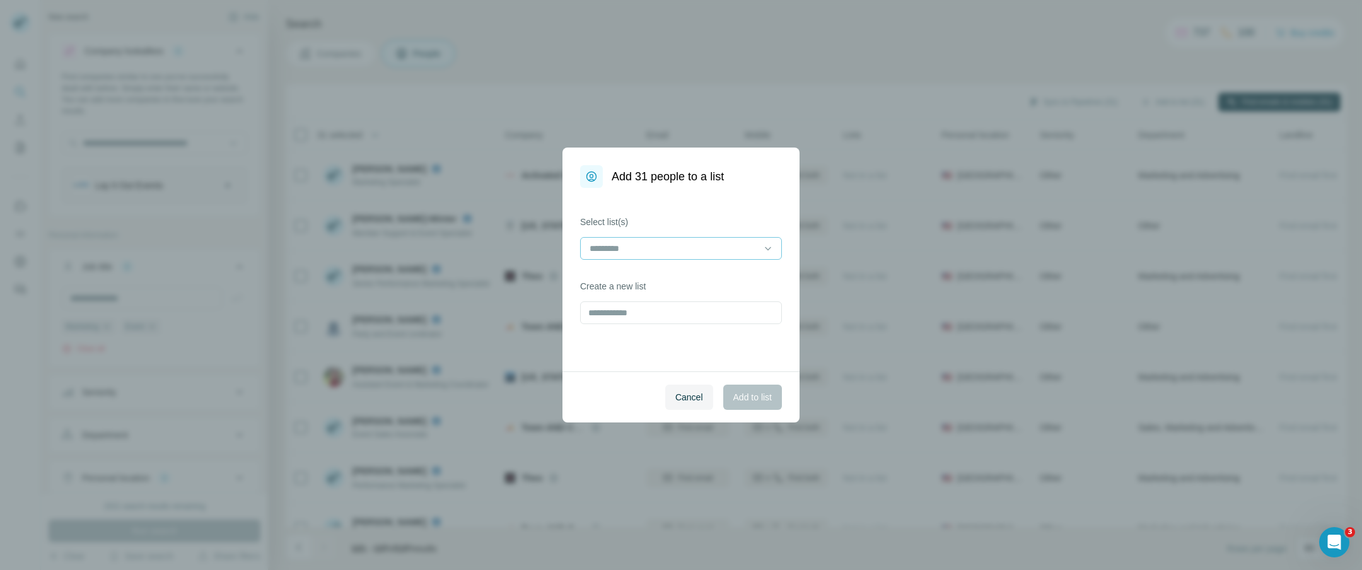
click at [645, 243] on input at bounding box center [673, 249] width 170 height 14
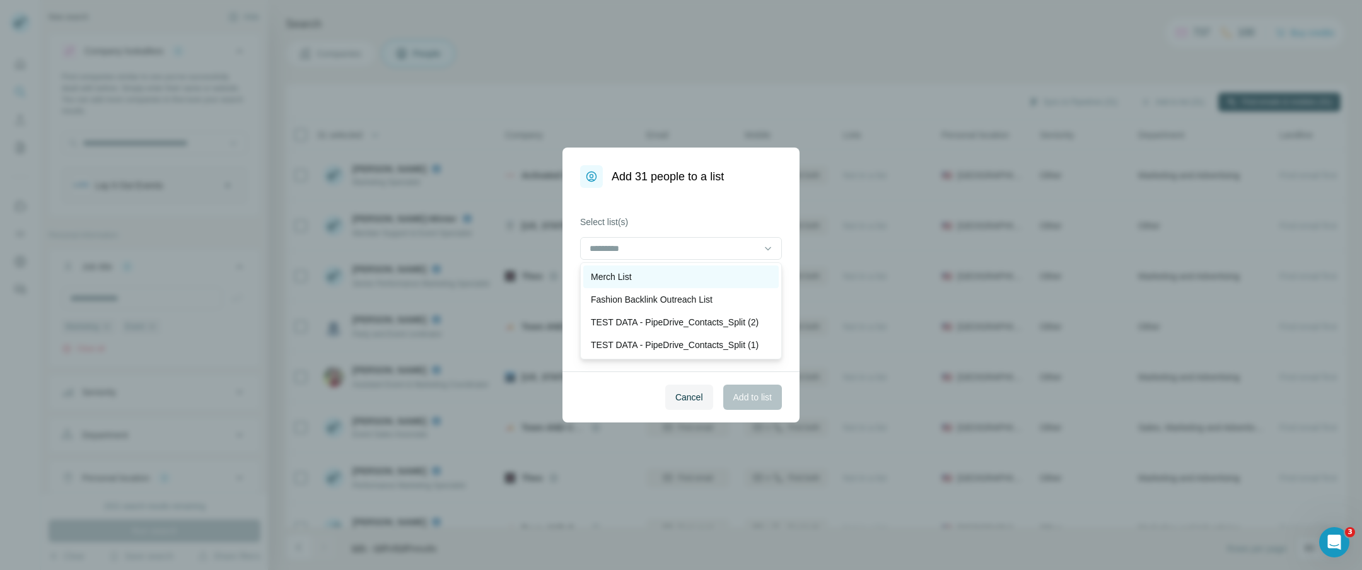
click at [643, 277] on div "Merch List" at bounding box center [681, 277] width 180 height 13
click at [754, 400] on span "Add to list" at bounding box center [752, 397] width 38 height 13
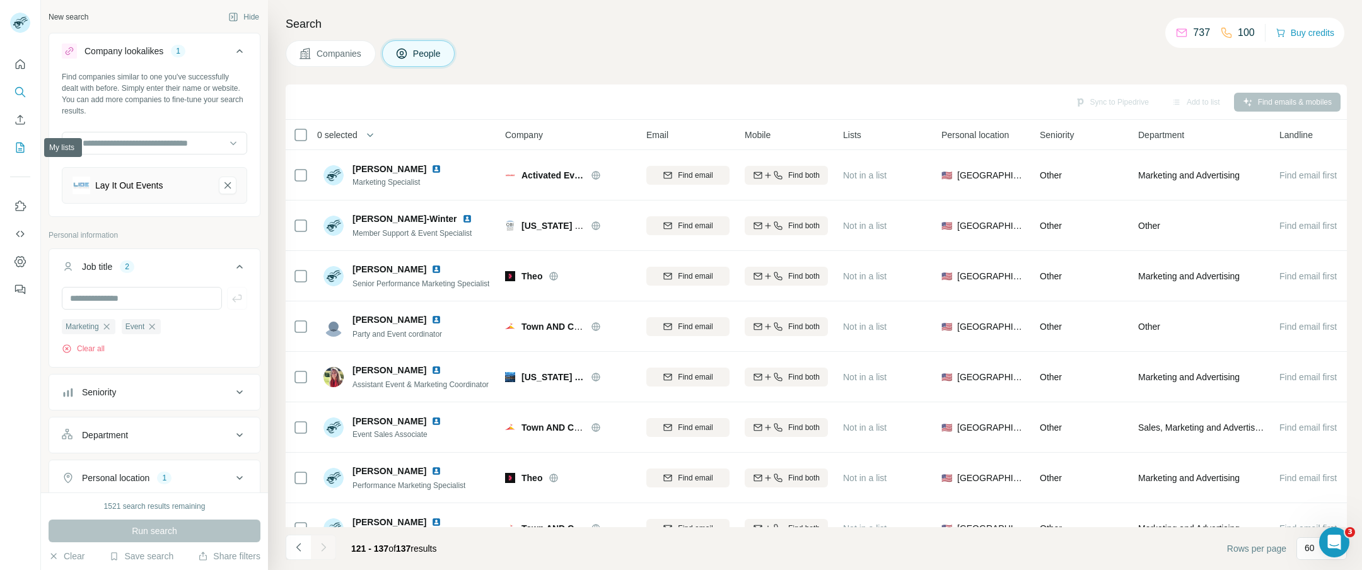
click at [18, 149] on icon "My lists" at bounding box center [20, 147] width 13 height 13
click at [22, 148] on icon "My lists" at bounding box center [20, 147] width 13 height 13
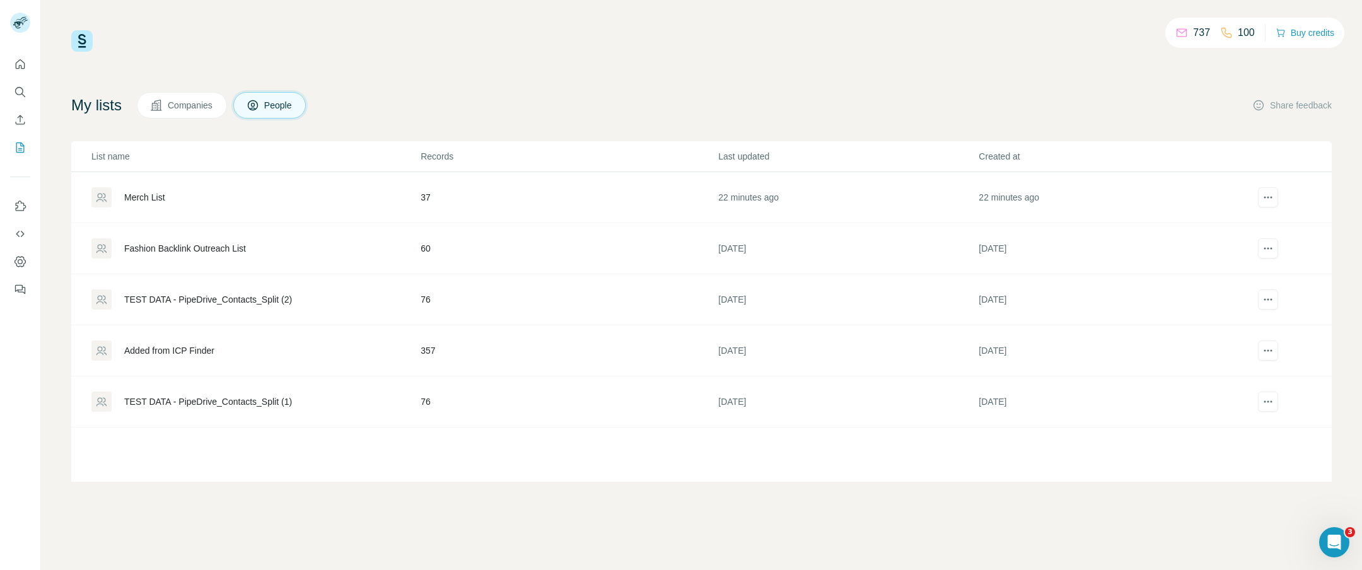
click at [160, 199] on div "Merch List" at bounding box center [144, 197] width 41 height 13
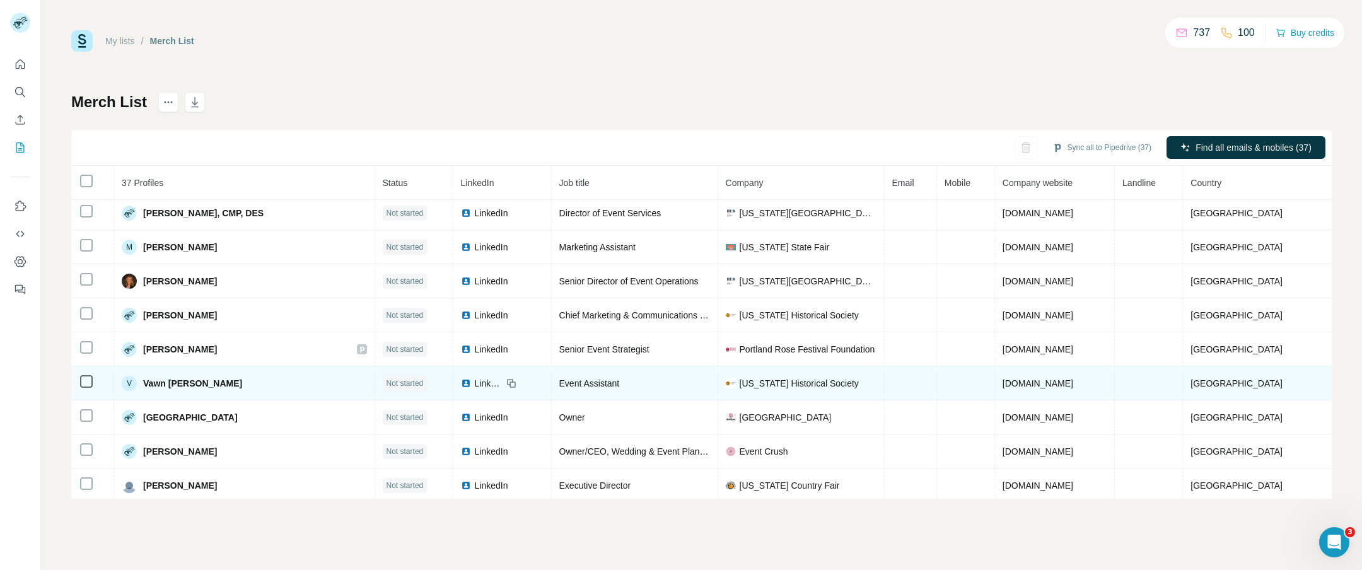
scroll to position [961, 0]
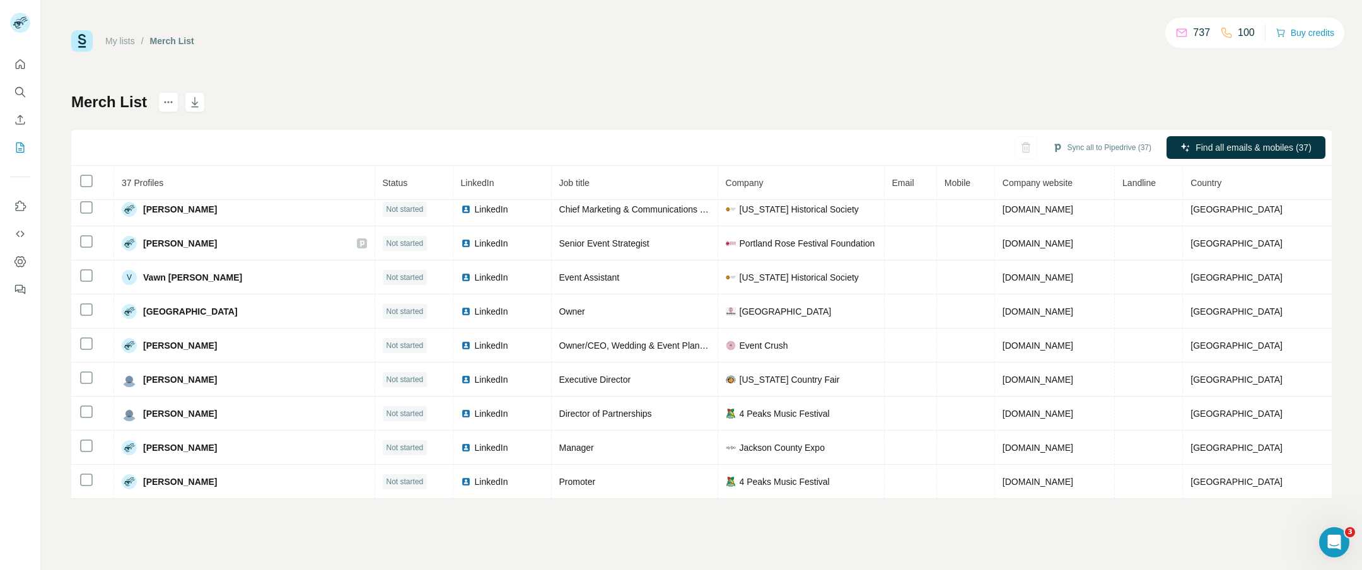
click at [707, 102] on div "Merch List Sync all to Pipedrive (37) Find all emails & mobiles (37) 37 Profile…" at bounding box center [701, 295] width 1261 height 407
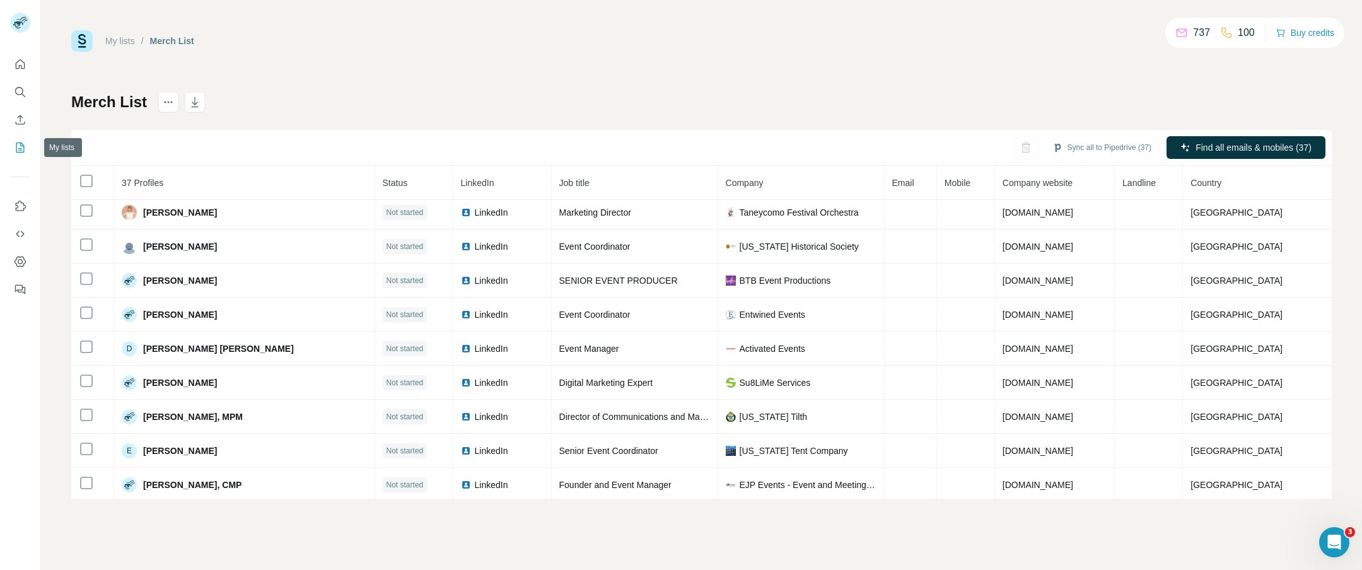
scroll to position [0, 0]
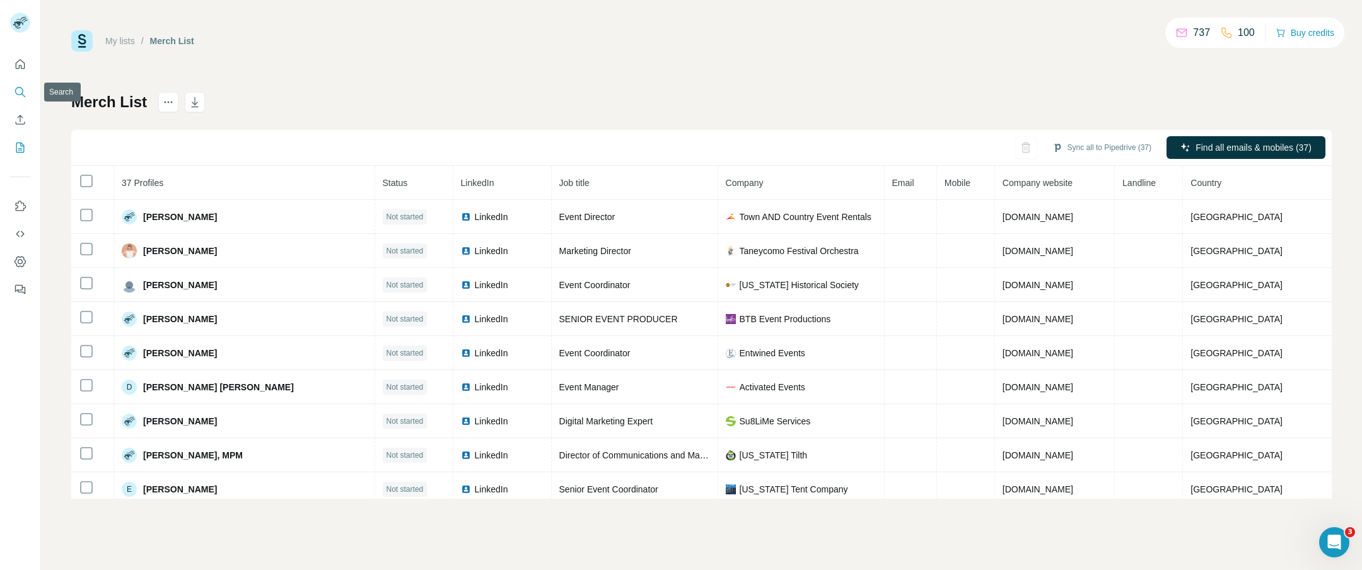
click at [22, 90] on icon "Search" at bounding box center [20, 92] width 13 height 13
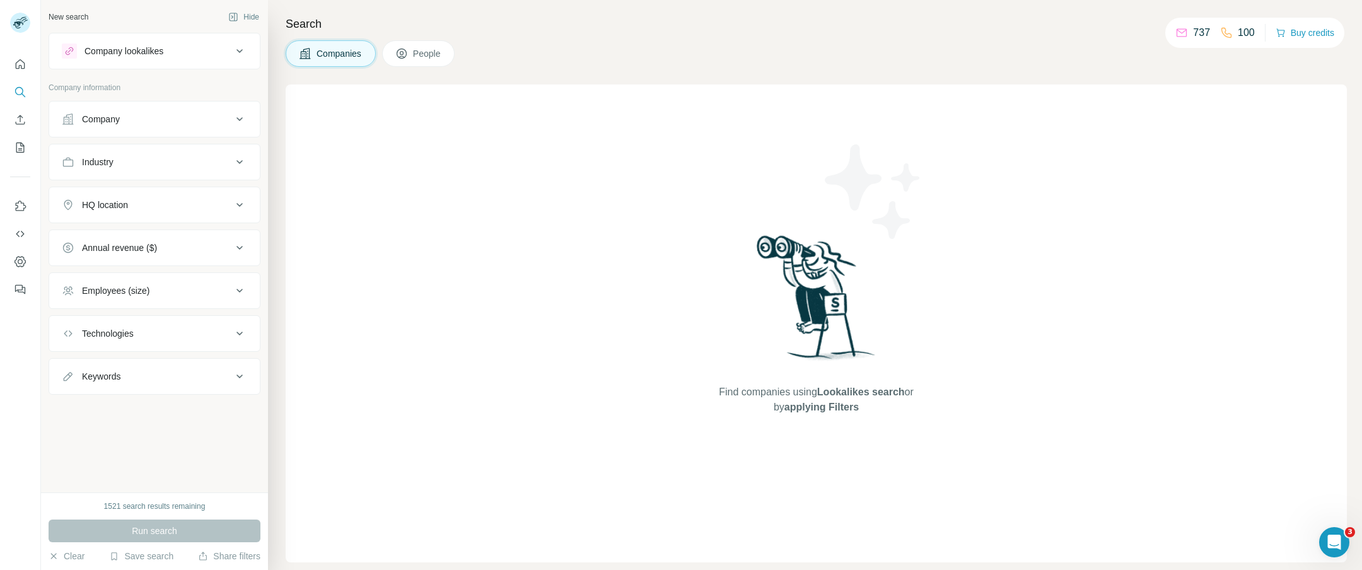
click at [211, 55] on div "Company lookalikes" at bounding box center [147, 51] width 170 height 15
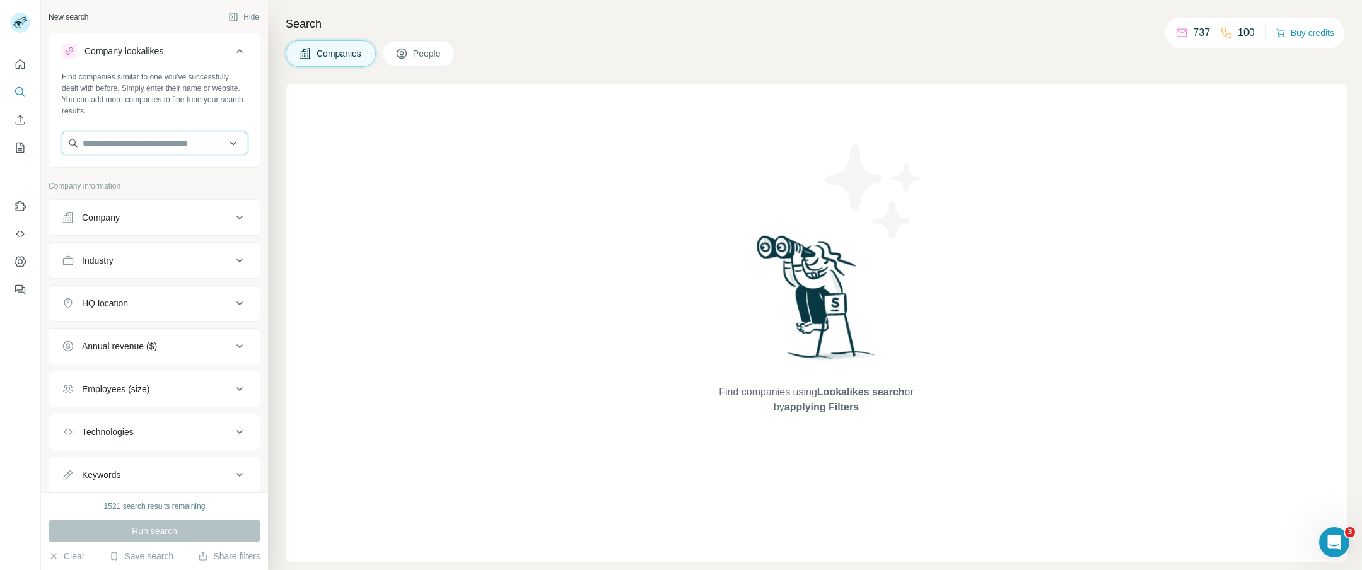
click at [165, 145] on input "text" at bounding box center [154, 143] width 185 height 23
drag, startPoint x: 262, startPoint y: 184, endPoint x: 258, endPoint y: 190, distance: 7.7
click at [262, 184] on div "New search Hide Company lookalikes Find companies similar to one you've success…" at bounding box center [154, 246] width 227 height 493
click at [235, 223] on icon at bounding box center [239, 217] width 15 height 15
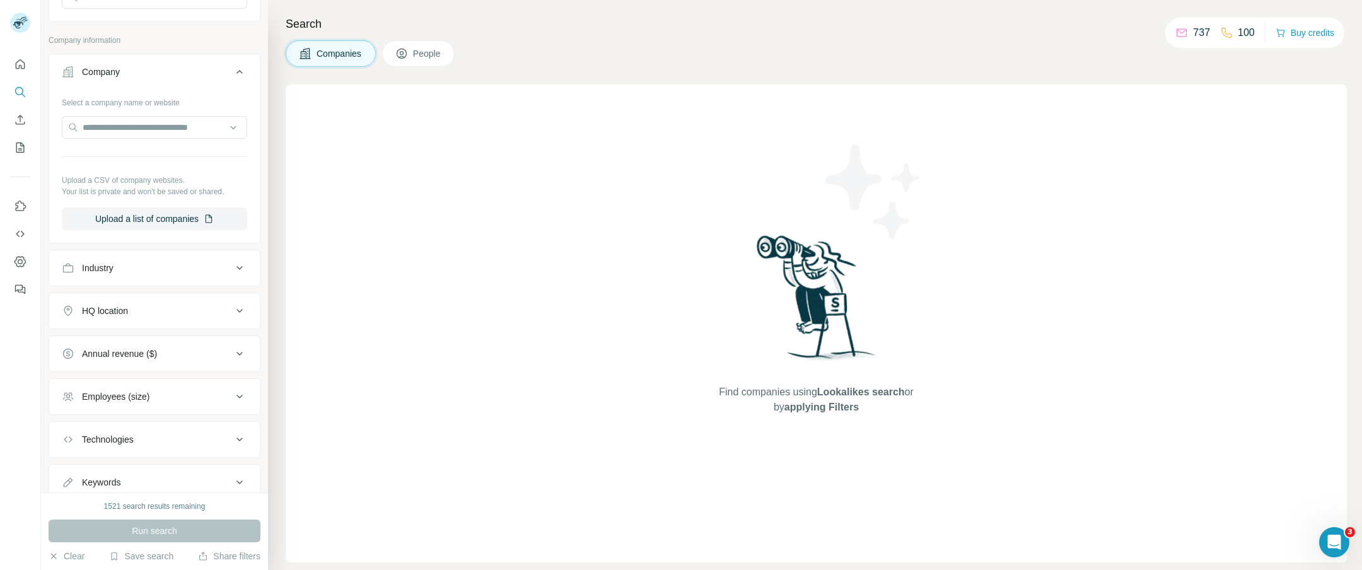
scroll to position [146, 0]
click at [186, 269] on div "Industry" at bounding box center [147, 267] width 170 height 13
click at [172, 296] on input at bounding box center [148, 299] width 156 height 14
click at [350, 264] on div "Find companies using Lookalikes search or by applying Filters" at bounding box center [816, 324] width 1061 height 478
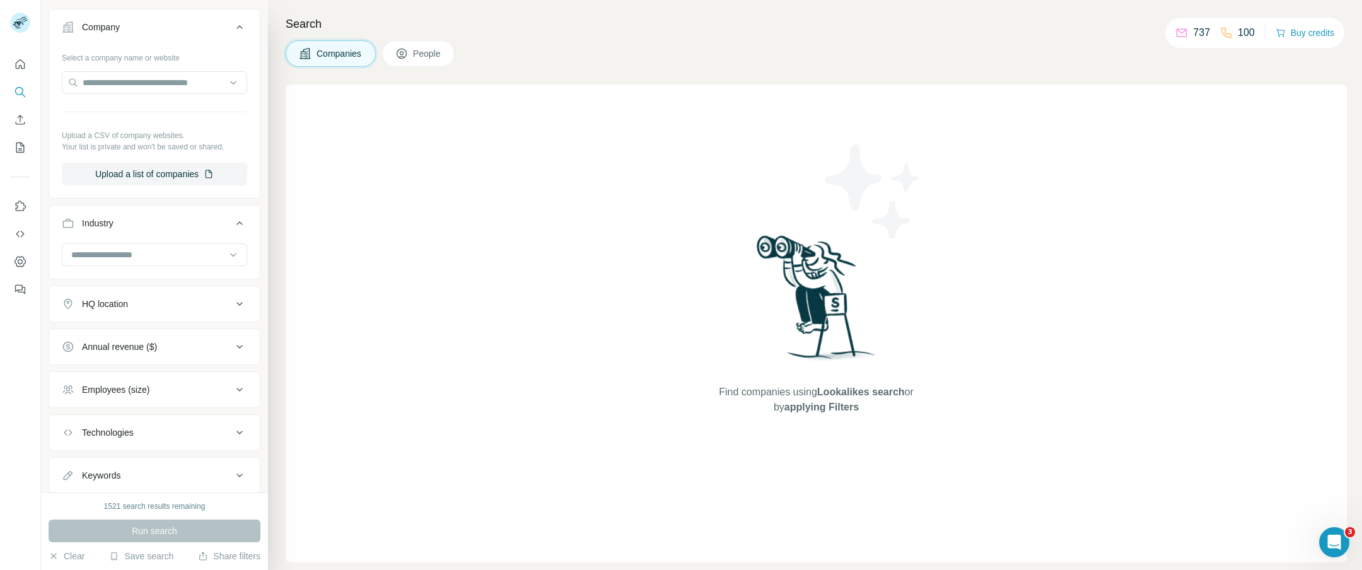
scroll to position [227, 0]
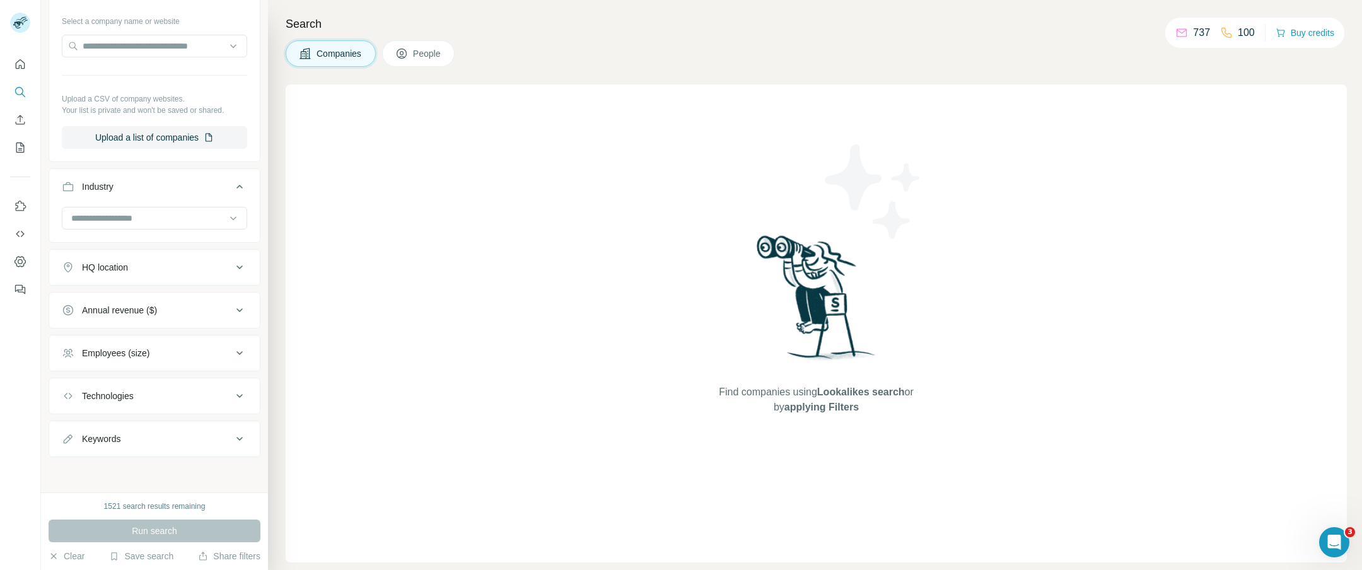
click at [207, 264] on div "HQ location" at bounding box center [147, 267] width 170 height 13
click at [142, 298] on input "text" at bounding box center [154, 299] width 185 height 23
type input "******"
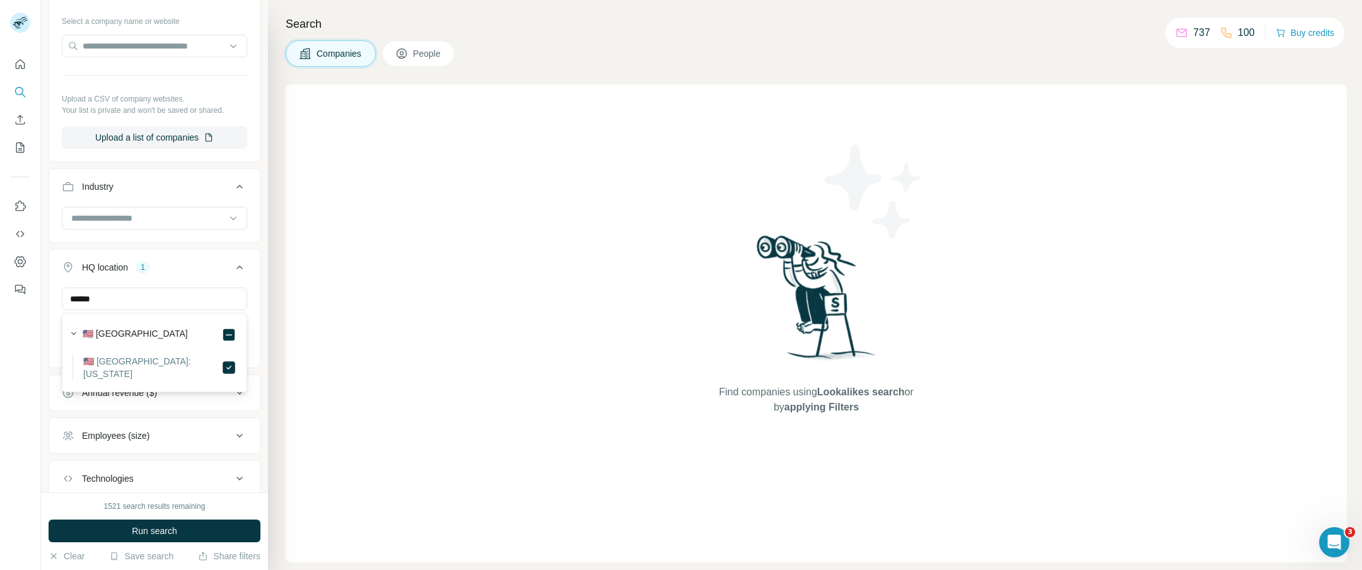
click at [291, 293] on div "Find companies using Lookalikes search or by applying Filters" at bounding box center [816, 324] width 1061 height 478
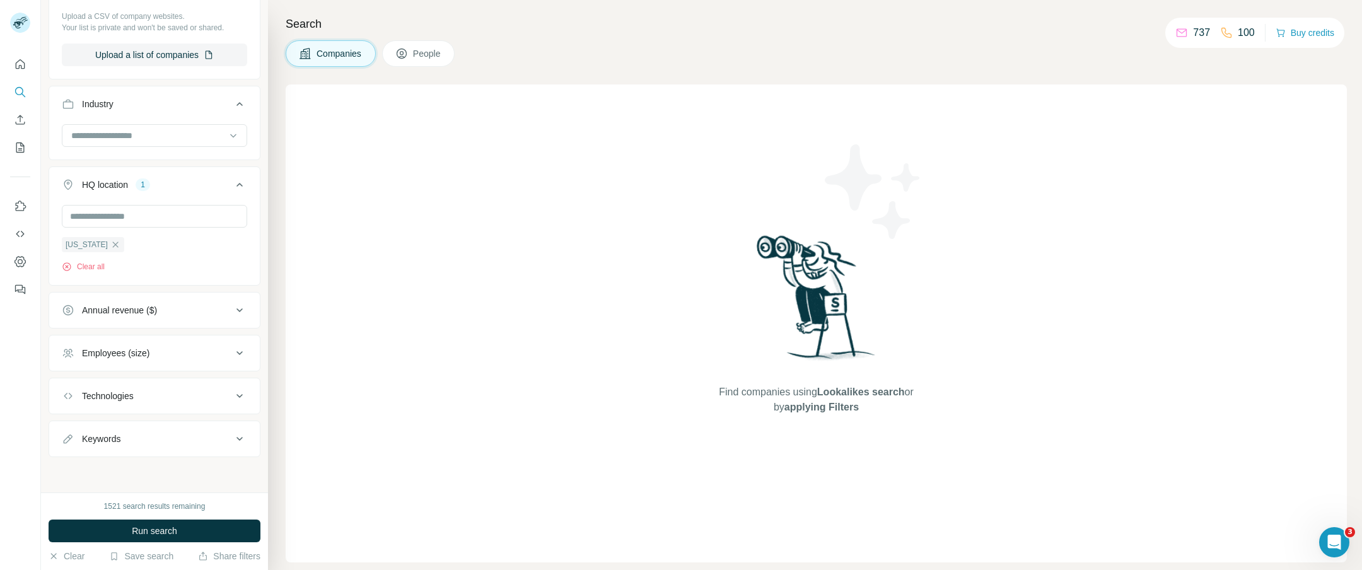
click at [170, 310] on div "Annual revenue ($)" at bounding box center [147, 310] width 170 height 13
click at [67, 333] on icon at bounding box center [69, 337] width 15 height 15
drag, startPoint x: 69, startPoint y: 361, endPoint x: 139, endPoint y: 417, distance: 89.7
click at [69, 361] on icon at bounding box center [69, 360] width 15 height 15
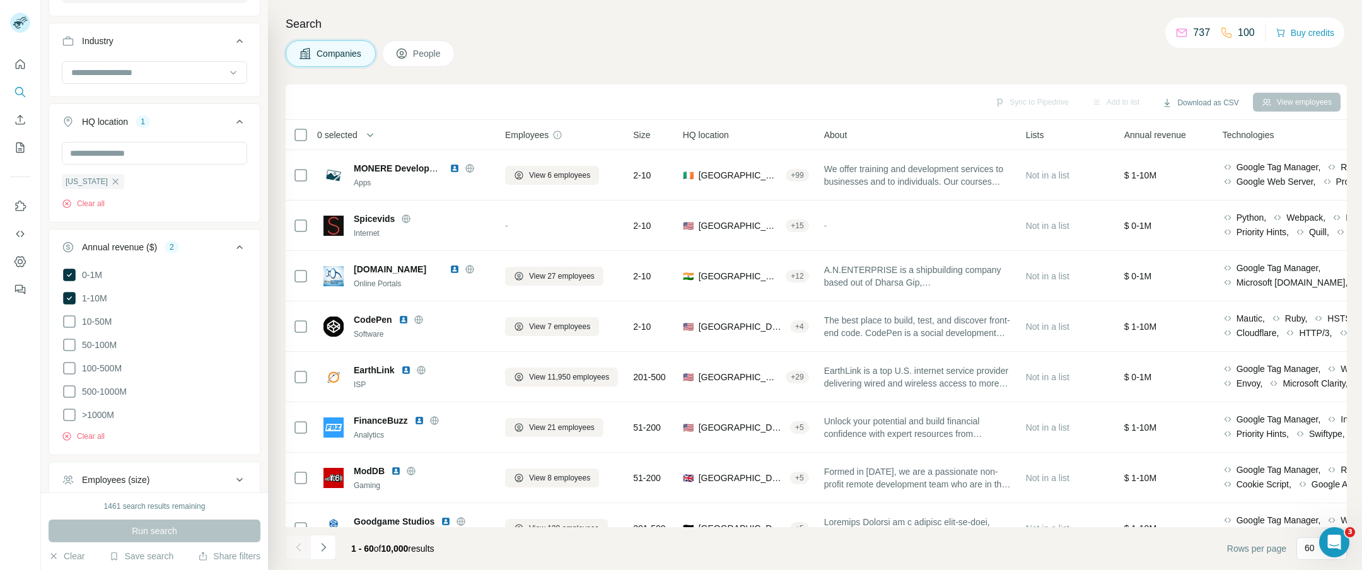
scroll to position [496, 0]
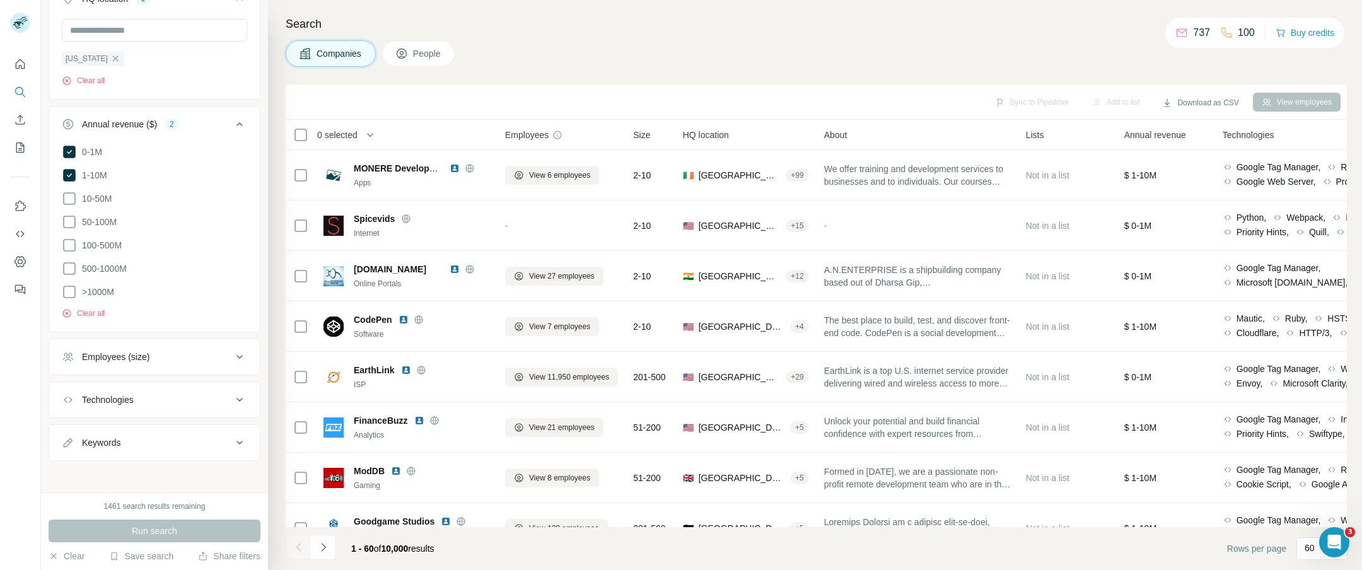
click at [147, 351] on div "Employees (size)" at bounding box center [115, 357] width 67 height 13
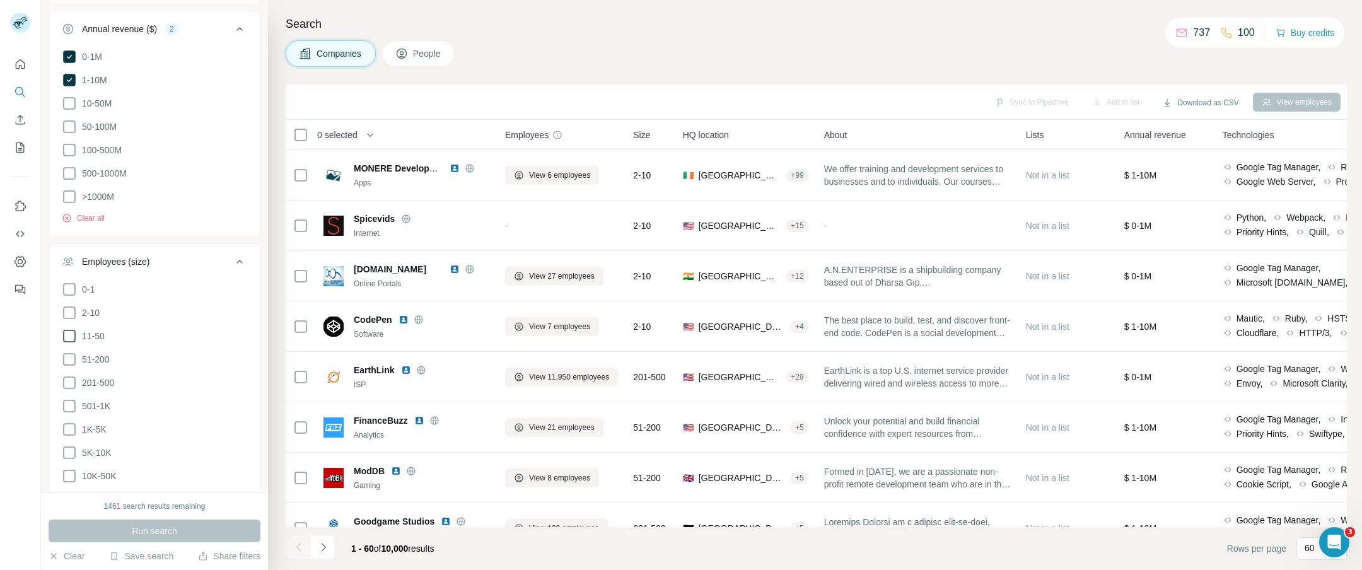
scroll to position [597, 0]
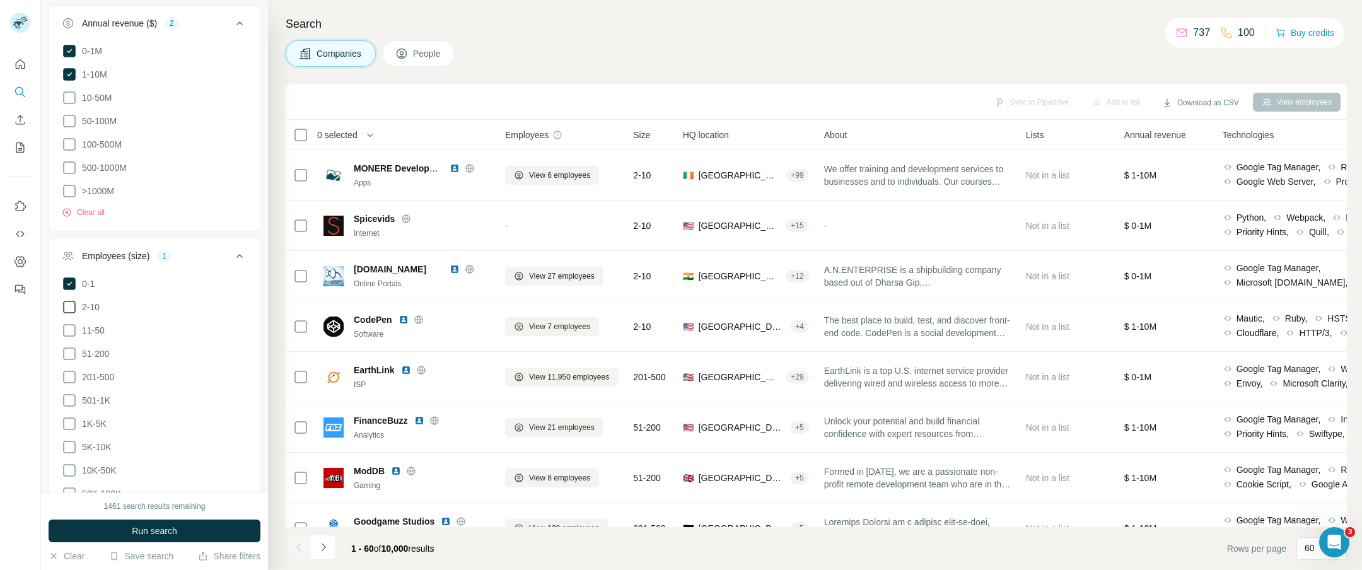
click at [70, 305] on icon at bounding box center [69, 307] width 15 height 15
click at [158, 530] on span "Run search" at bounding box center [154, 531] width 45 height 13
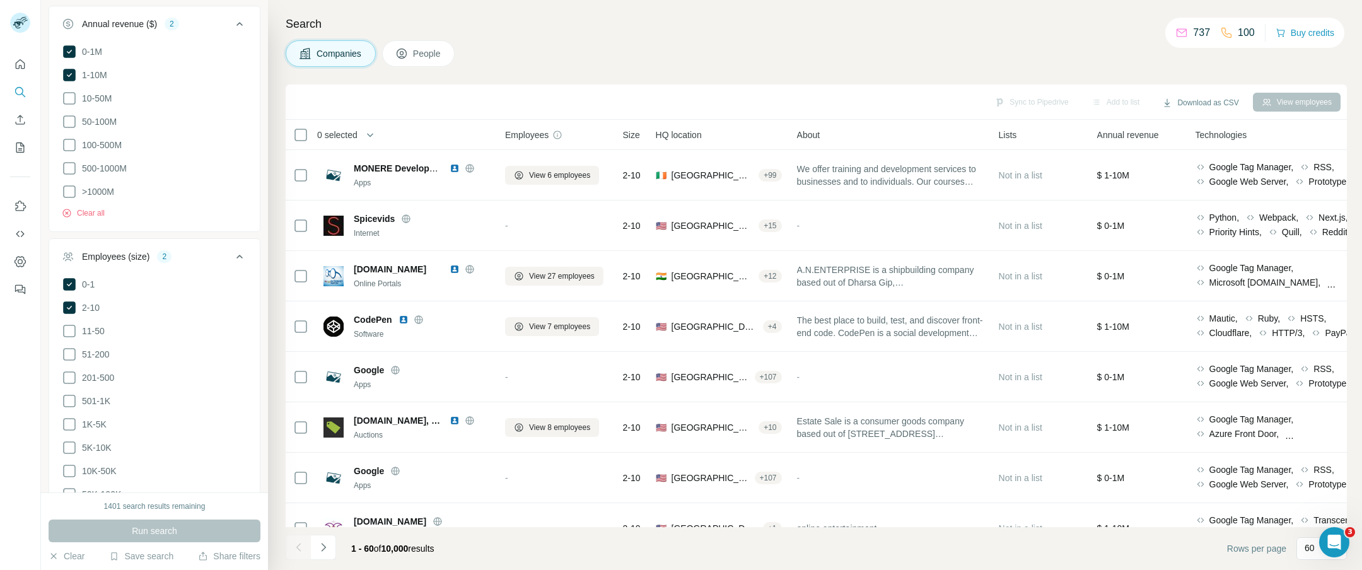
click at [691, 136] on span "HQ location" at bounding box center [679, 135] width 46 height 13
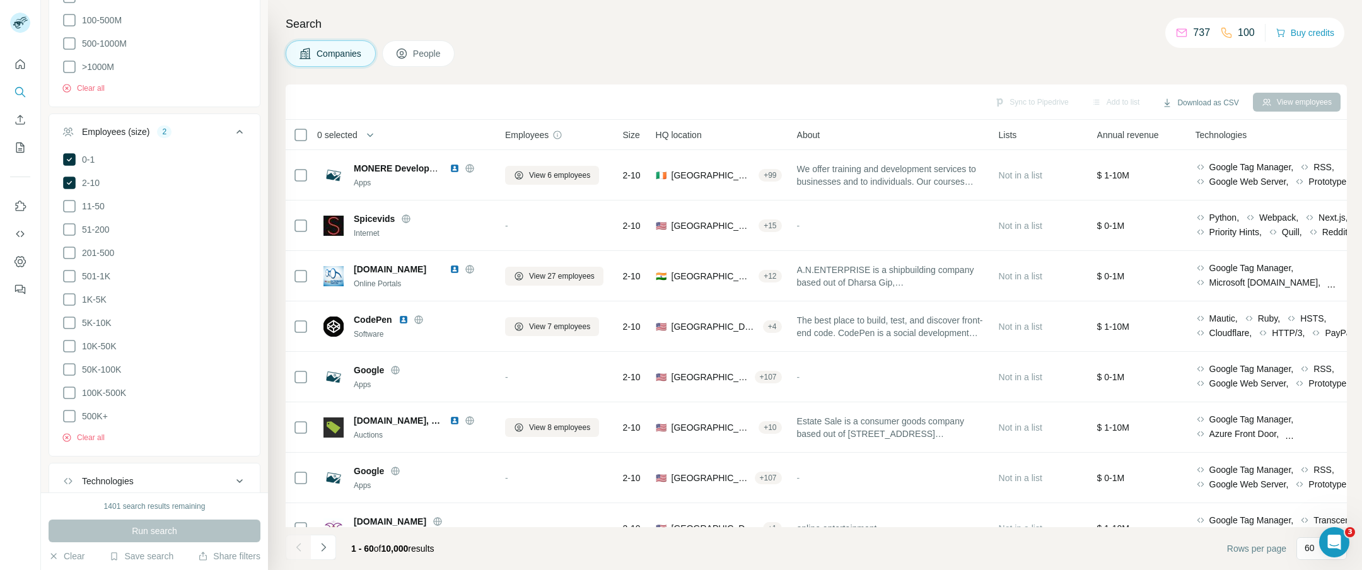
scroll to position [795, 0]
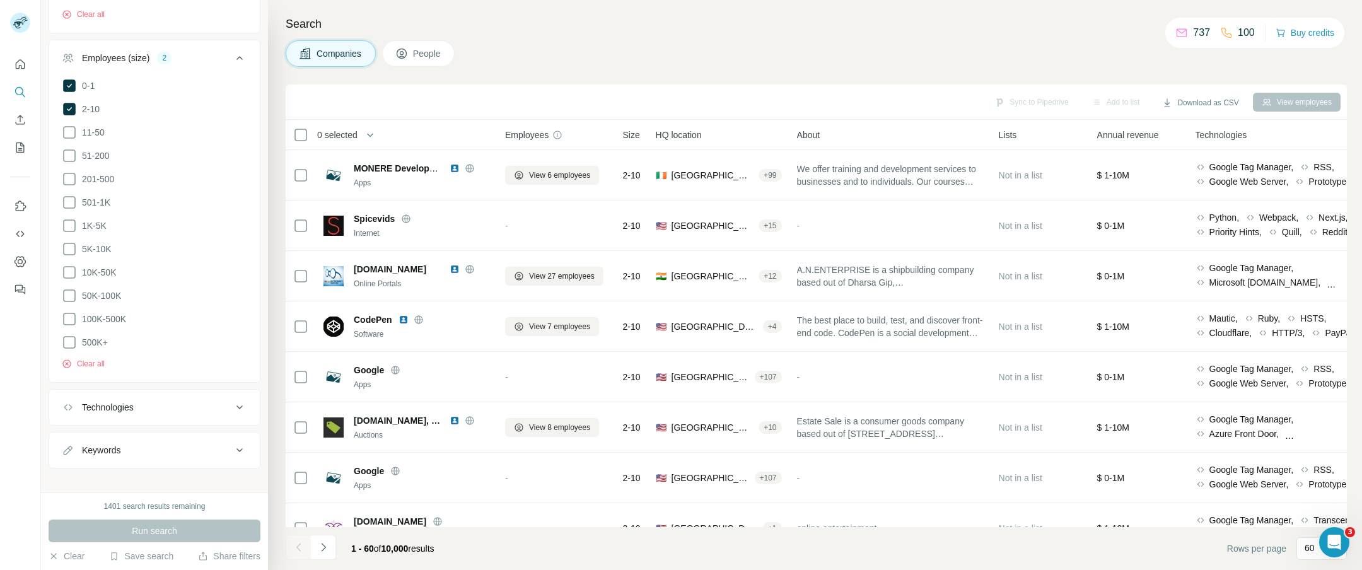
click at [180, 505] on div "1401 search results remaining" at bounding box center [155, 506] width 102 height 11
drag, startPoint x: 59, startPoint y: 556, endPoint x: 120, endPoint y: 441, distance: 129.8
click at [59, 556] on button "Clear" at bounding box center [67, 556] width 36 height 13
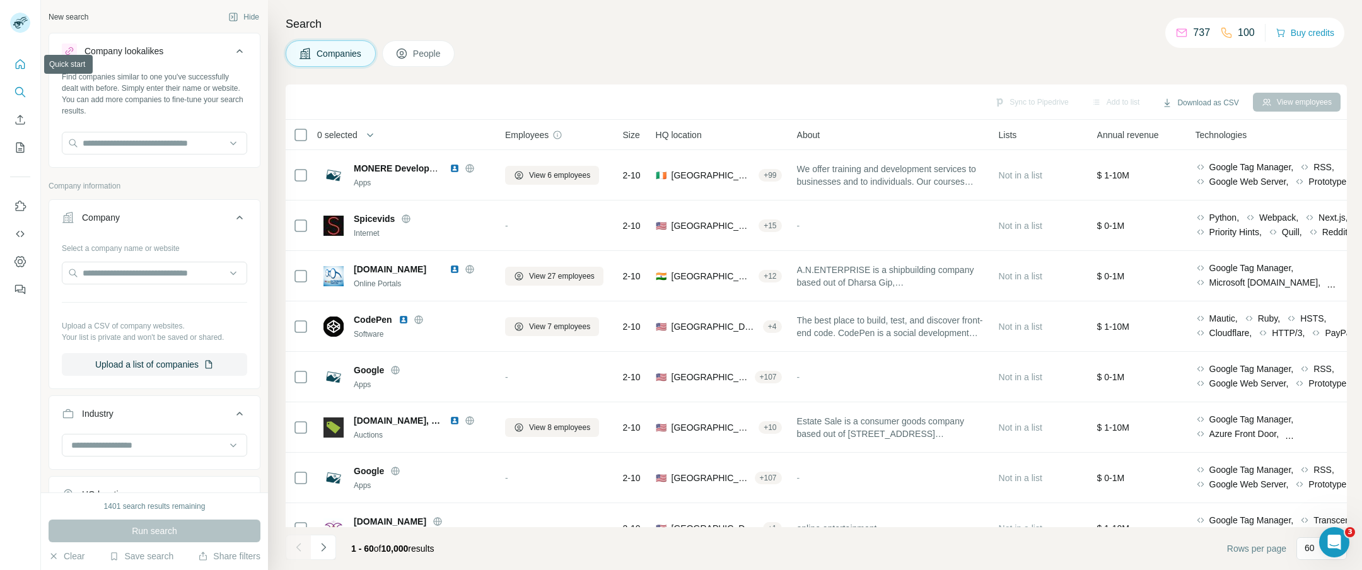
click at [18, 62] on icon "Quick start" at bounding box center [20, 64] width 13 height 13
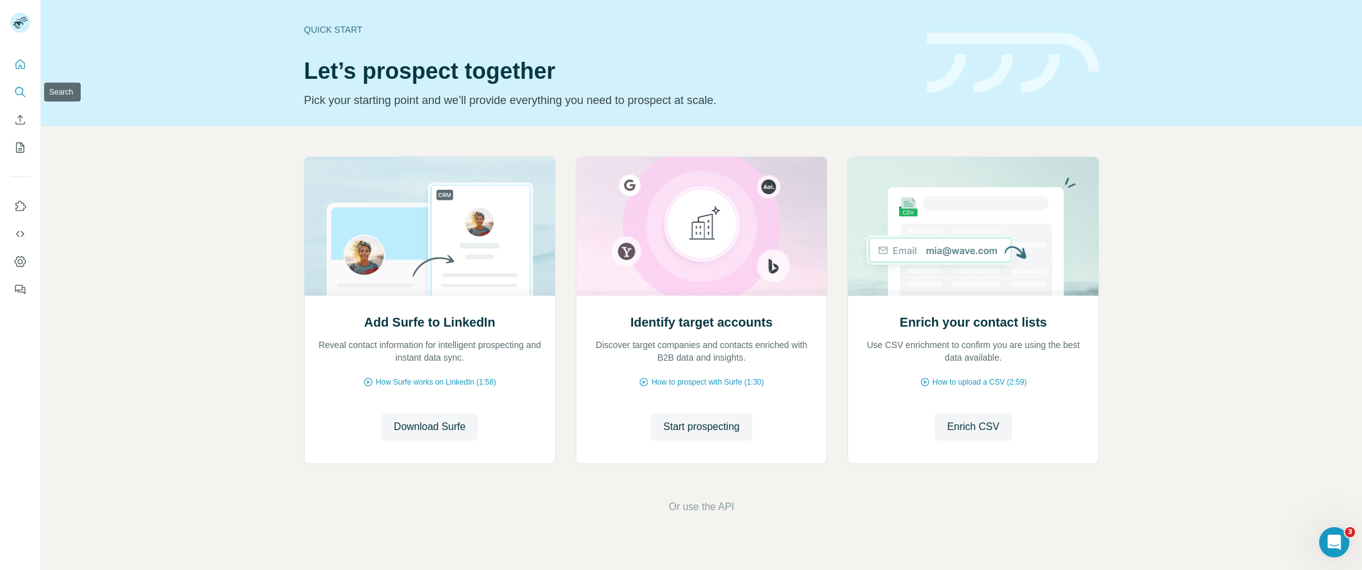
click at [16, 93] on icon "Search" at bounding box center [19, 91] width 8 height 8
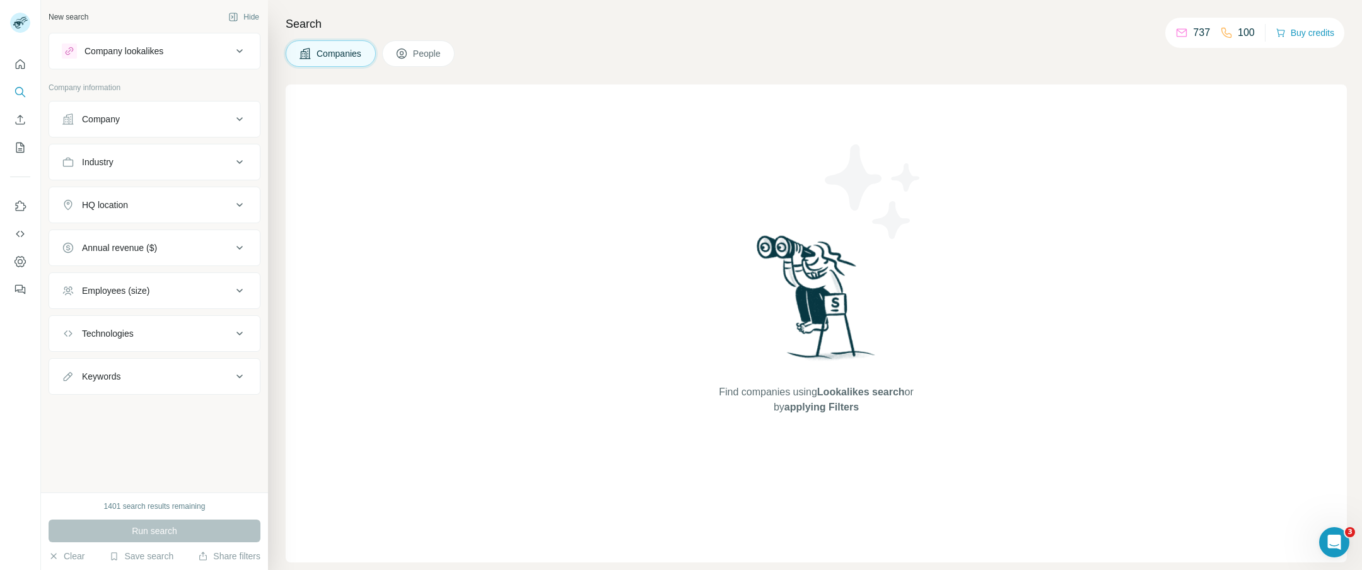
click at [168, 120] on div "Company" at bounding box center [147, 119] width 170 height 13
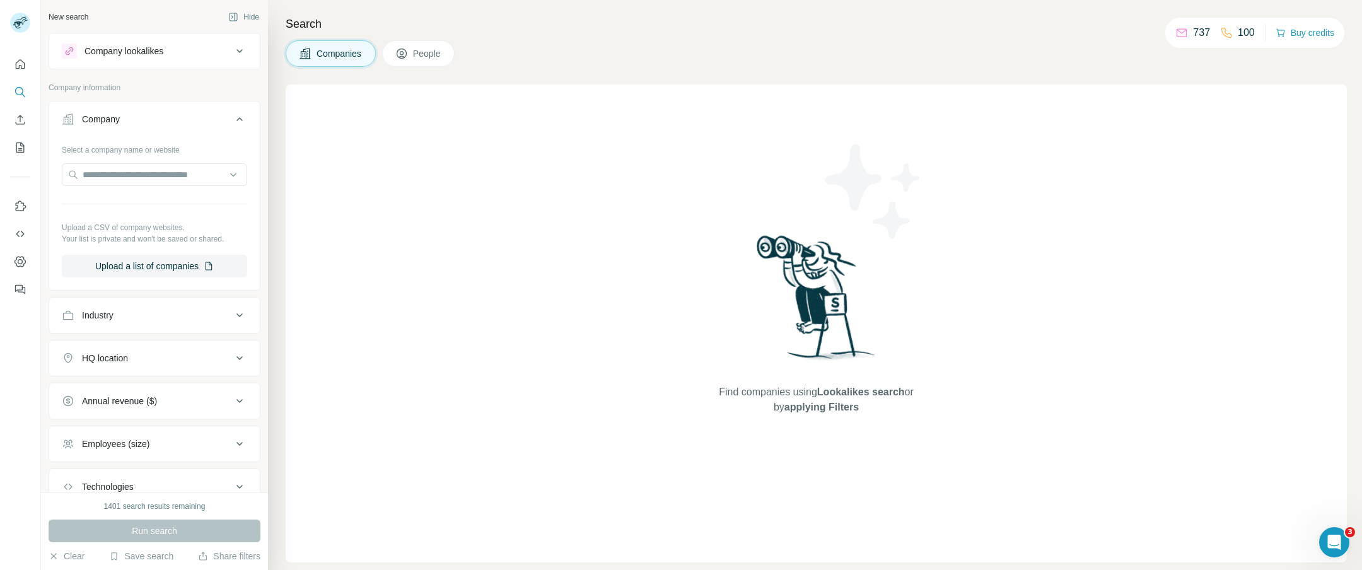
click at [168, 120] on div "Company" at bounding box center [147, 119] width 170 height 13
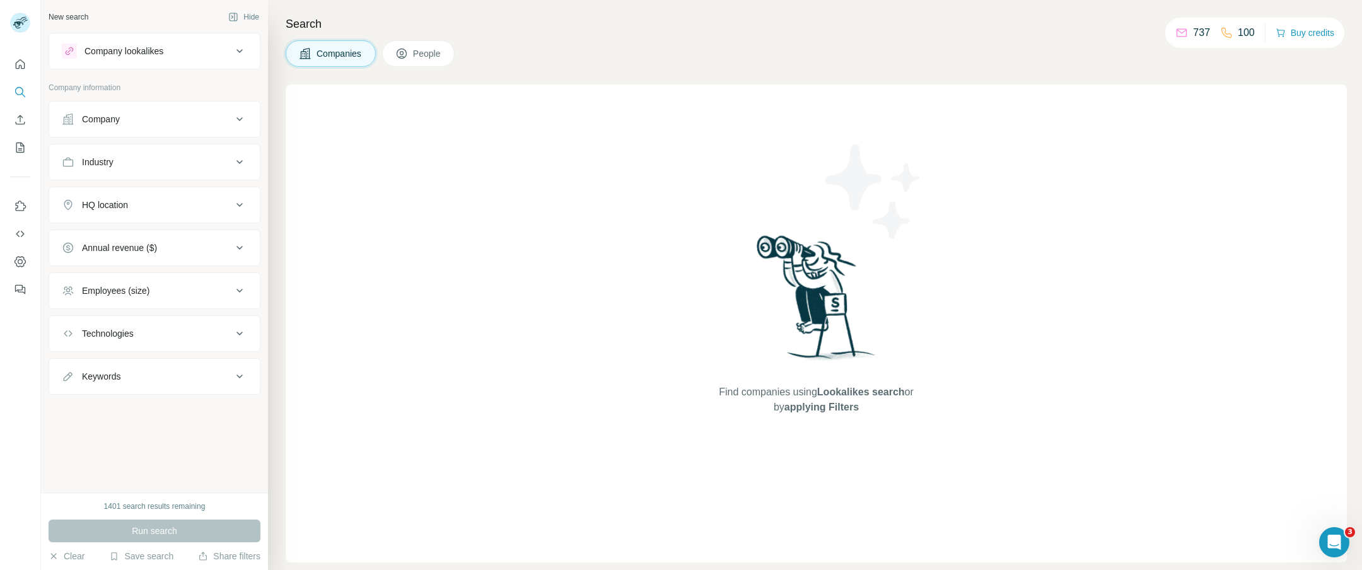
click at [167, 166] on div "Industry" at bounding box center [147, 162] width 170 height 13
click at [238, 165] on icon at bounding box center [239, 162] width 15 height 15
drag, startPoint x: 240, startPoint y: 207, endPoint x: 216, endPoint y: 223, distance: 28.7
click at [239, 207] on icon at bounding box center [239, 204] width 15 height 15
click at [117, 238] on input "text" at bounding box center [154, 236] width 185 height 23
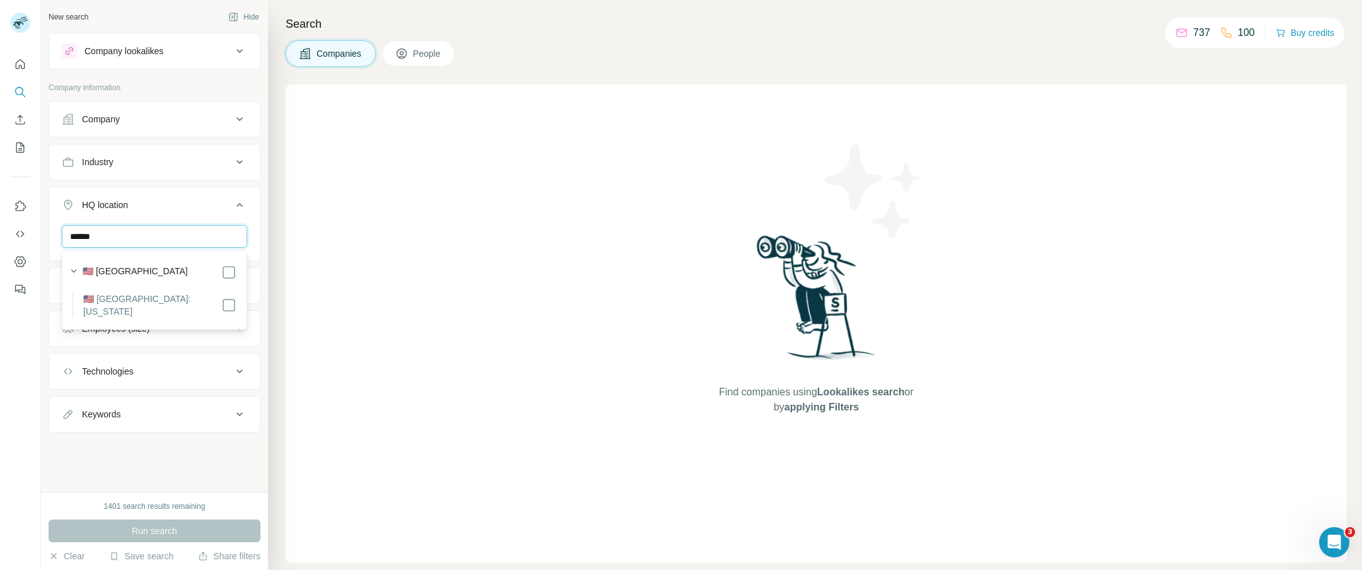
type input "******"
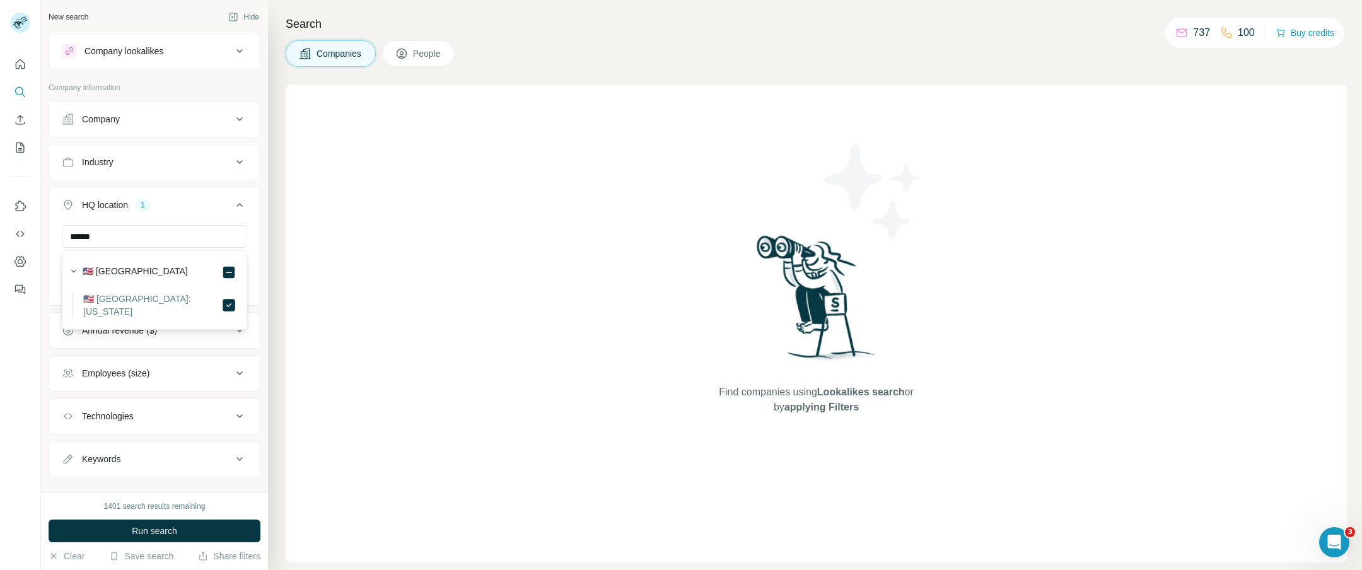
click at [302, 217] on div "Find companies using Lookalikes search or by applying Filters" at bounding box center [816, 324] width 1061 height 478
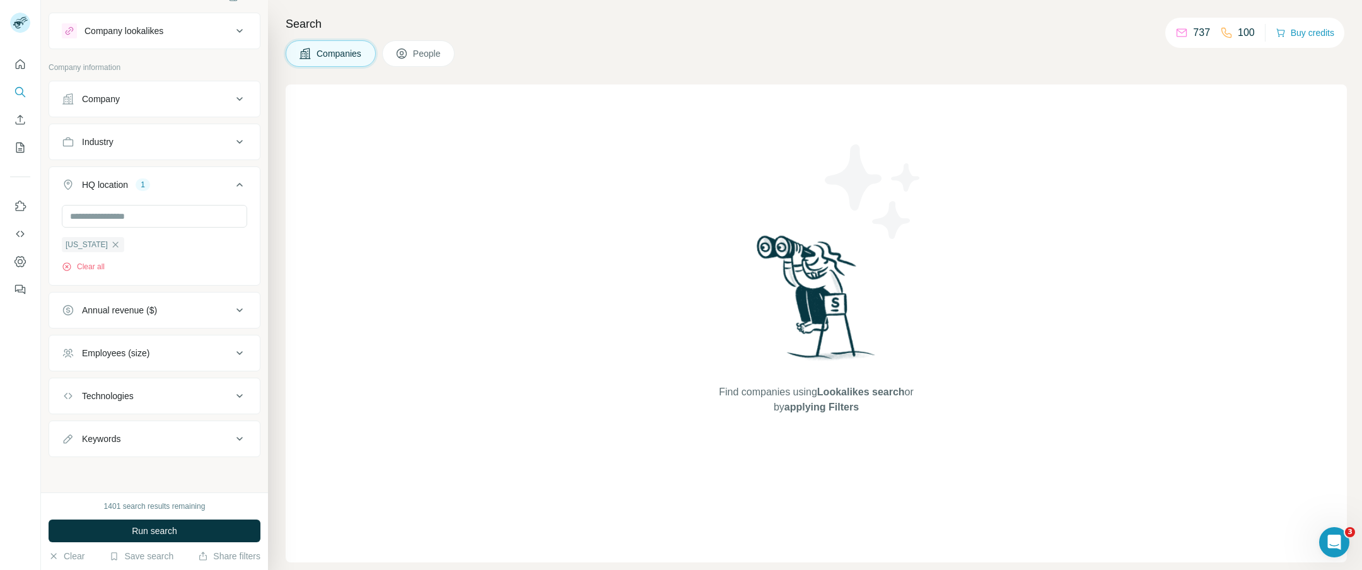
click at [201, 314] on div "Annual revenue ($)" at bounding box center [147, 310] width 170 height 13
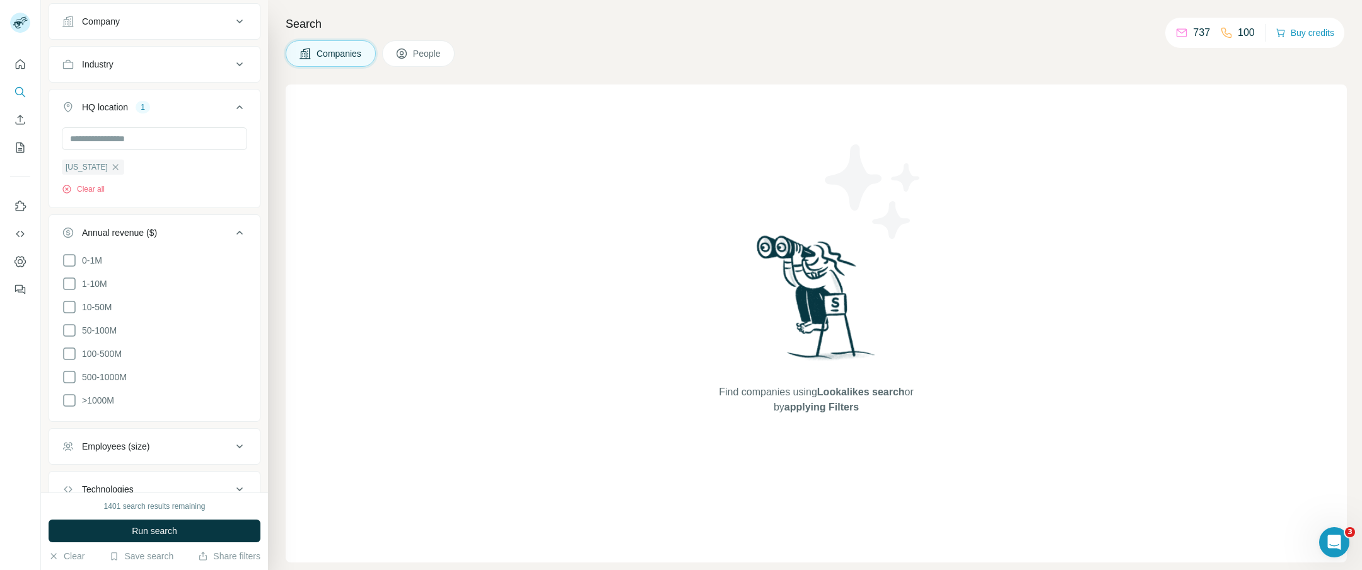
scroll to position [125, 0]
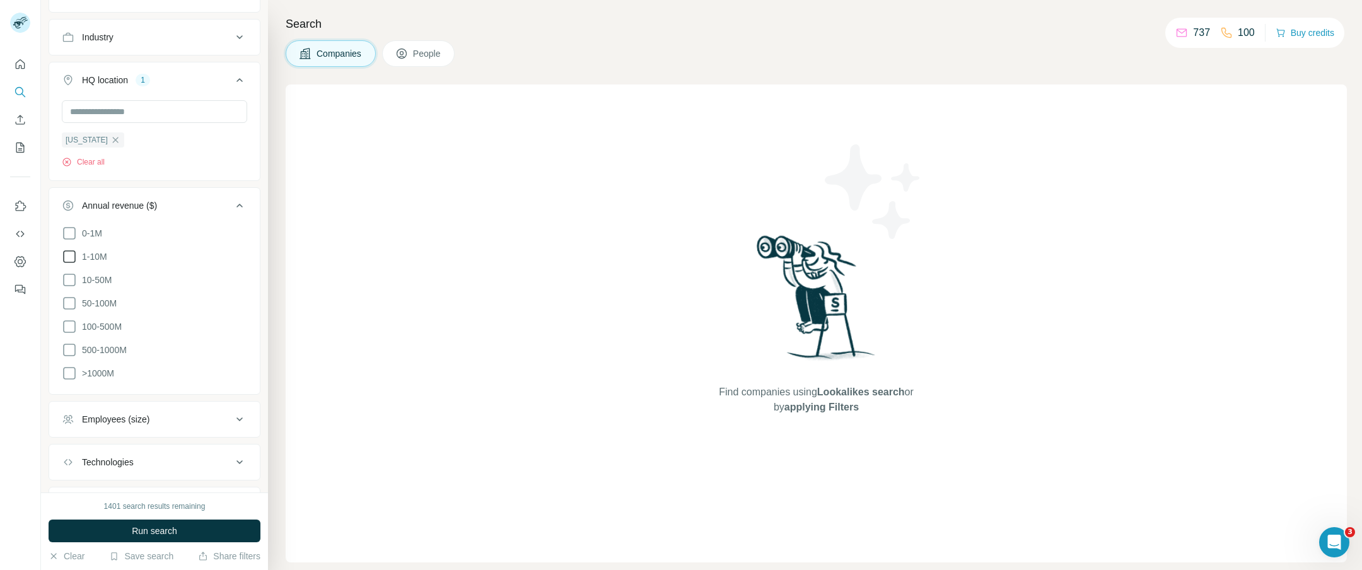
drag, startPoint x: 72, startPoint y: 236, endPoint x: 70, endPoint y: 254, distance: 17.8
click at [72, 236] on icon at bounding box center [69, 233] width 15 height 15
click at [69, 257] on icon at bounding box center [69, 256] width 15 height 15
click at [242, 436] on icon at bounding box center [239, 438] width 15 height 15
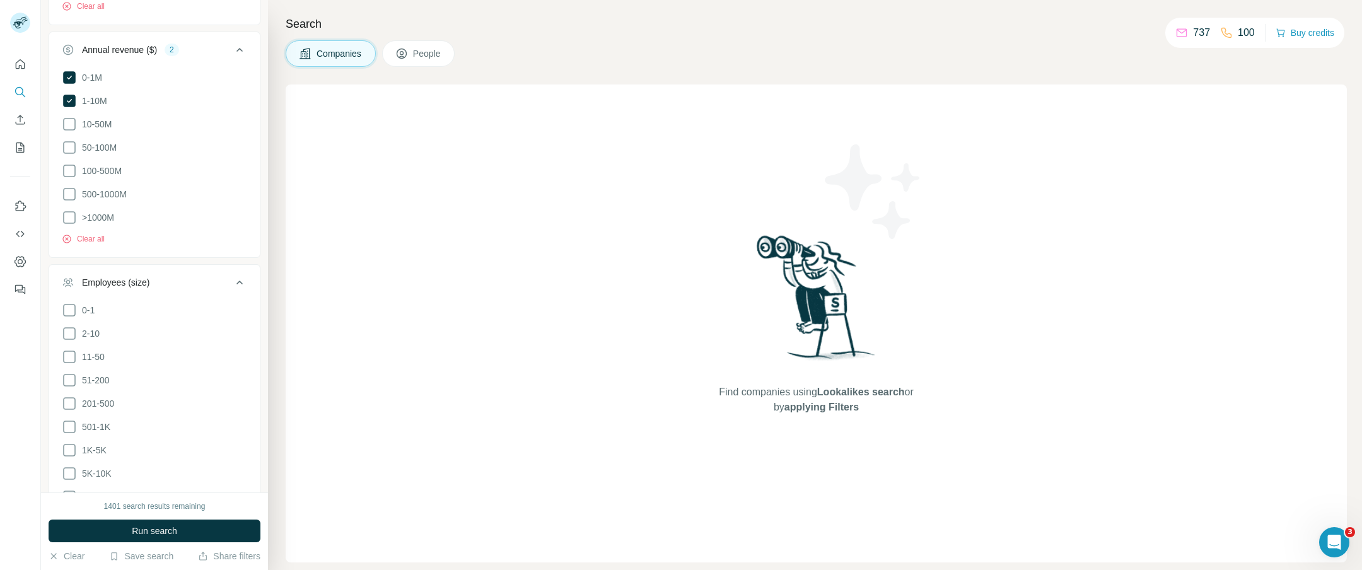
scroll to position [291, 0]
drag, startPoint x: 64, startPoint y: 317, endPoint x: 67, endPoint y: 303, distance: 14.2
click at [64, 316] on icon at bounding box center [69, 322] width 15 height 15
click at [66, 295] on icon at bounding box center [69, 299] width 15 height 15
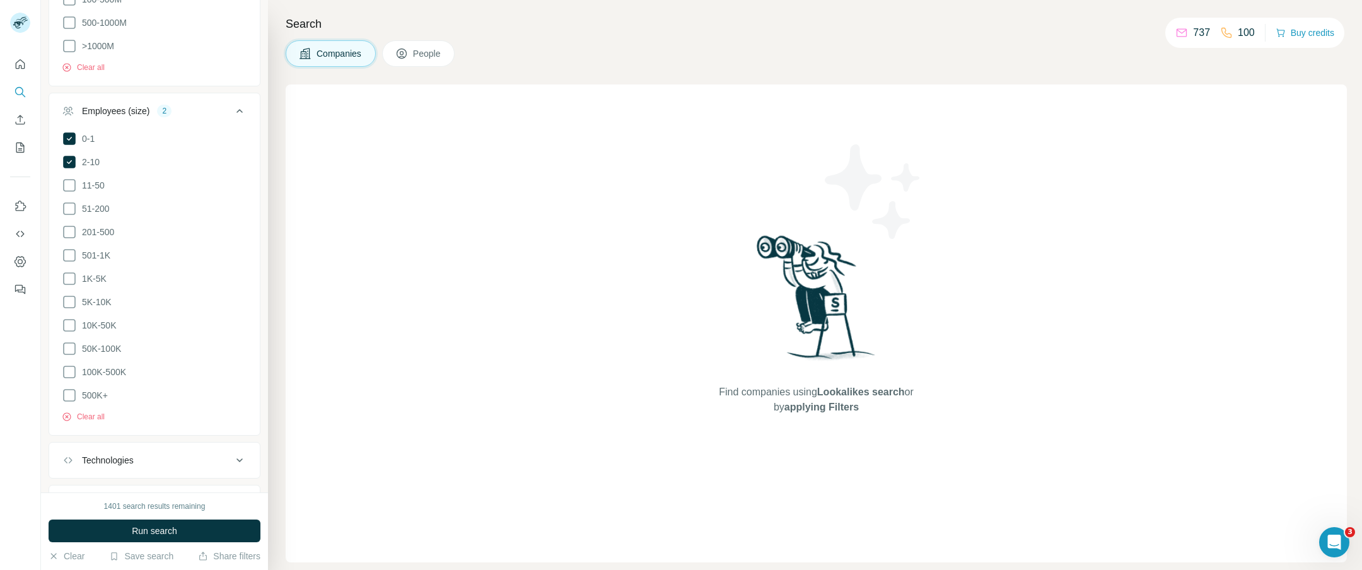
scroll to position [505, 0]
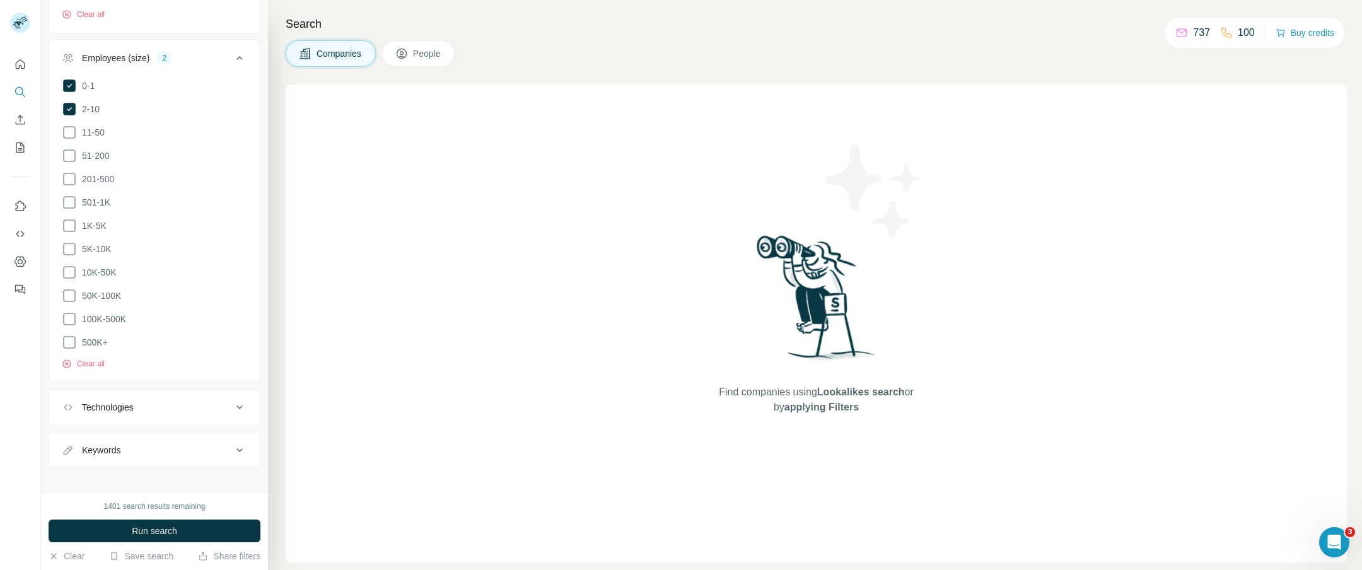
click at [182, 532] on button "Run search" at bounding box center [155, 531] width 212 height 23
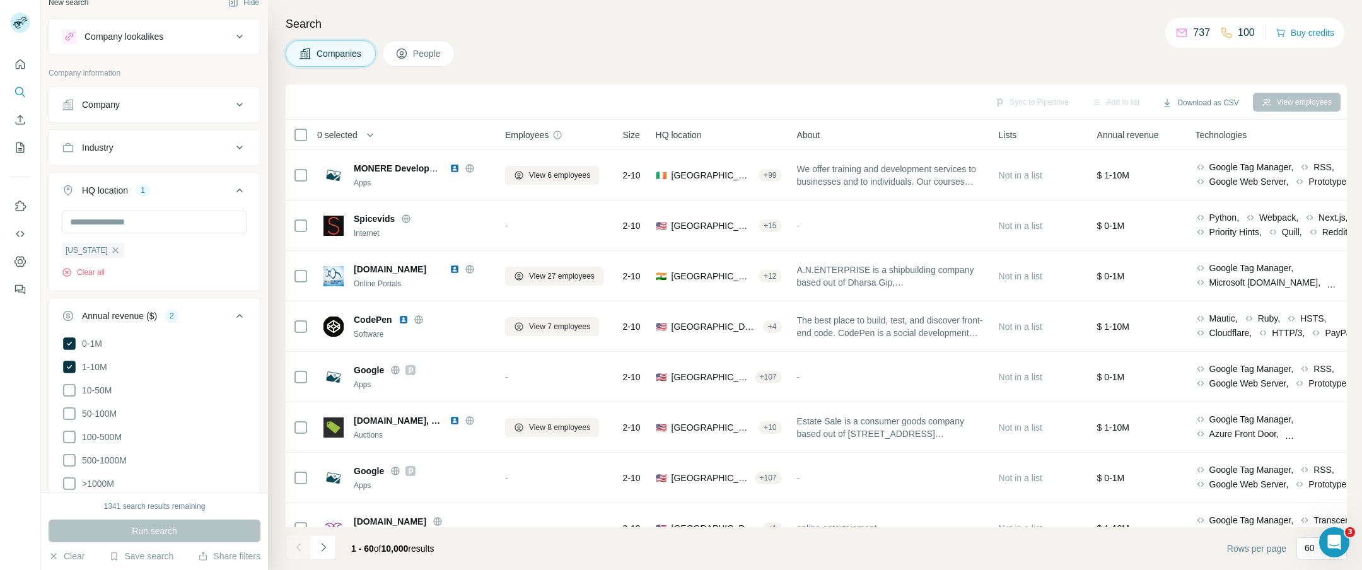
scroll to position [0, 0]
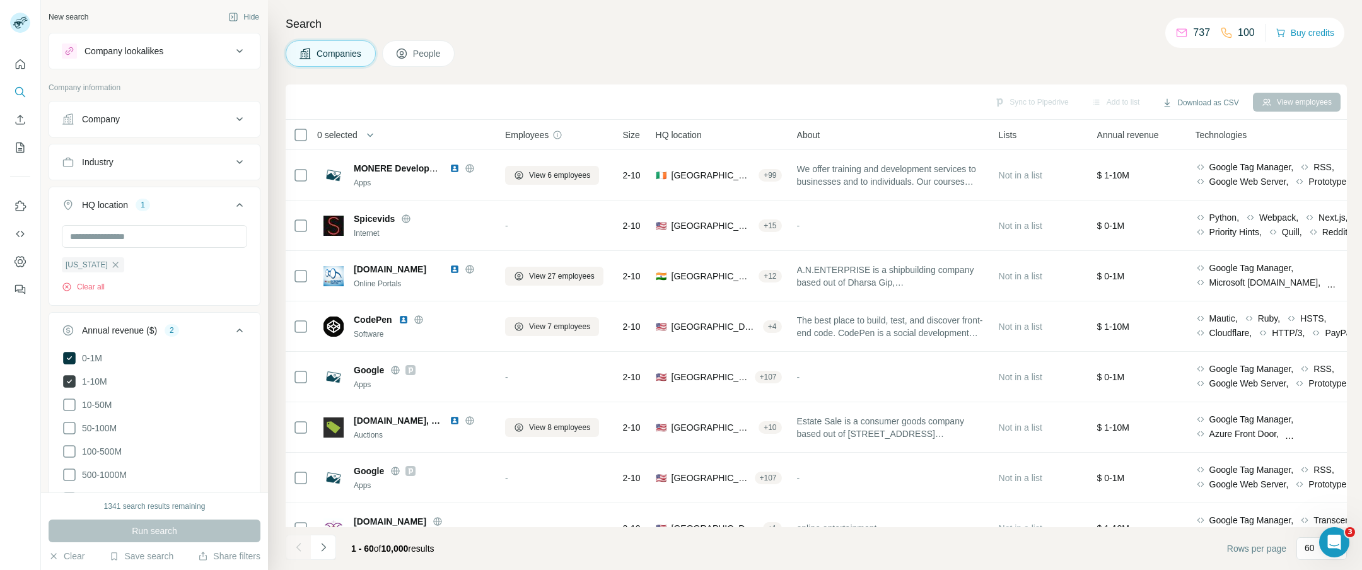
drag, startPoint x: 66, startPoint y: 357, endPoint x: 75, endPoint y: 375, distance: 20.0
click at [66, 357] on icon at bounding box center [69, 358] width 13 height 13
click at [69, 380] on icon at bounding box center [69, 381] width 13 height 13
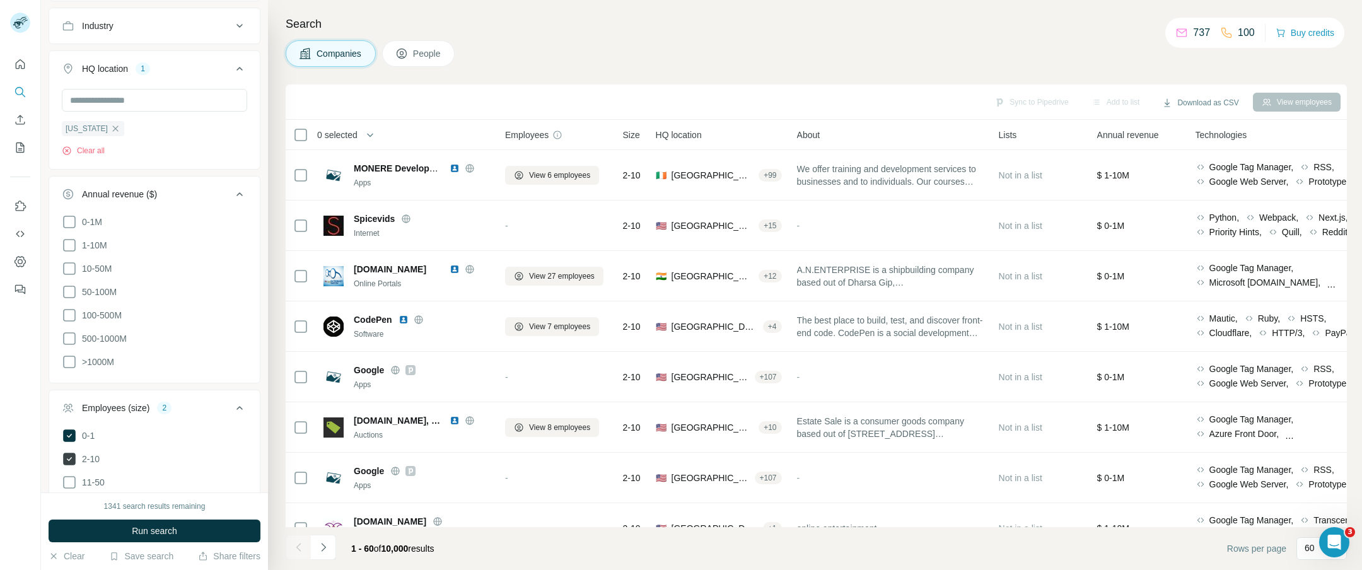
drag, startPoint x: 68, startPoint y: 435, endPoint x: 67, endPoint y: 453, distance: 18.3
click at [68, 435] on icon at bounding box center [69, 435] width 13 height 13
click at [67, 453] on icon at bounding box center [69, 459] width 13 height 13
click at [157, 532] on span "Run search" at bounding box center [154, 531] width 45 height 13
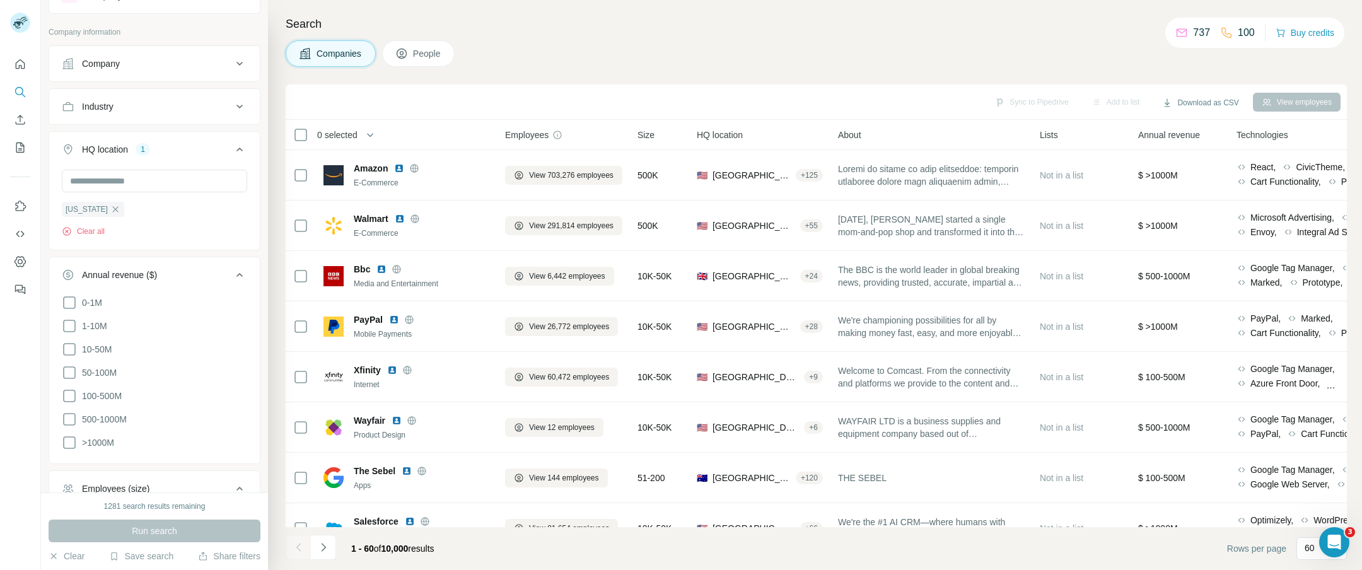
scroll to position [59, 0]
drag, startPoint x: 71, startPoint y: 303, endPoint x: 74, endPoint y: 324, distance: 21.0
click at [71, 303] on icon at bounding box center [69, 298] width 15 height 15
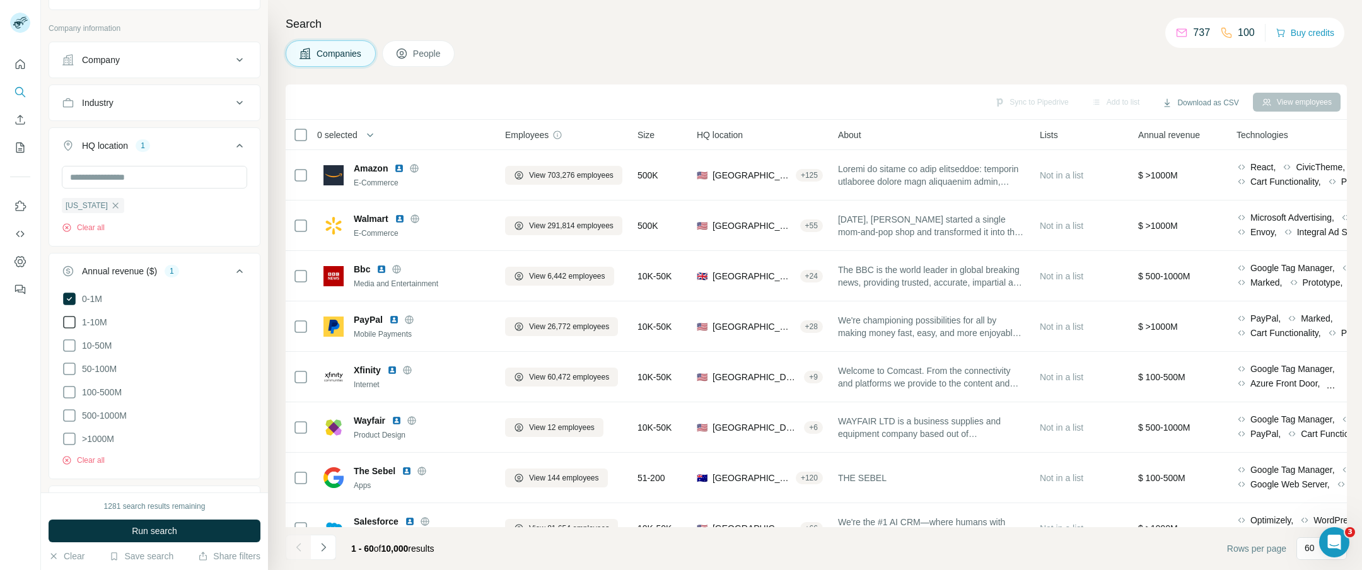
click at [71, 322] on icon at bounding box center [69, 322] width 15 height 15
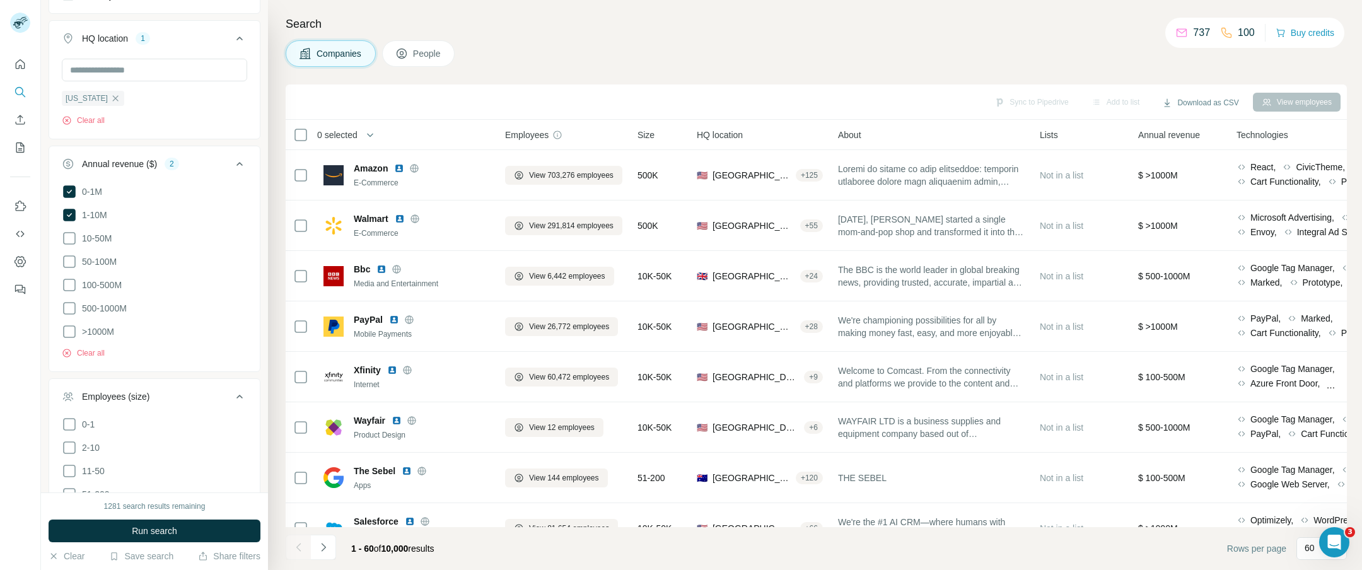
scroll to position [289, 0]
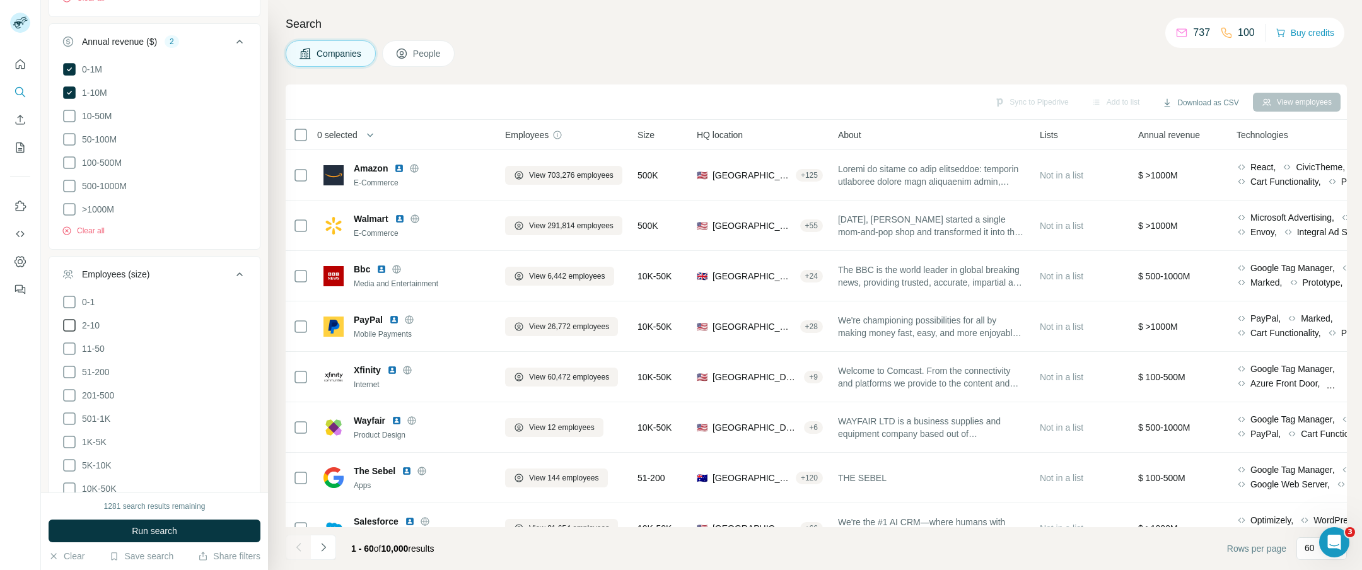
click at [70, 302] on icon at bounding box center [69, 302] width 15 height 15
drag, startPoint x: 71, startPoint y: 321, endPoint x: 97, endPoint y: 363, distance: 49.3
click at [71, 321] on icon at bounding box center [69, 325] width 15 height 15
click at [159, 533] on span "Run search" at bounding box center [154, 531] width 45 height 13
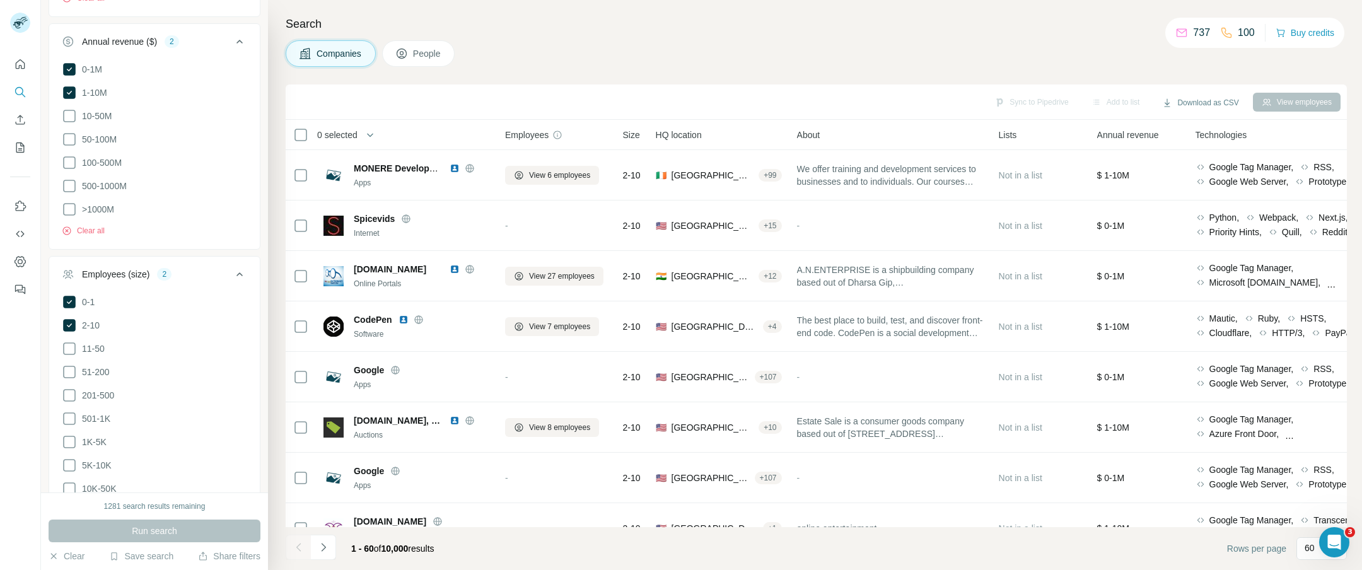
click at [433, 55] on span "People" at bounding box center [427, 53] width 29 height 13
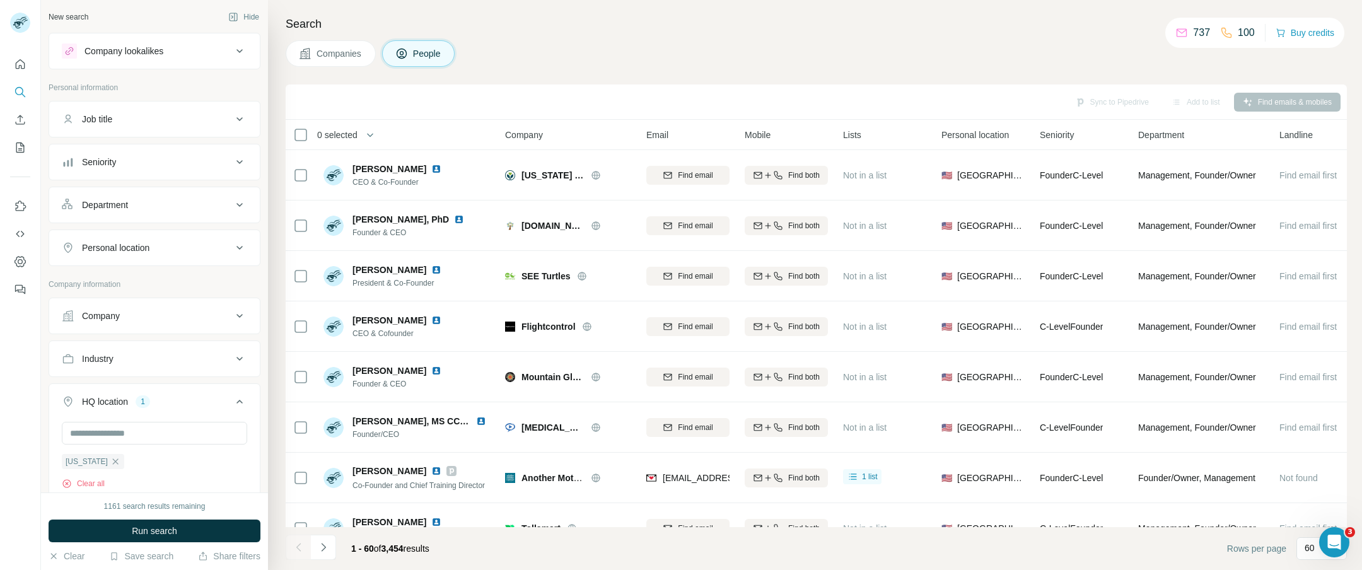
click at [155, 122] on div "Job title" at bounding box center [147, 119] width 170 height 13
click at [129, 155] on input "text" at bounding box center [142, 150] width 160 height 23
type input "*********"
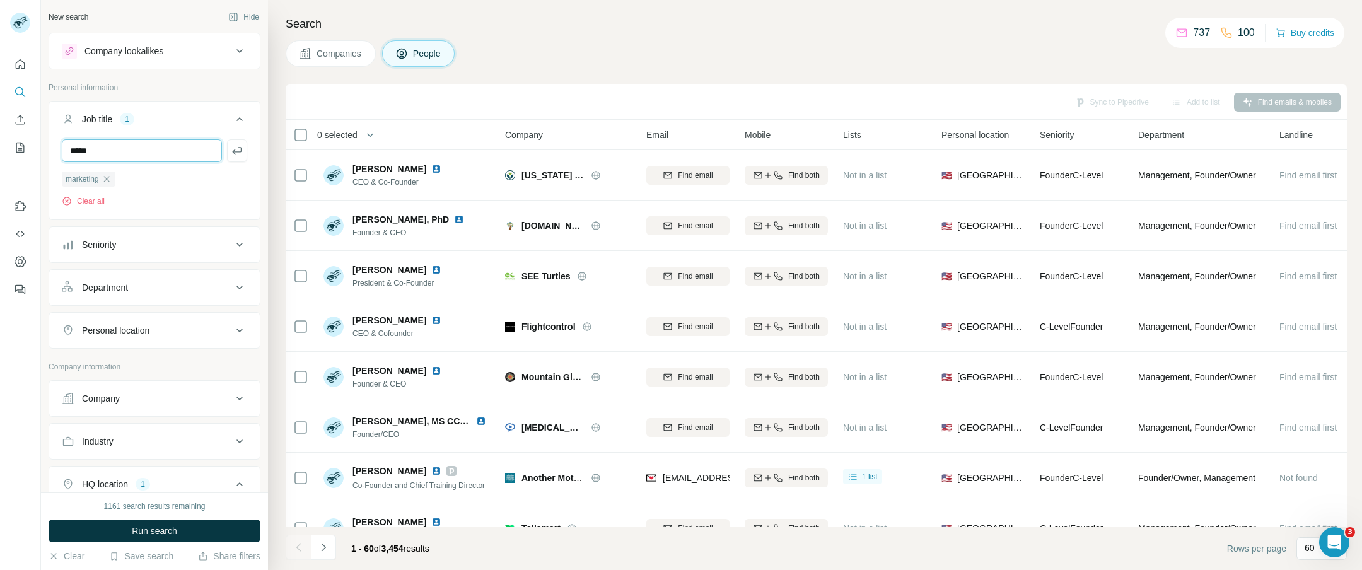
type input "*****"
drag, startPoint x: 159, startPoint y: 532, endPoint x: 187, endPoint y: 508, distance: 36.7
click at [159, 532] on span "Run search" at bounding box center [154, 531] width 45 height 13
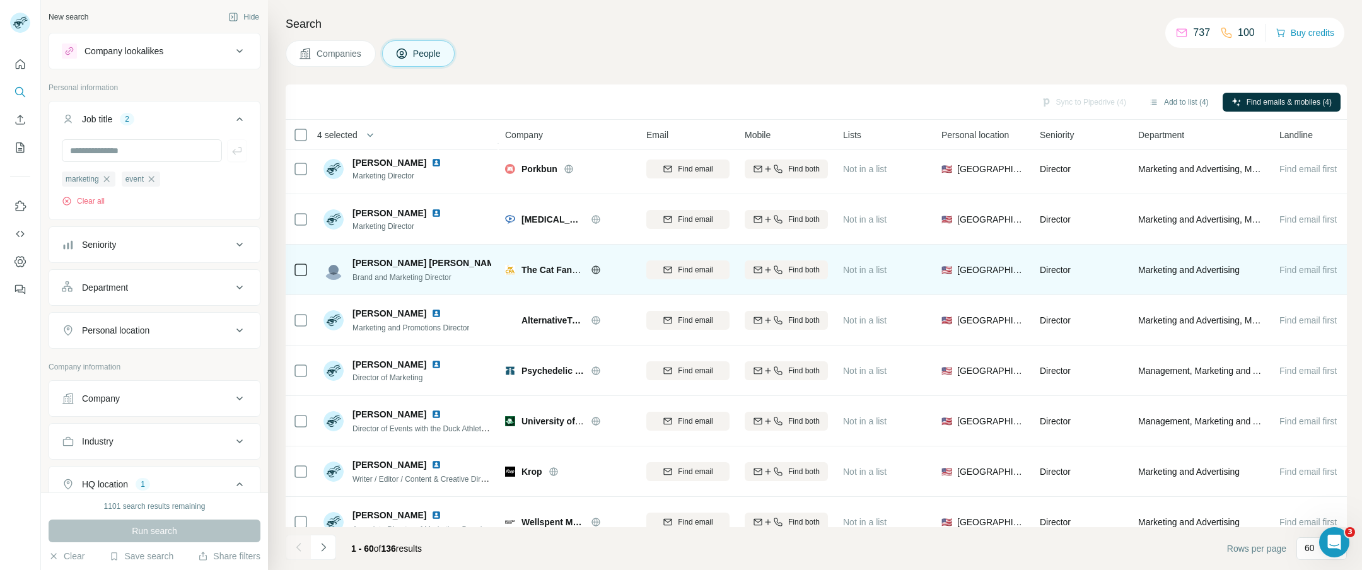
scroll to position [1025, 0]
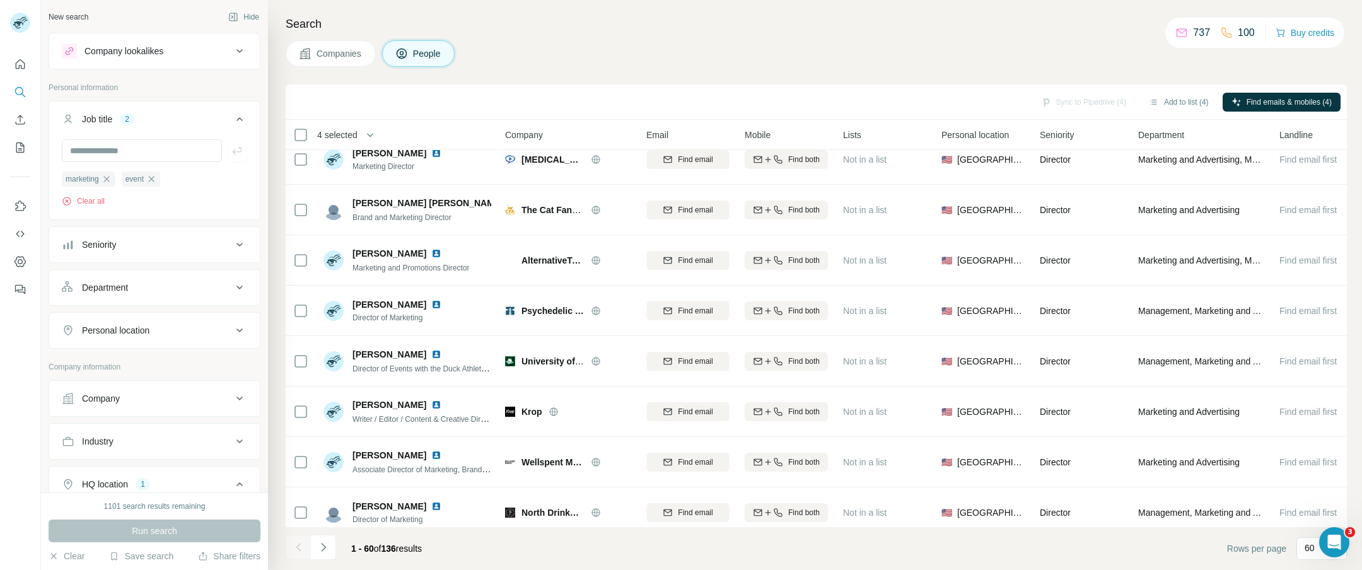
drag, startPoint x: 341, startPoint y: 56, endPoint x: 349, endPoint y: 57, distance: 7.6
click at [341, 56] on span "Companies" at bounding box center [340, 53] width 46 height 13
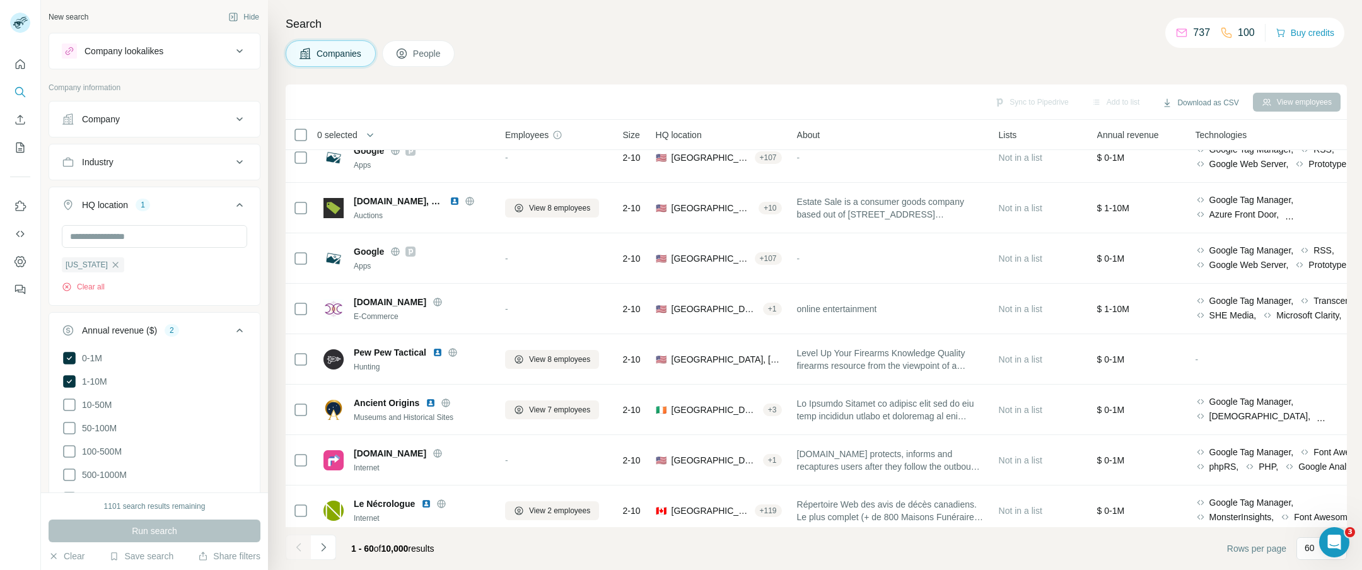
scroll to position [41, 0]
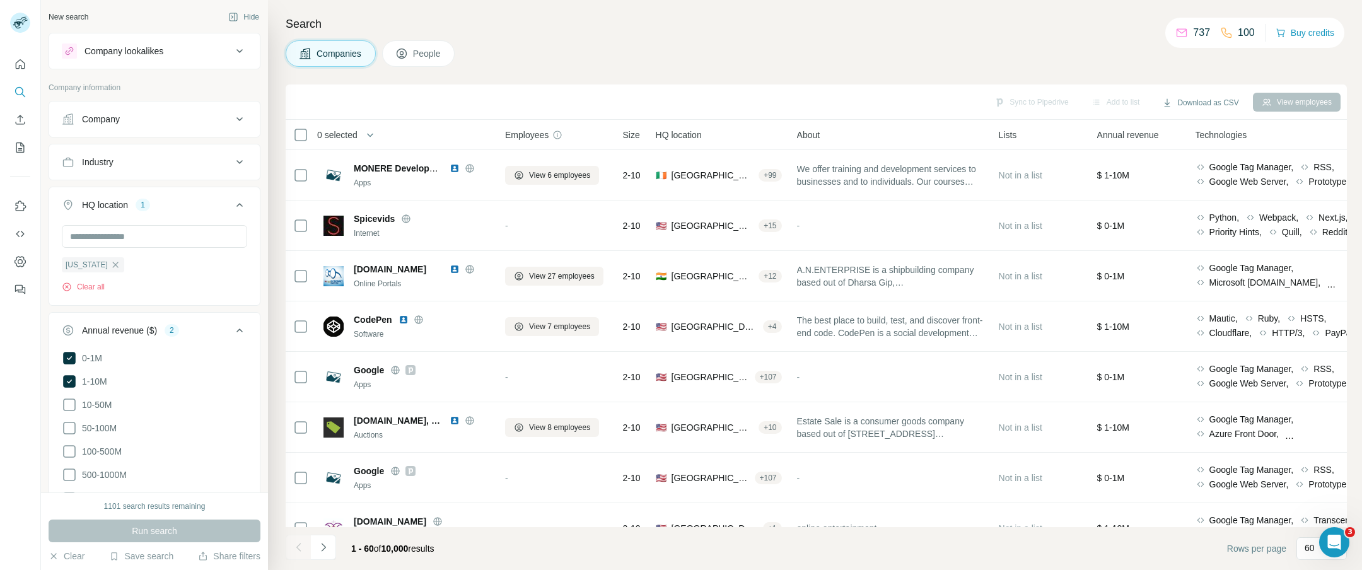
click at [689, 137] on span "HQ location" at bounding box center [679, 135] width 46 height 13
drag, startPoint x: 720, startPoint y: 135, endPoint x: 701, endPoint y: 134, distance: 18.9
click at [718, 135] on div "HQ location" at bounding box center [719, 134] width 126 height 15
click at [701, 135] on span "HQ location" at bounding box center [679, 135] width 46 height 13
click at [1215, 100] on button "Download as CSV" at bounding box center [1200, 102] width 94 height 19
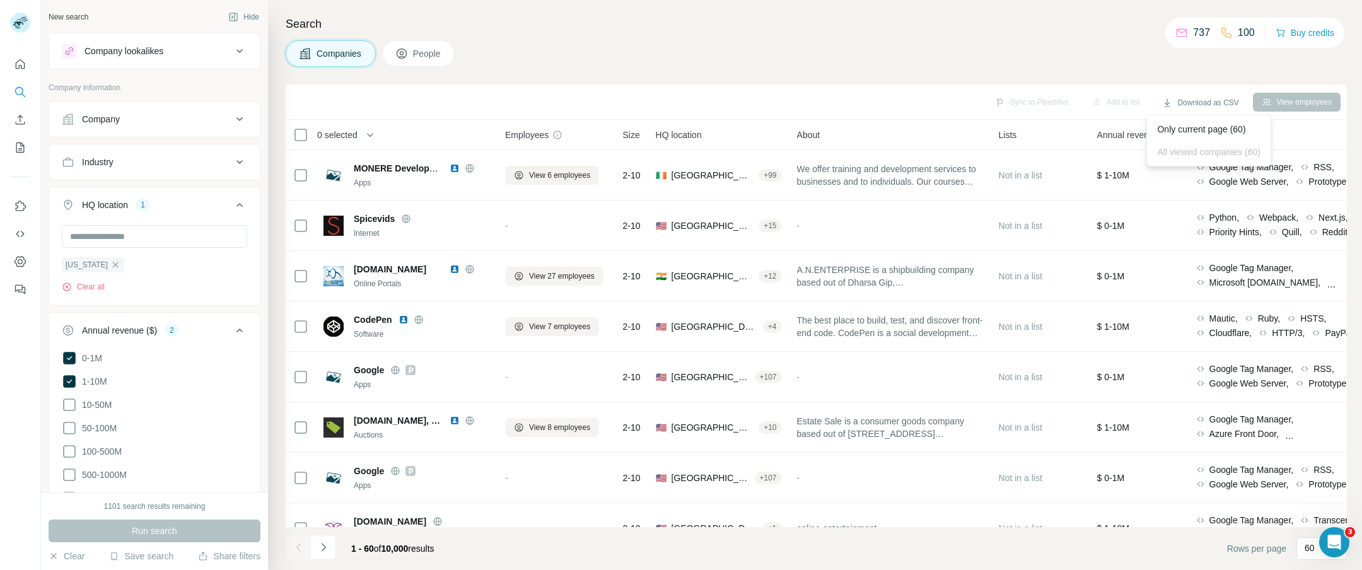
click at [1077, 67] on div "Search Companies People Sync to Pipedrive Add to list Download as CSV View empl…" at bounding box center [815, 285] width 1094 height 570
click at [422, 61] on button "People" at bounding box center [418, 53] width 73 height 26
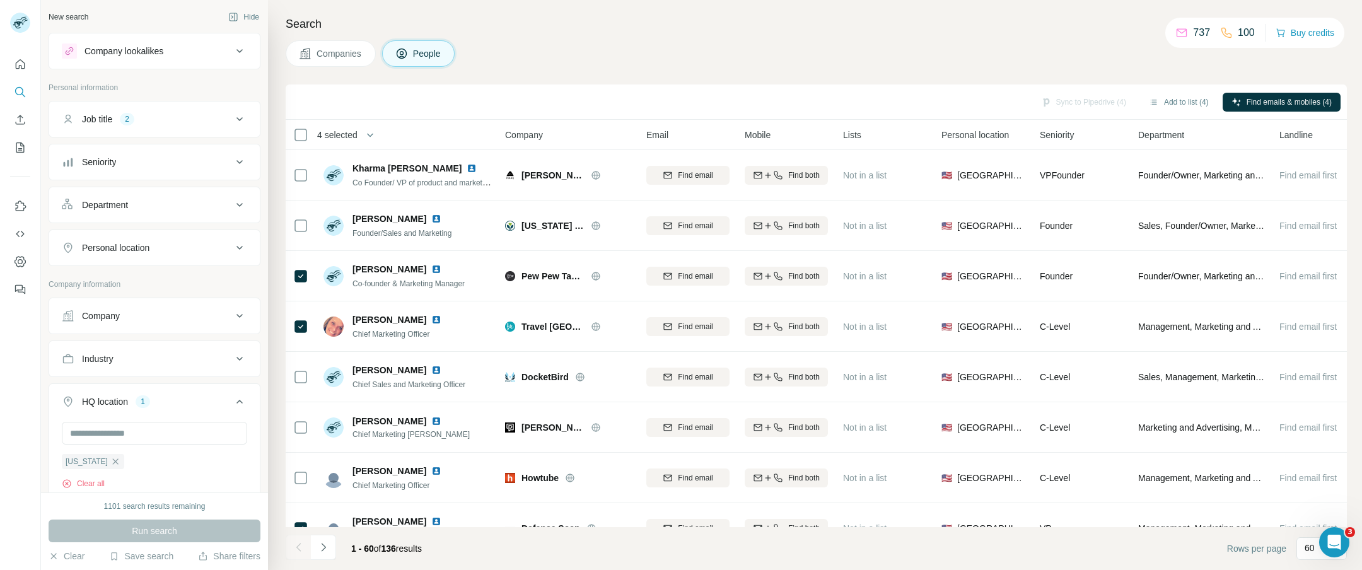
click at [346, 54] on span "Companies" at bounding box center [340, 53] width 46 height 13
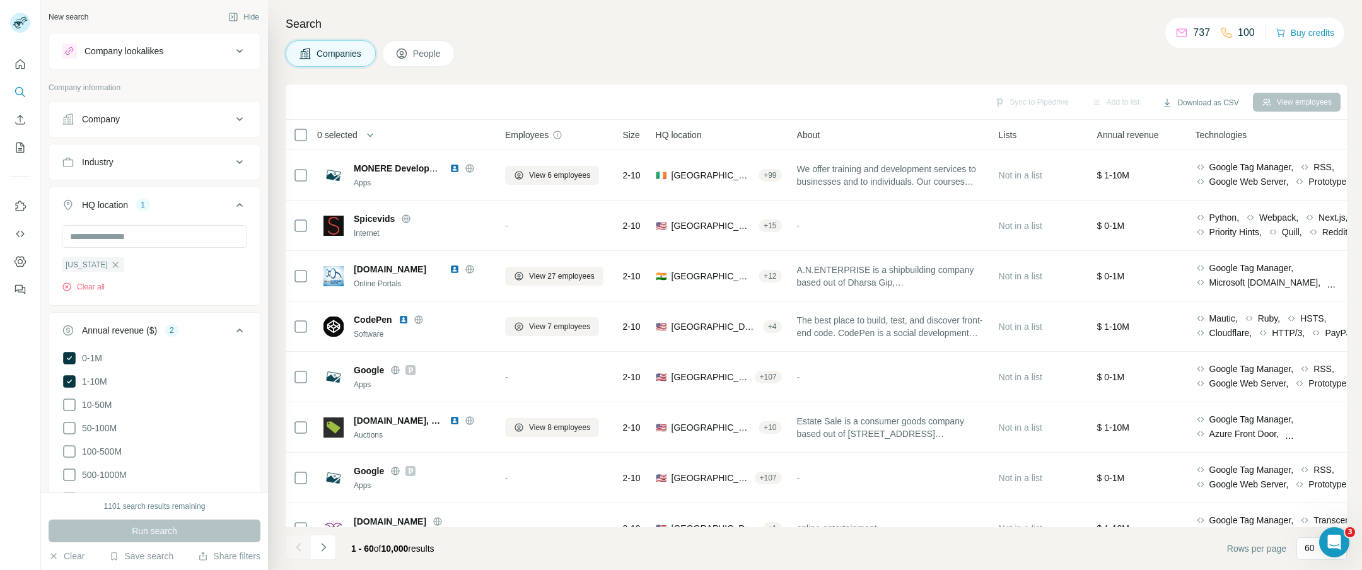
click at [686, 134] on span "HQ location" at bounding box center [679, 135] width 46 height 13
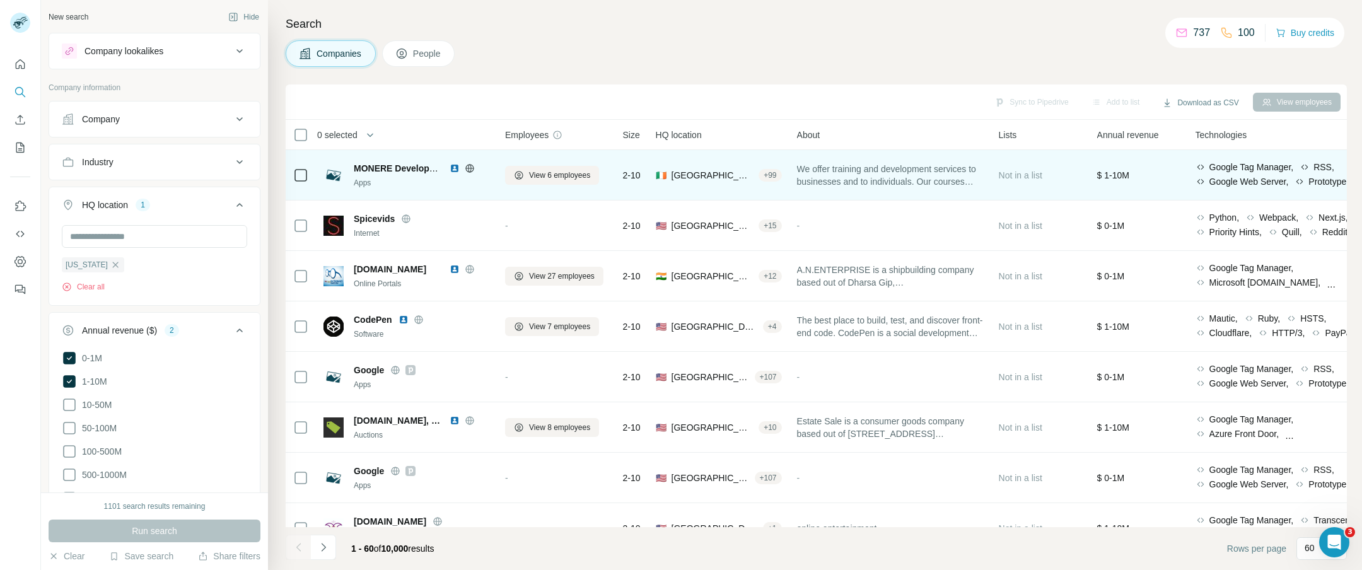
drag, startPoint x: 665, startPoint y: 136, endPoint x: 704, endPoint y: 153, distance: 42.6
click at [665, 136] on span "HQ location" at bounding box center [679, 135] width 46 height 13
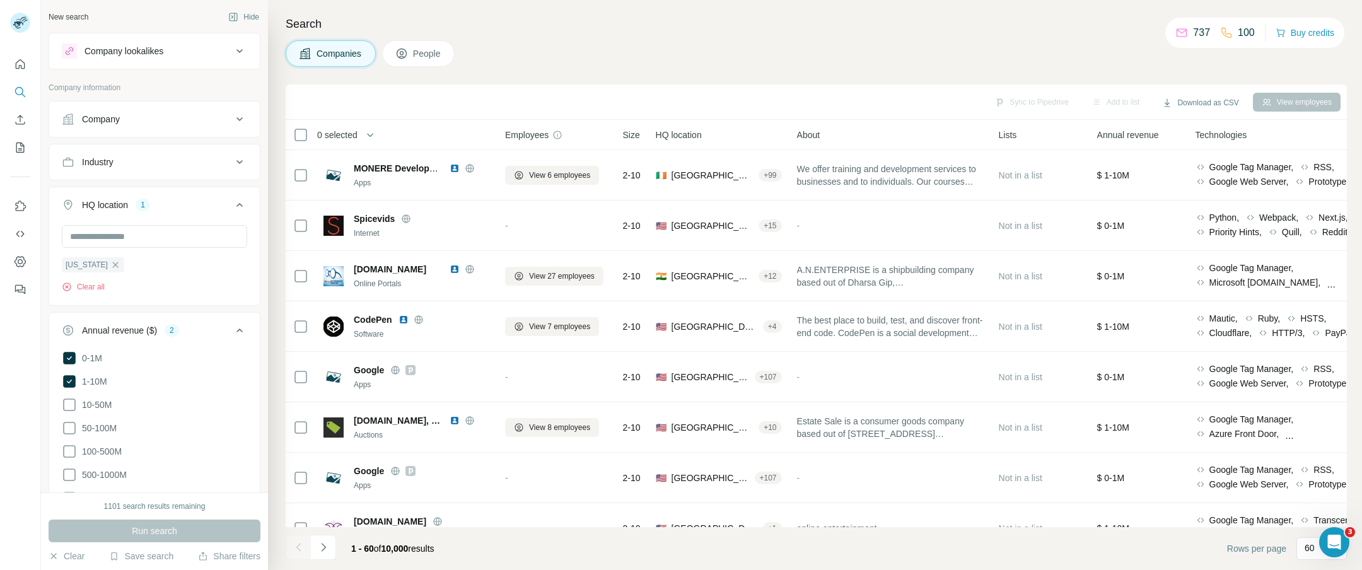
click at [779, 85] on div "Sync to Pipedrive Add to list Download as CSV View employees" at bounding box center [816, 102] width 1061 height 35
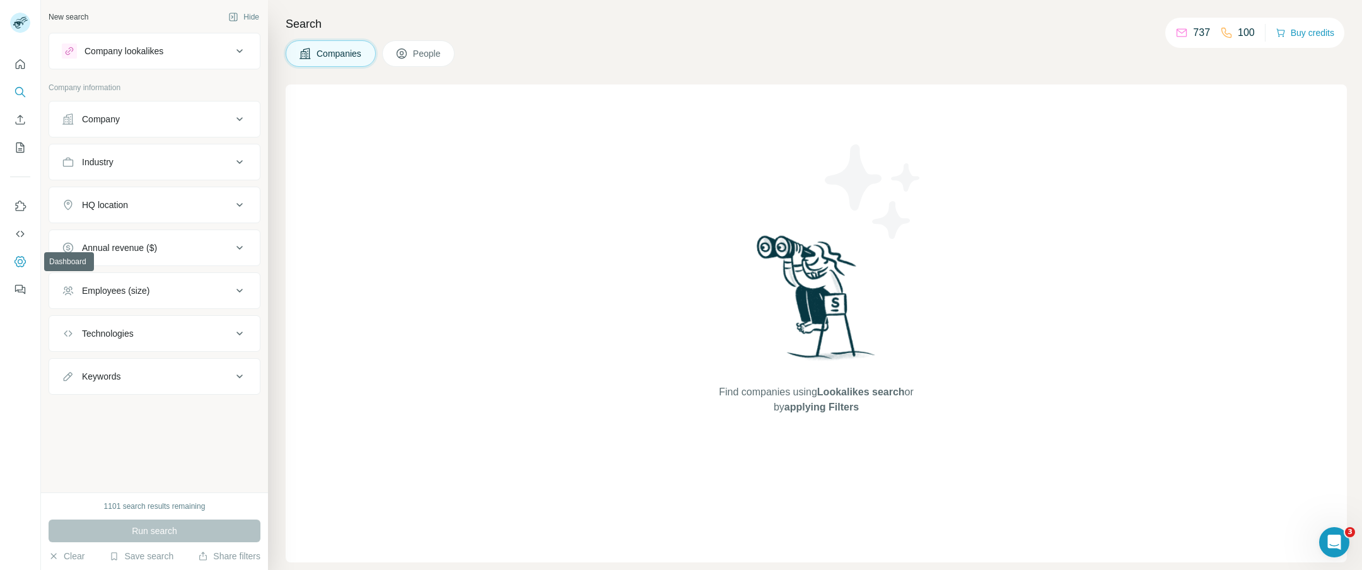
click at [23, 260] on icon "Dashboard" at bounding box center [20, 261] width 13 height 13
